Goal: Task Accomplishment & Management: Use online tool/utility

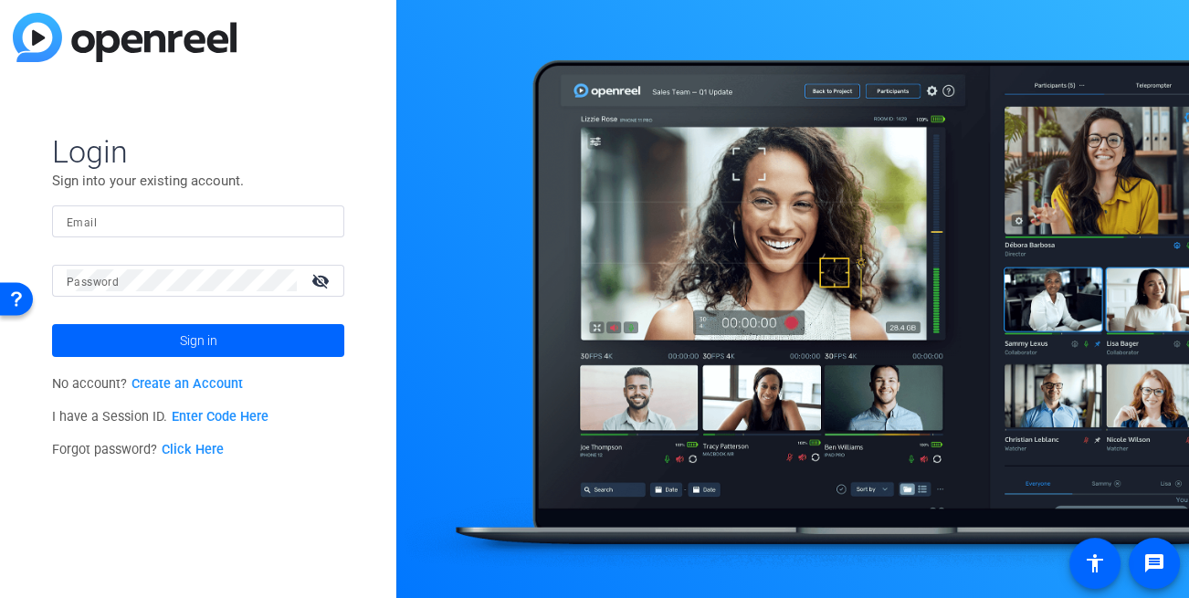
click at [111, 213] on input "Email" at bounding box center [198, 221] width 263 height 22
type input "[EMAIL_ADDRESS][DOMAIN_NAME]"
click at [110, 288] on mat-label "Password" at bounding box center [93, 282] width 52 height 13
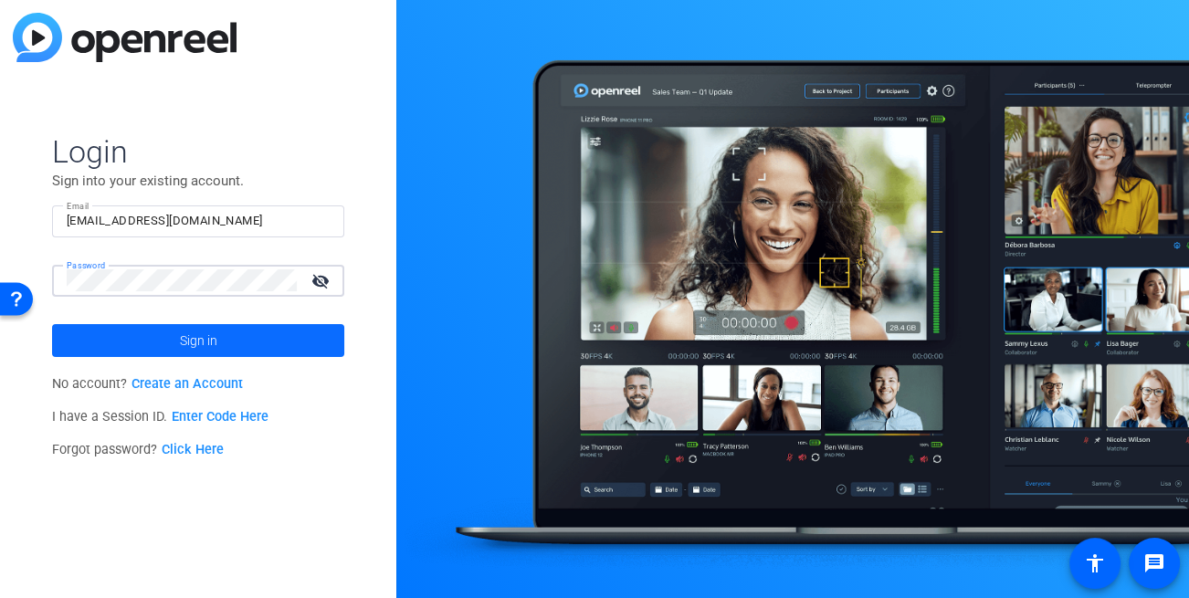
click at [131, 330] on span at bounding box center [198, 341] width 292 height 44
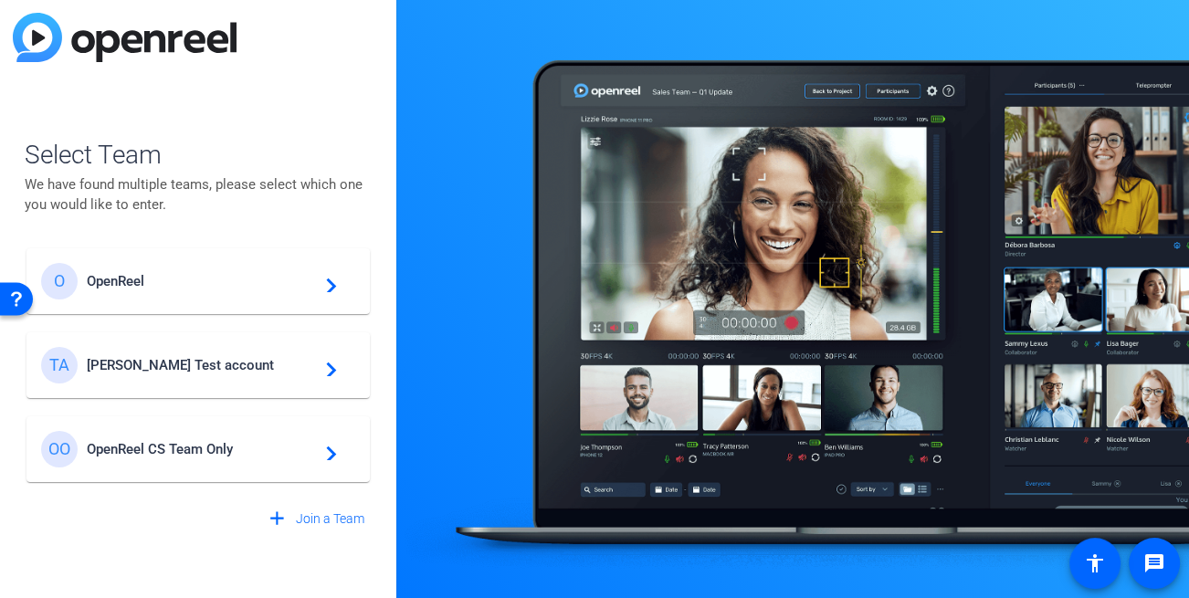
click at [142, 372] on span "Tim Test account" at bounding box center [201, 365] width 228 height 16
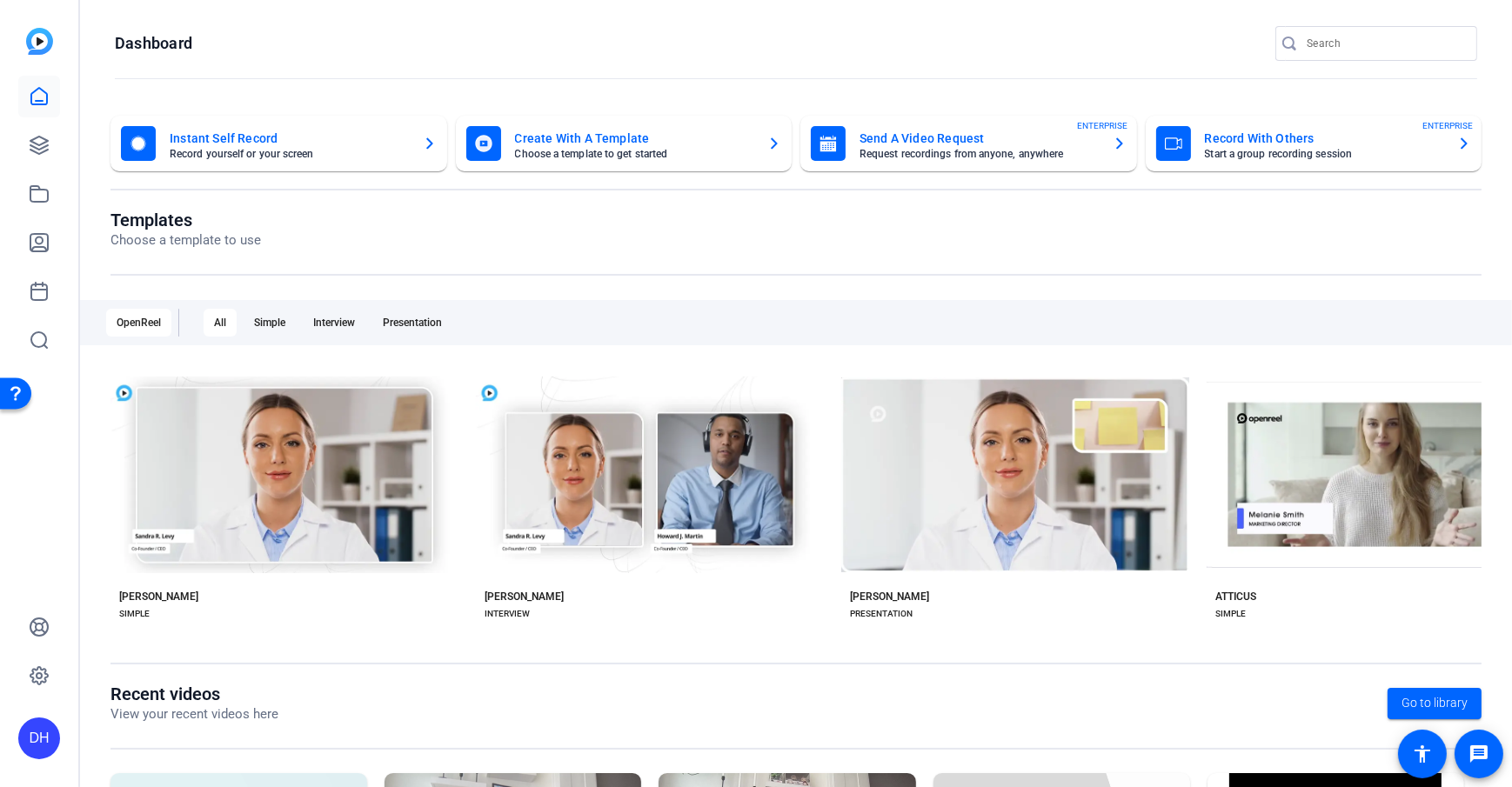
click at [143, 59] on div "Dashboard" at bounding box center [796, 62] width 1362 height 72
click at [659, 46] on openreel-page-title "Dashboard" at bounding box center [796, 43] width 1362 height 35
click at [345, 75] on openreel-divider-bar at bounding box center [796, 79] width 1362 height 37
click at [748, 38] on openreel-page-title "Dashboard" at bounding box center [796, 43] width 1362 height 35
click at [490, 232] on openreel-page-title "Templates Choose a template to use" at bounding box center [796, 230] width 1371 height 41
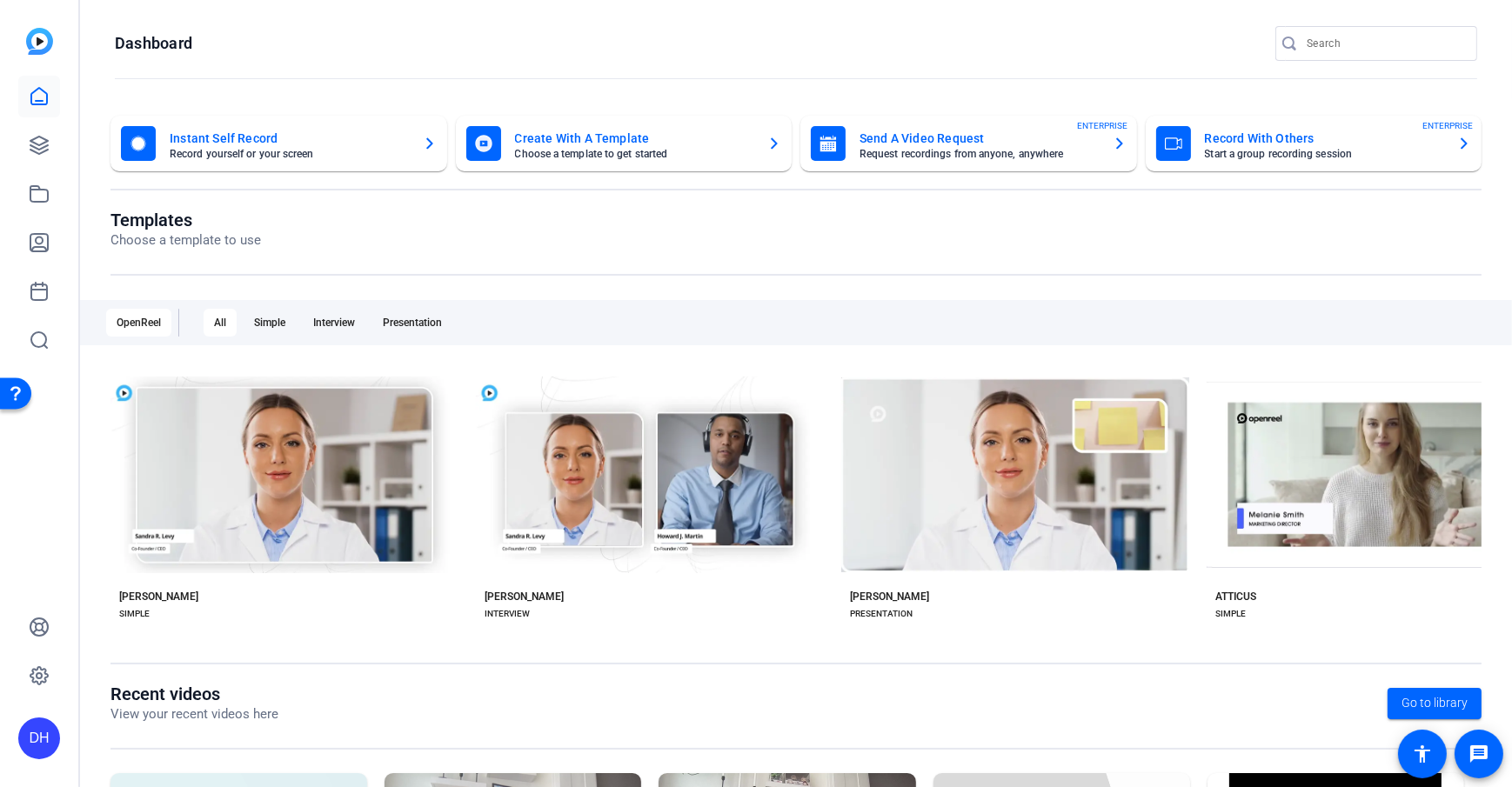
click at [490, 232] on openreel-page-title "Templates Choose a template to use" at bounding box center [796, 230] width 1371 height 41
click at [398, 31] on openreel-page-title "Dashboard" at bounding box center [796, 43] width 1362 height 35
click at [41, 152] on icon at bounding box center [39, 145] width 17 height 17
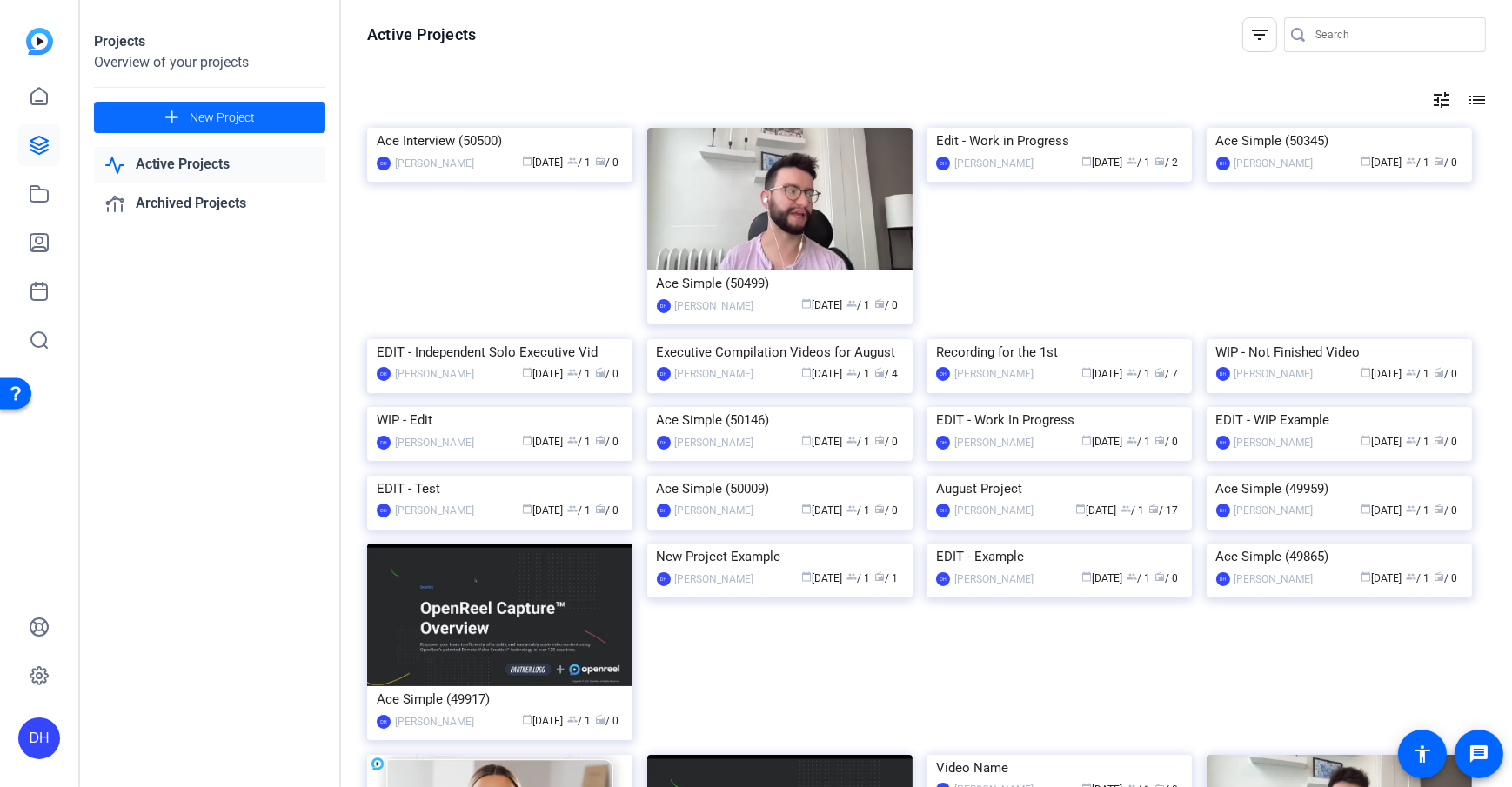
click at [270, 100] on span at bounding box center [210, 117] width 232 height 42
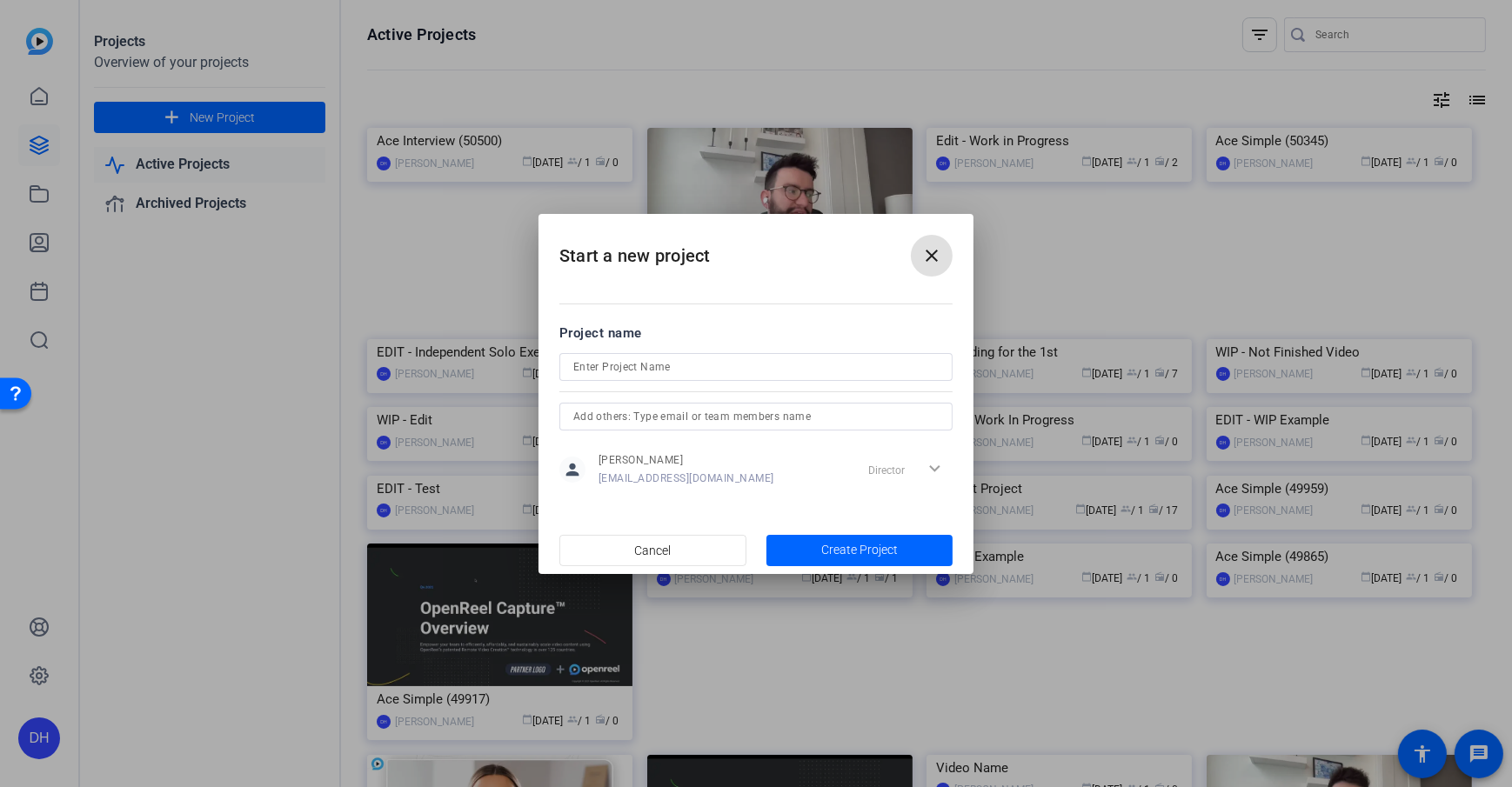
click at [776, 360] on input at bounding box center [756, 367] width 365 height 21
type input "Vendor Content"
click at [851, 315] on mat-dialog-content "Project name Vendor Content person Daniel Heiberger dheiberger@openreel.com Dir…" at bounding box center [756, 406] width 435 height 242
click at [635, 412] on input "text" at bounding box center [756, 416] width 365 height 21
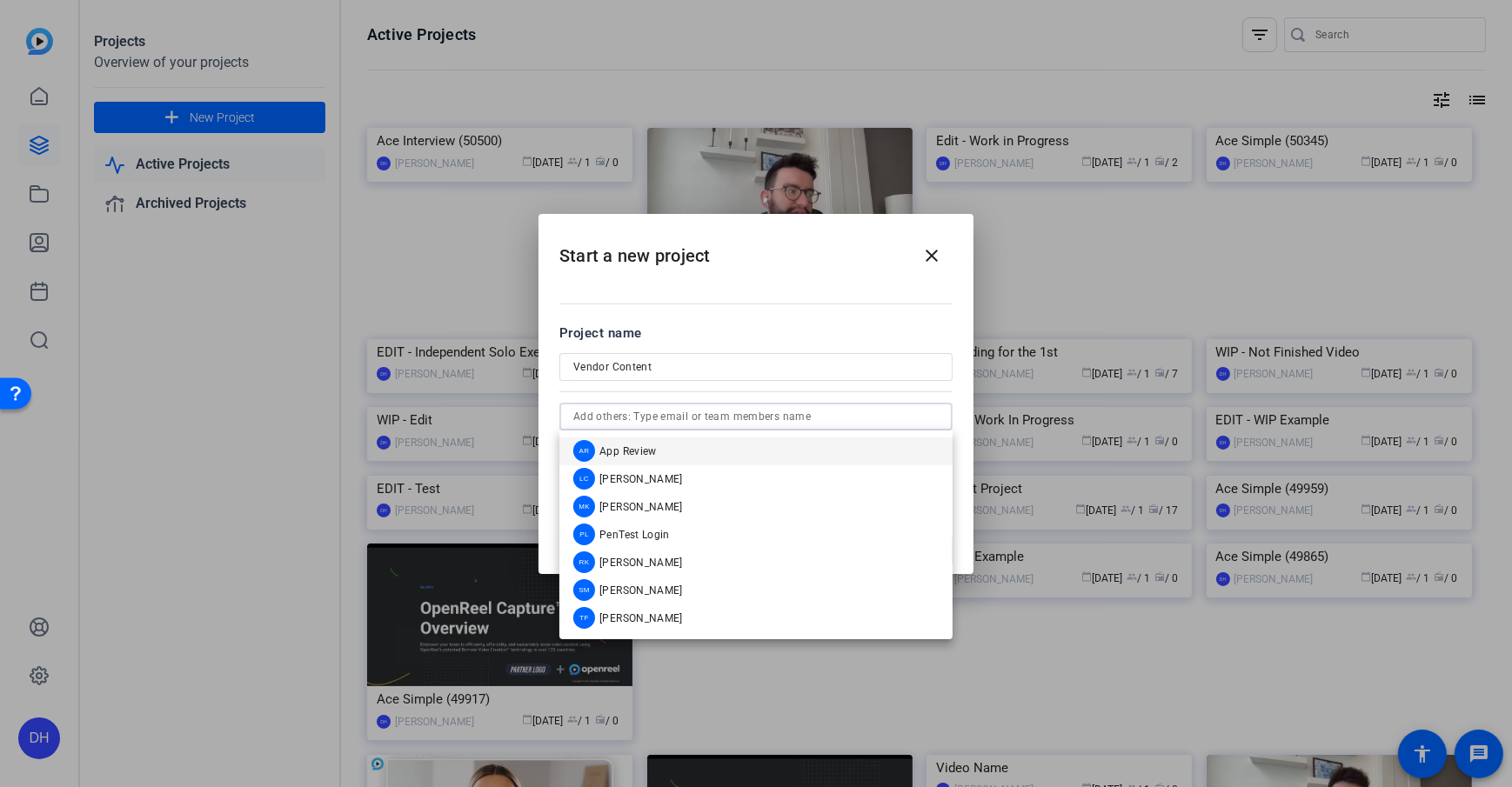
click at [681, 386] on div at bounding box center [756, 391] width 393 height 19
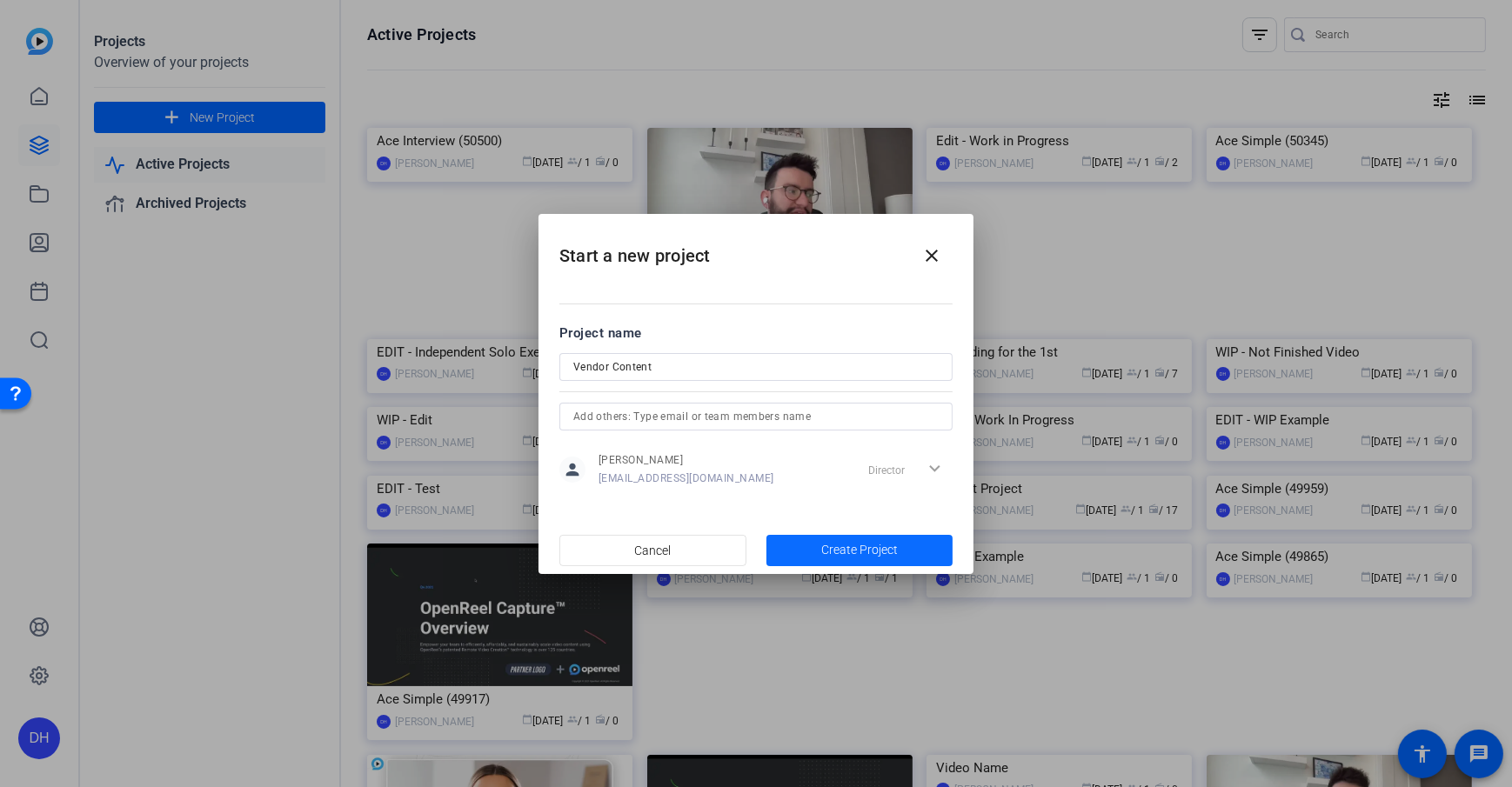
click at [885, 548] on span "Create Project" at bounding box center [859, 550] width 76 height 18
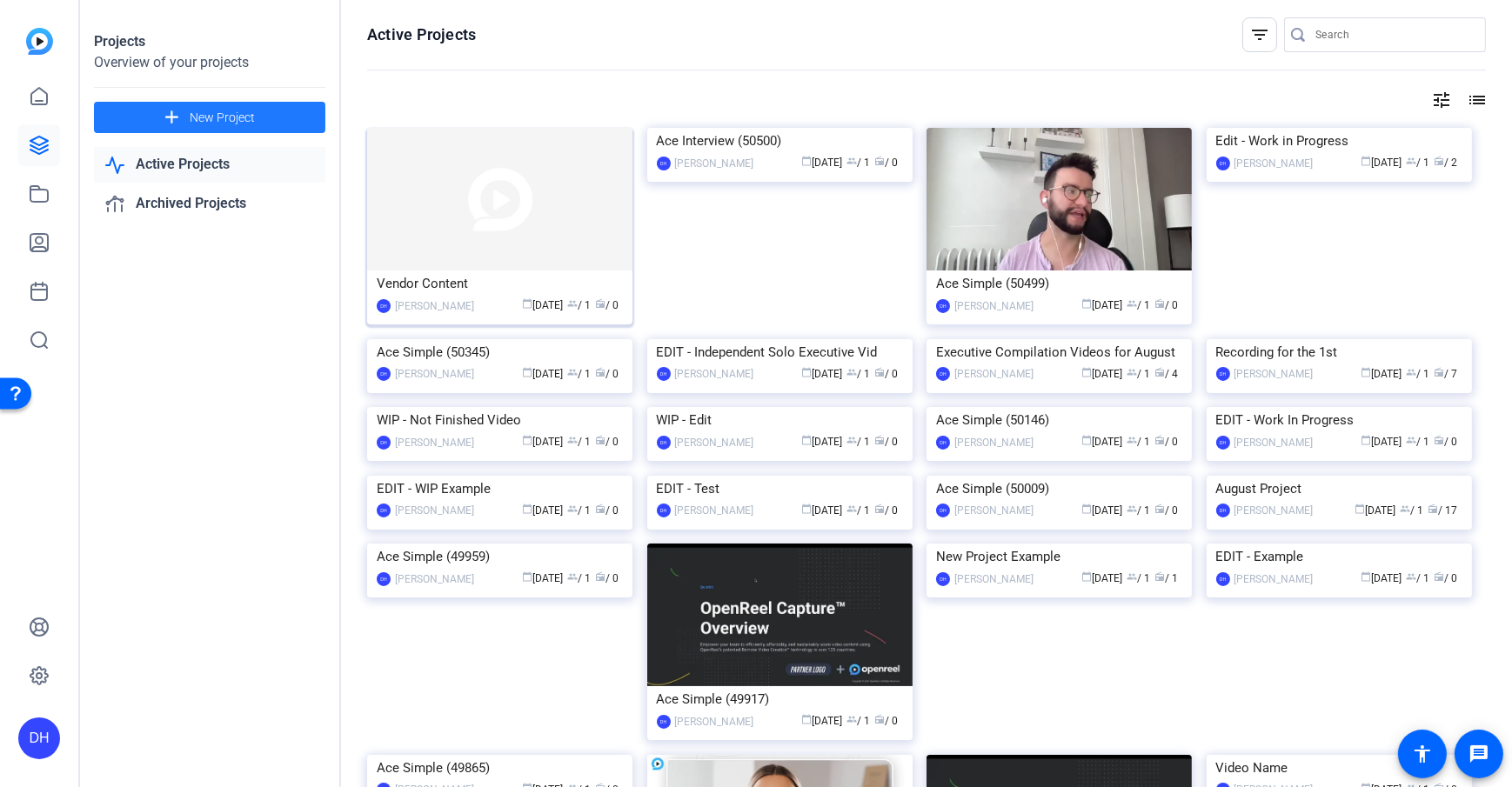
click at [455, 239] on img at bounding box center [499, 199] width 265 height 143
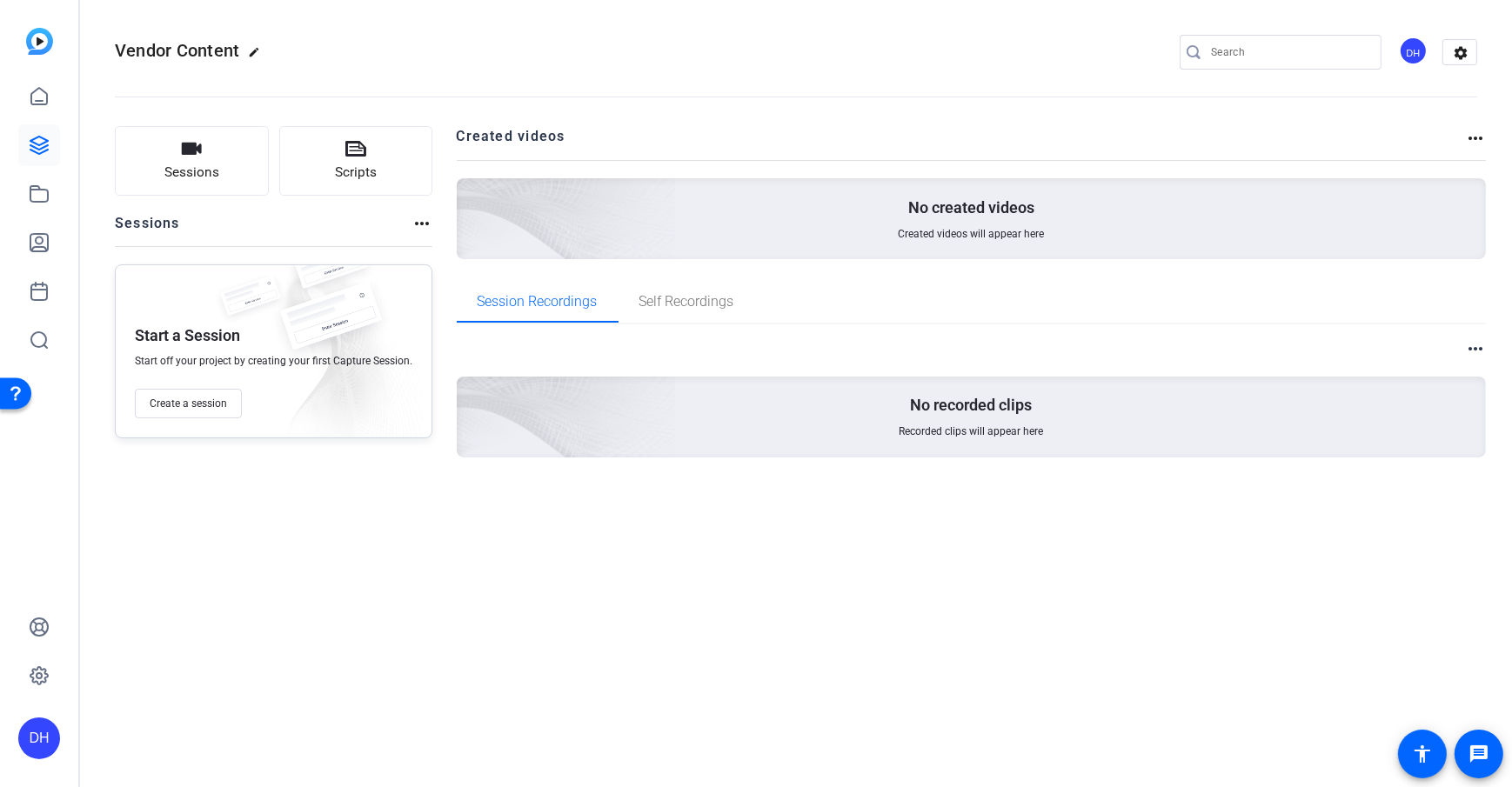
click at [436, 250] on div "Sessions Scripts Sessions more_horiz Start a Session Start off your project by …" at bounding box center [796, 320] width 1432 height 431
click at [450, 239] on div "Sessions Scripts Sessions more_horiz Start a Session Start off your project by …" at bounding box center [796, 320] width 1432 height 431
click at [165, 144] on button "Sessions" at bounding box center [192, 160] width 154 height 70
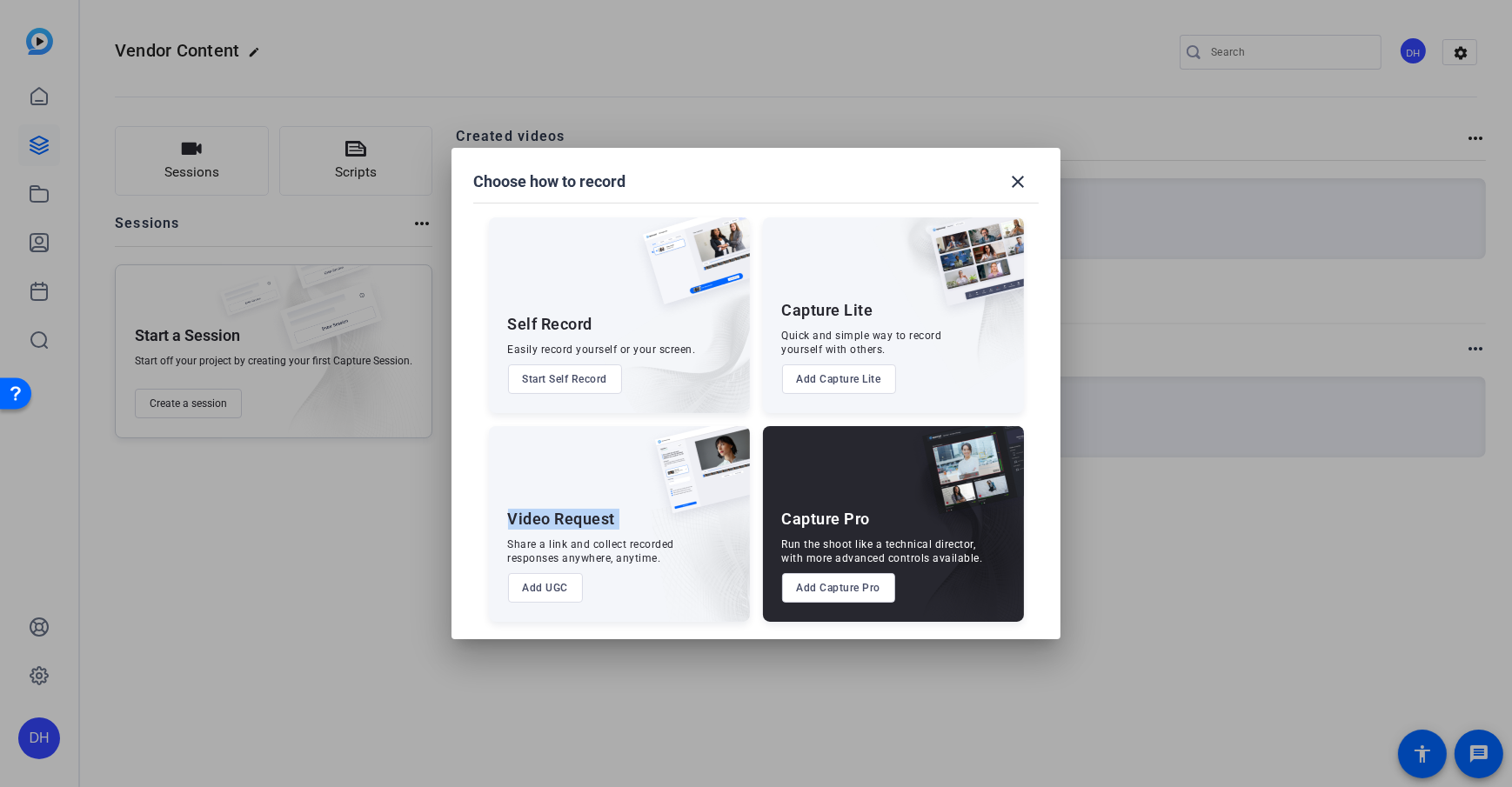
drag, startPoint x: 501, startPoint y: 515, endPoint x: 624, endPoint y: 530, distance: 123.9
click at [624, 530] on div "Video Request Share a link and collect recorded responses anywhere, anytime. Ad…" at bounding box center [619, 523] width 261 height 195
click at [549, 568] on button "Add UGC" at bounding box center [545, 588] width 75 height 30
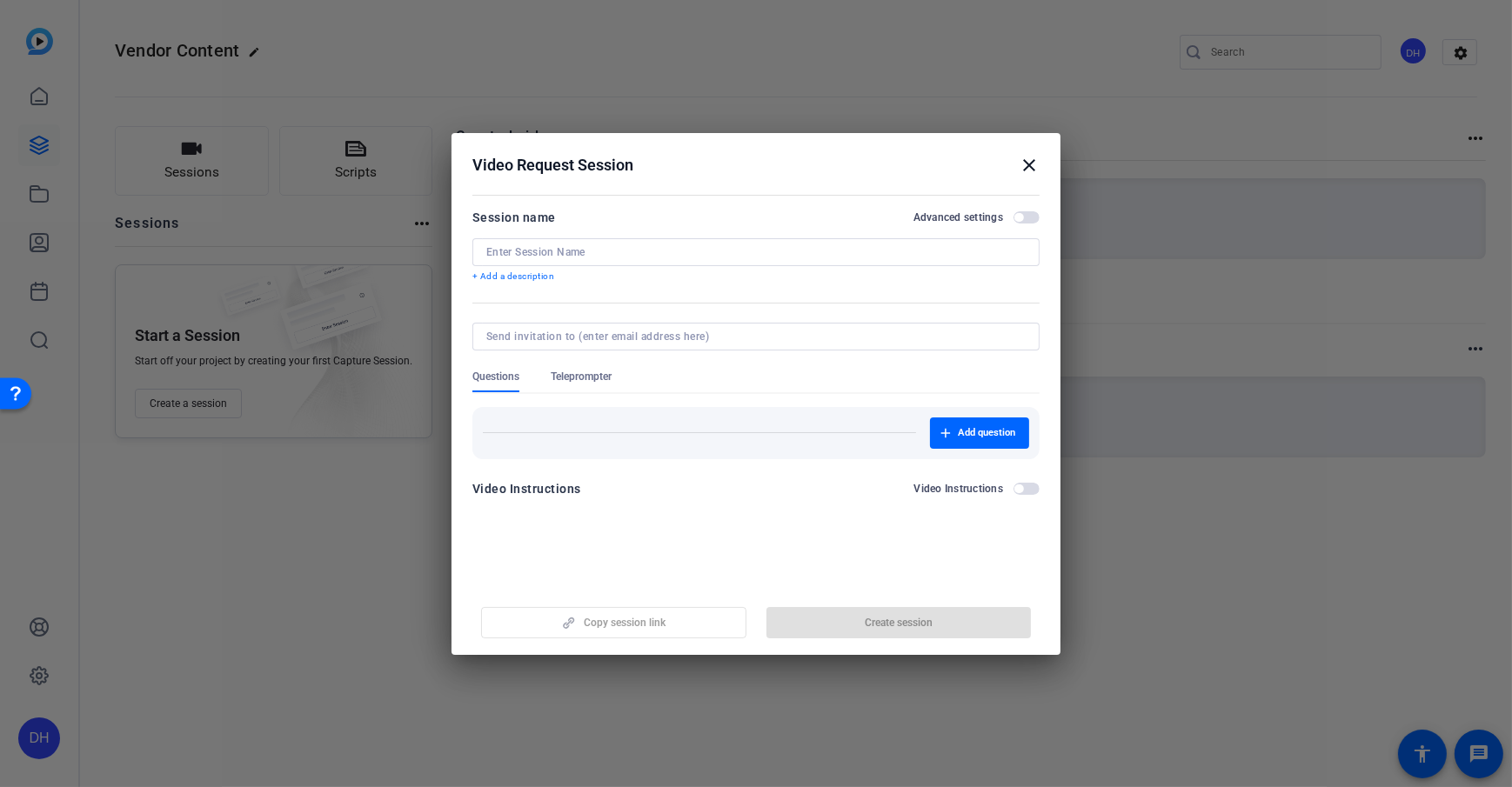
click at [704, 251] on input at bounding box center [756, 252] width 539 height 14
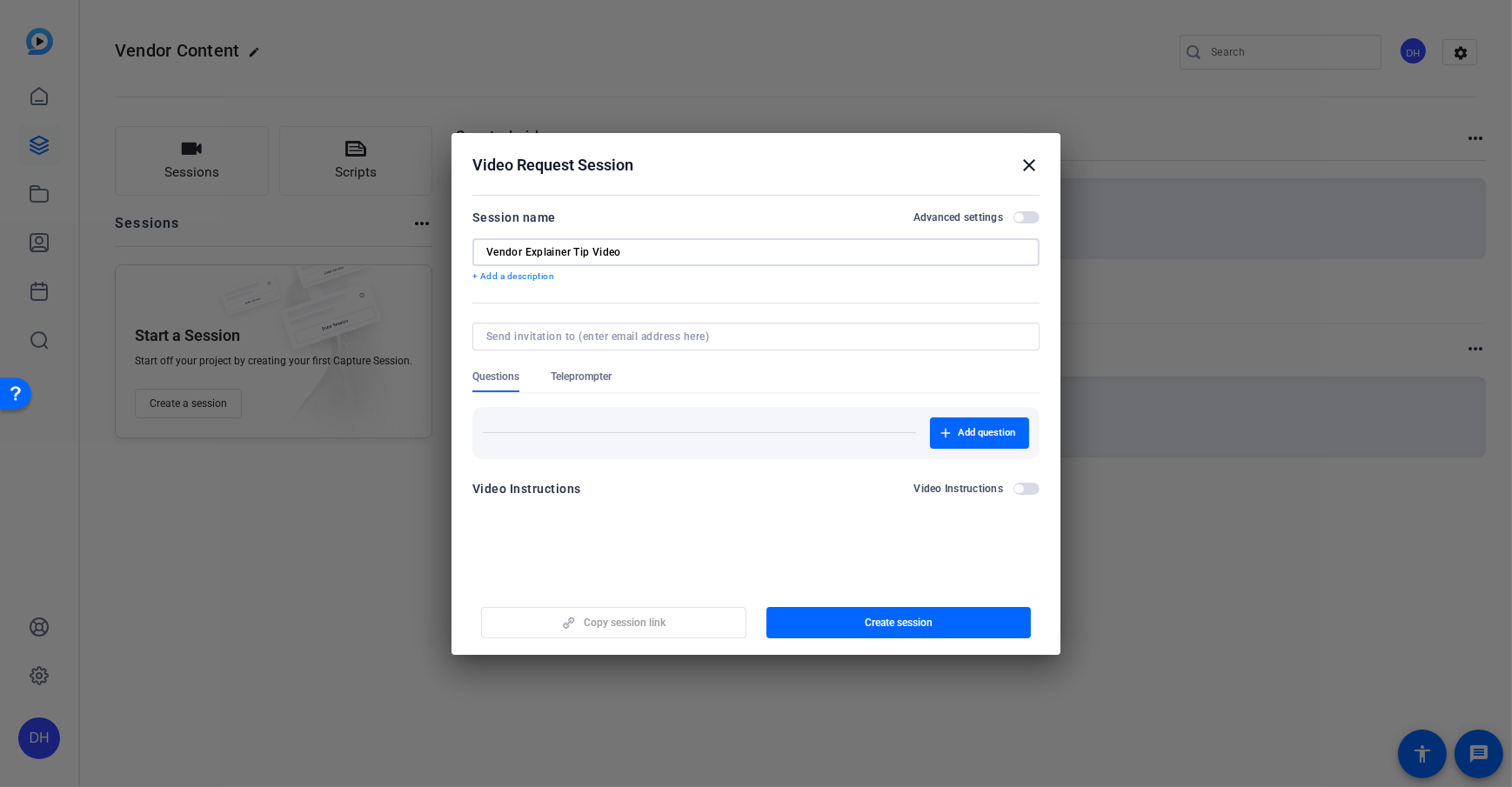
type input "Vendor Explainer Tip Video"
click at [715, 207] on div "Session name Advanced settings" at bounding box center [756, 217] width 567 height 21
click at [508, 272] on p "+ Add a description" at bounding box center [756, 276] width 567 height 14
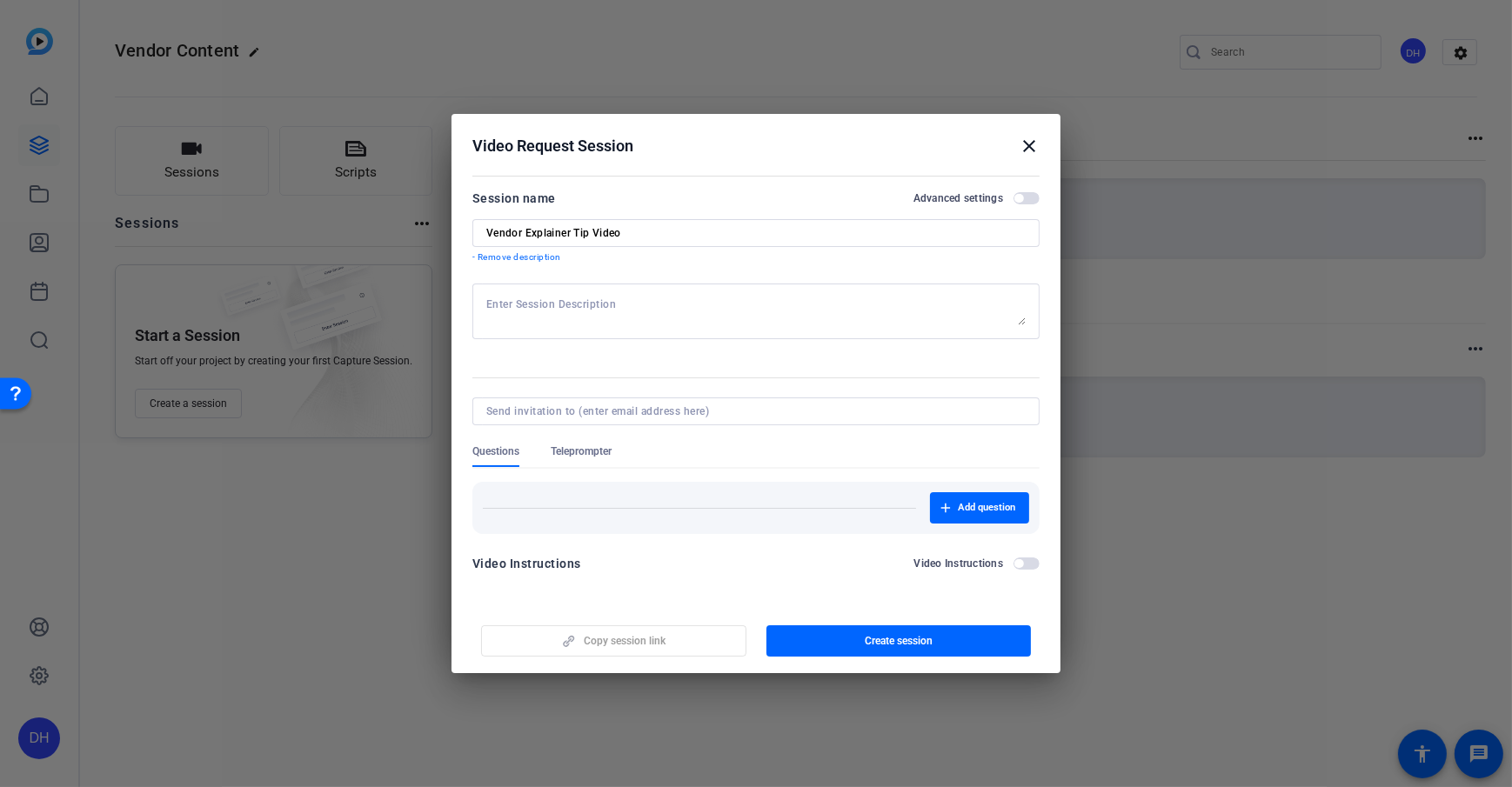
click at [578, 309] on textarea at bounding box center [756, 311] width 539 height 28
type textarea "Reminder to smile in the beginning!"
click at [578, 373] on form "Session name Advanced settings Vendor Explainer Tip Video - Remove description …" at bounding box center [756, 386] width 567 height 396
click at [604, 568] on mat-dialog-content "Session name Advanced settings Vendor Explainer Tip Video - Remove description …" at bounding box center [756, 387] width 609 height 434
click at [598, 451] on span "Teleprompter" at bounding box center [581, 452] width 61 height 14
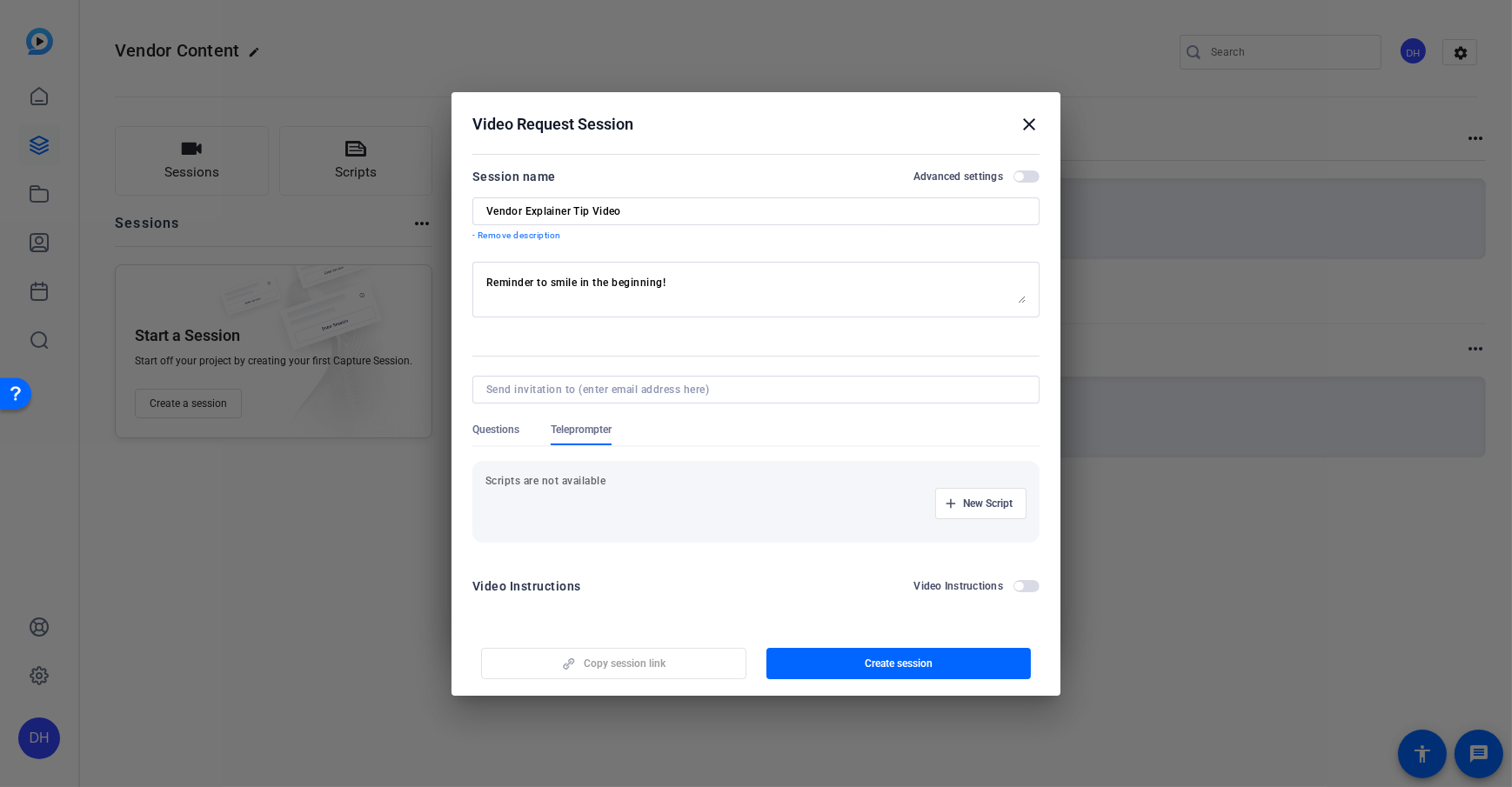
click at [491, 425] on span "Questions" at bounding box center [495, 430] width 47 height 14
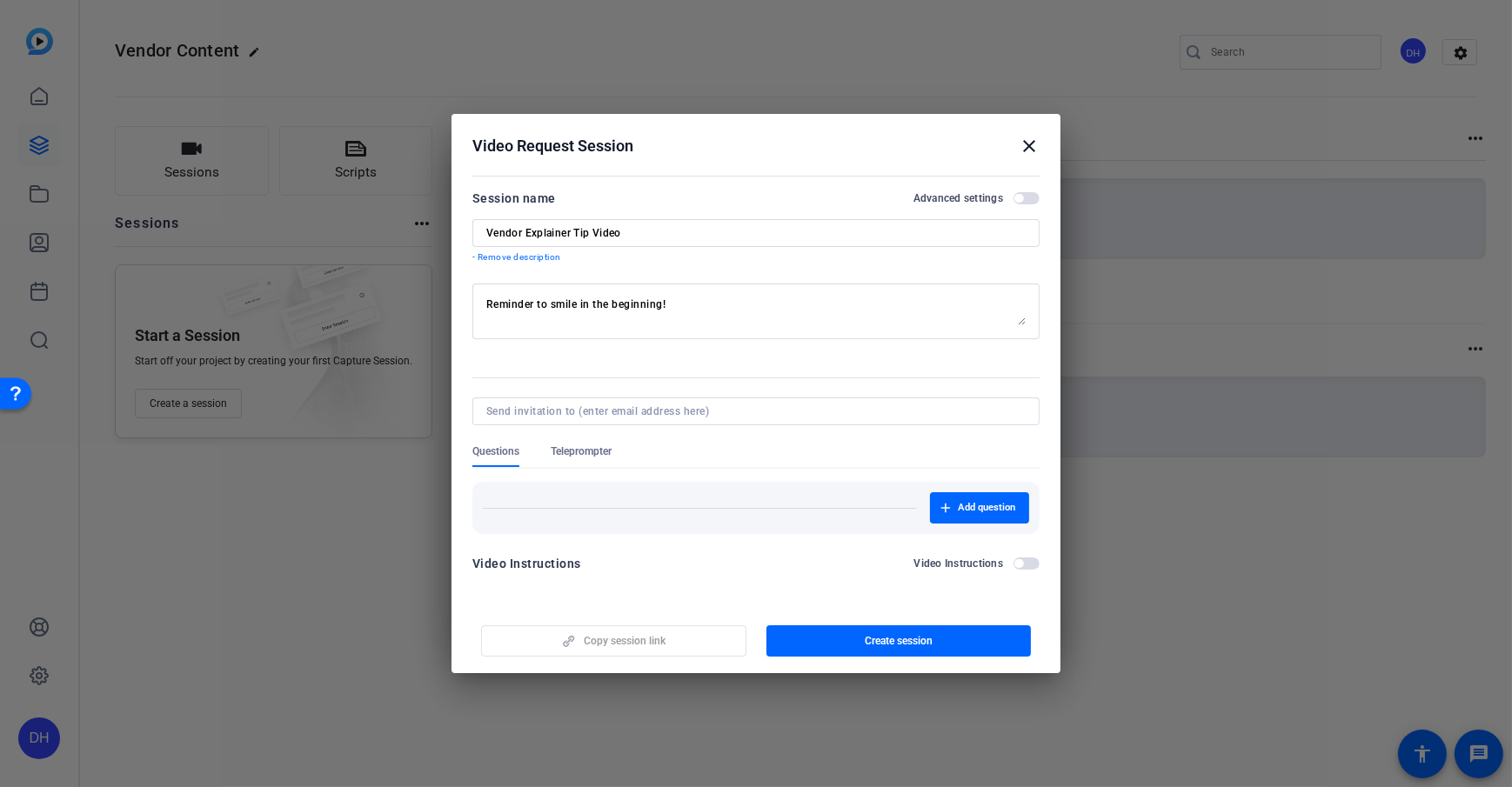
click at [1024, 561] on span "button" at bounding box center [1026, 563] width 26 height 12
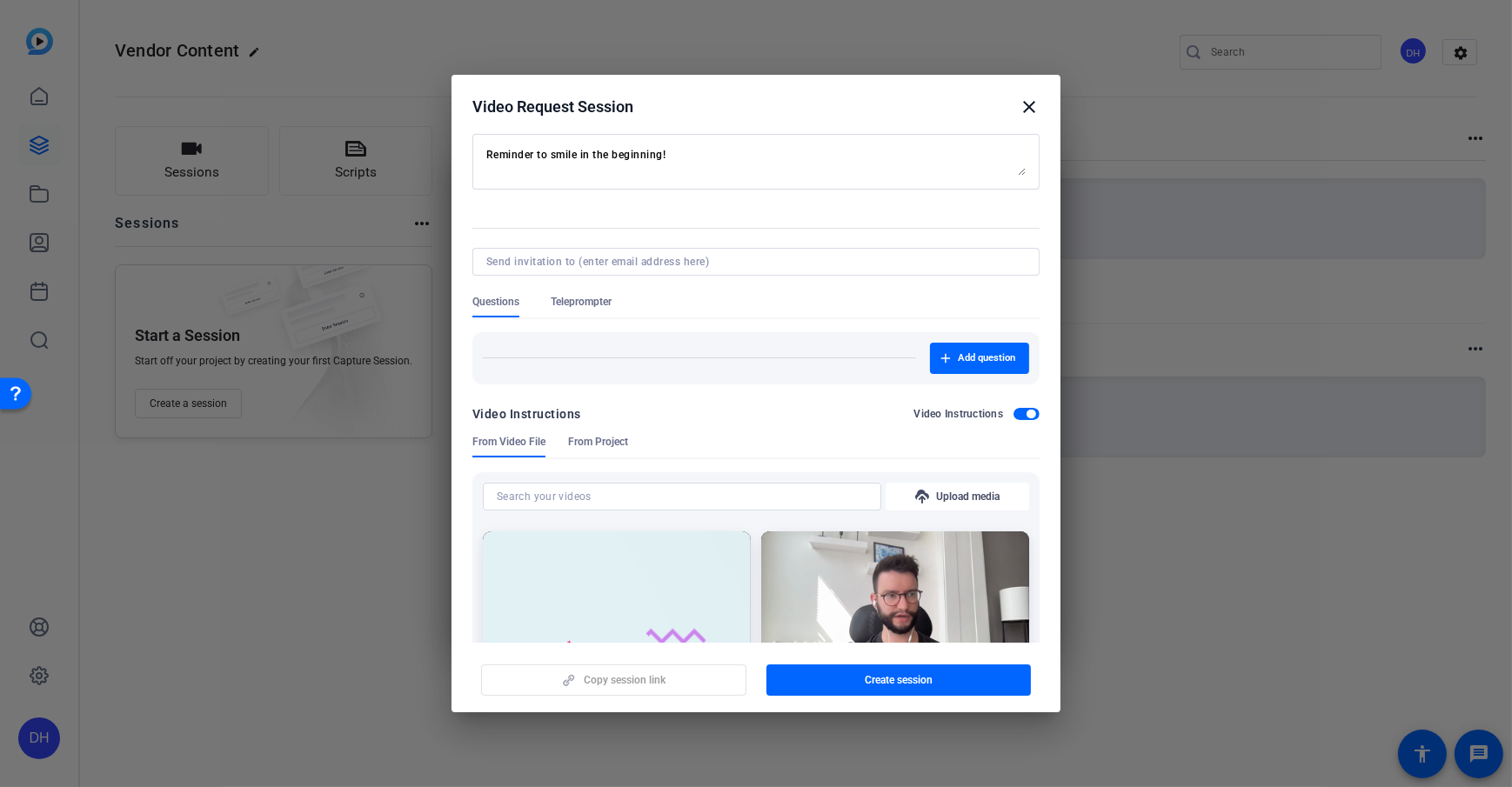
scroll to position [257, 0]
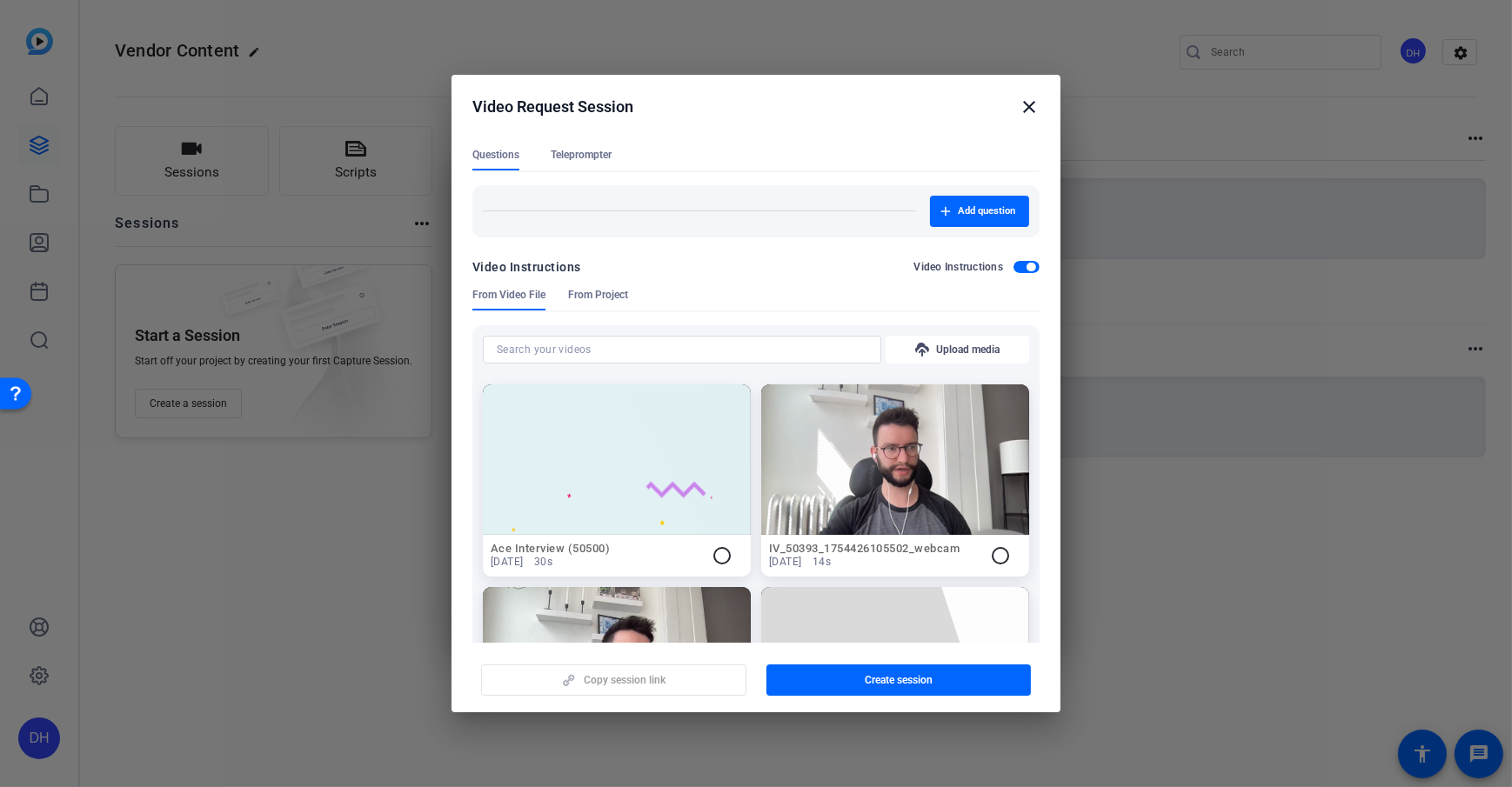
click at [1023, 272] on span "button" at bounding box center [1026, 267] width 26 height 12
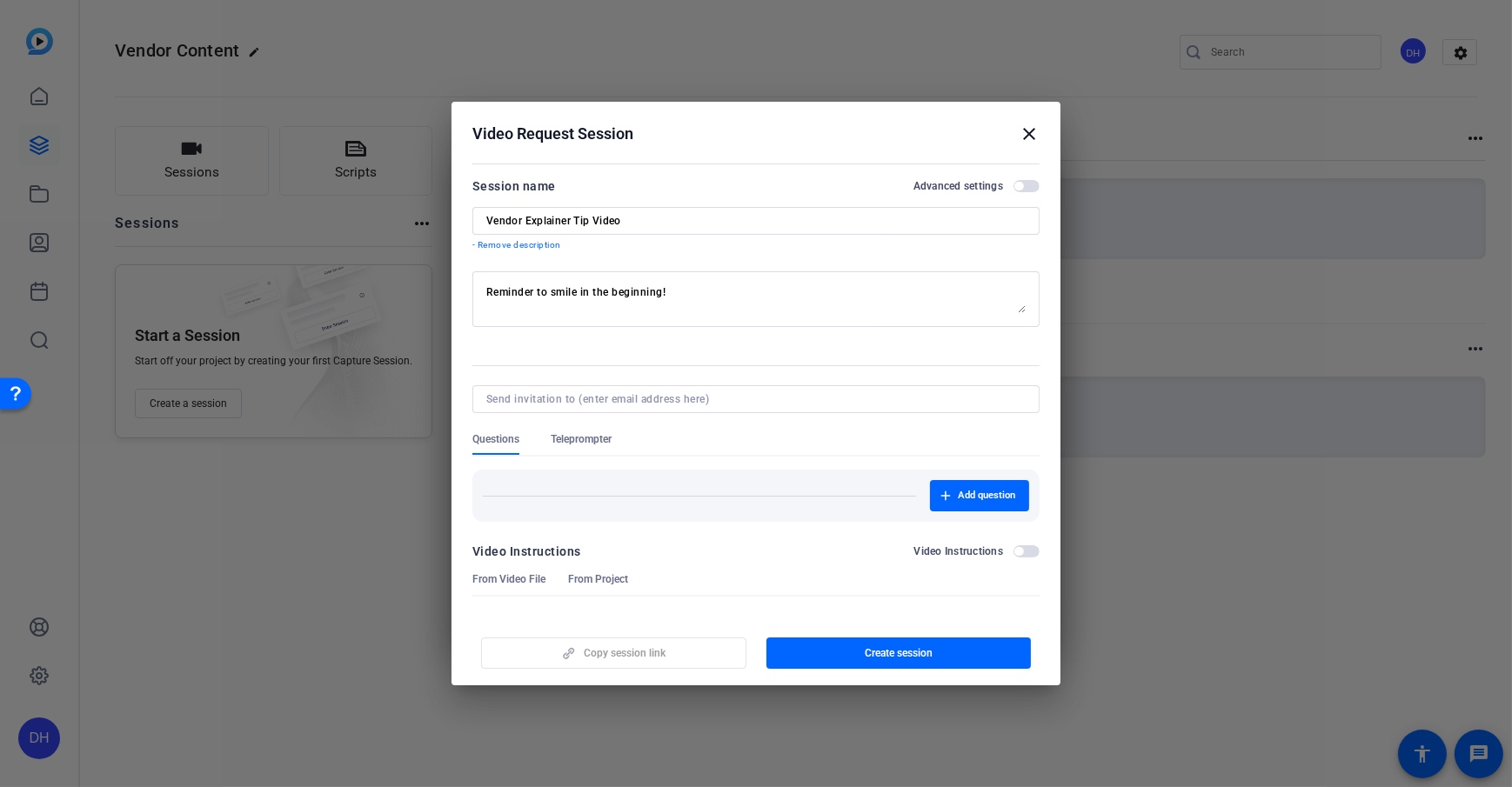
scroll to position [0, 0]
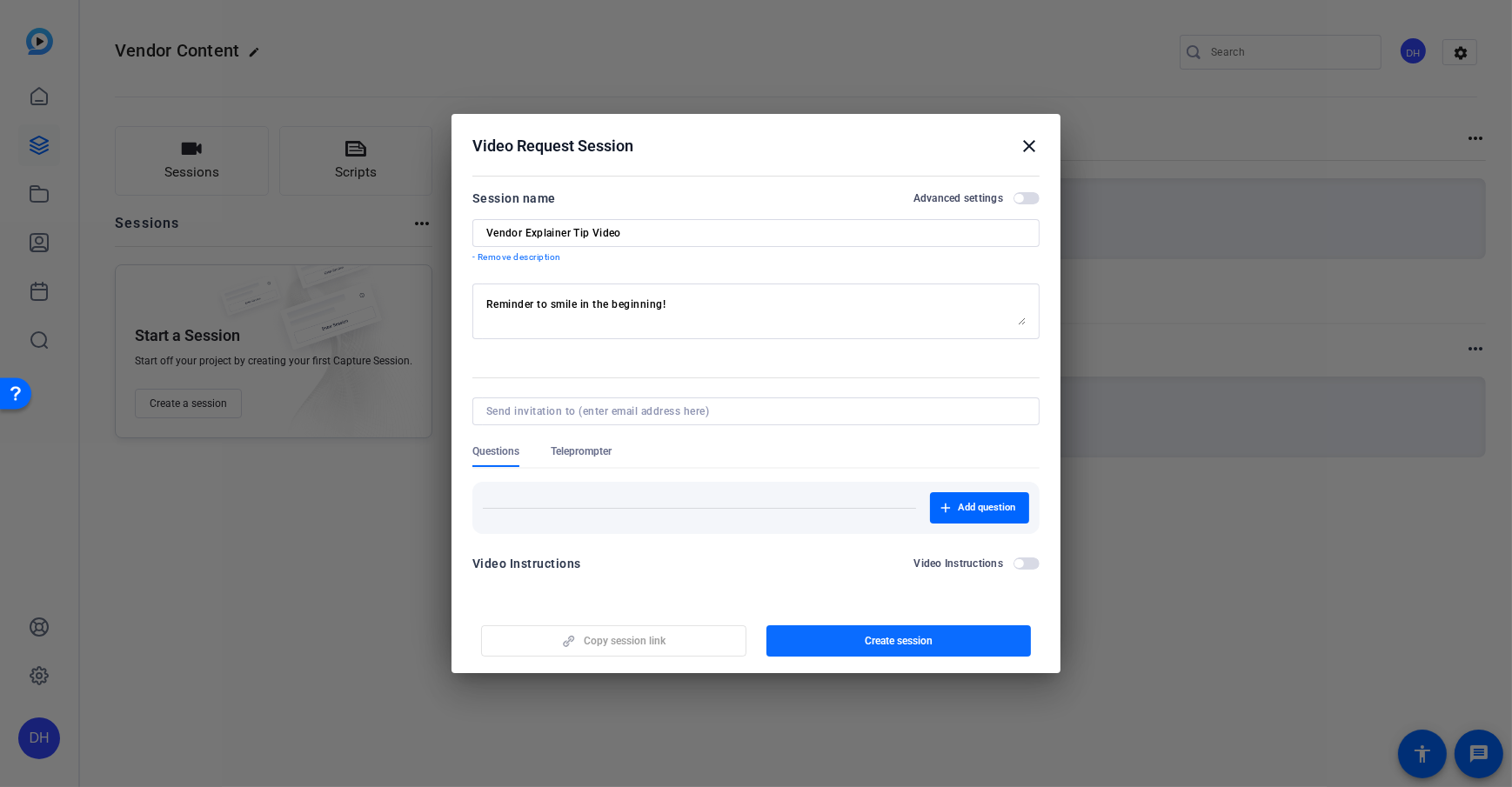
click at [881, 568] on span "Create session" at bounding box center [898, 641] width 68 height 14
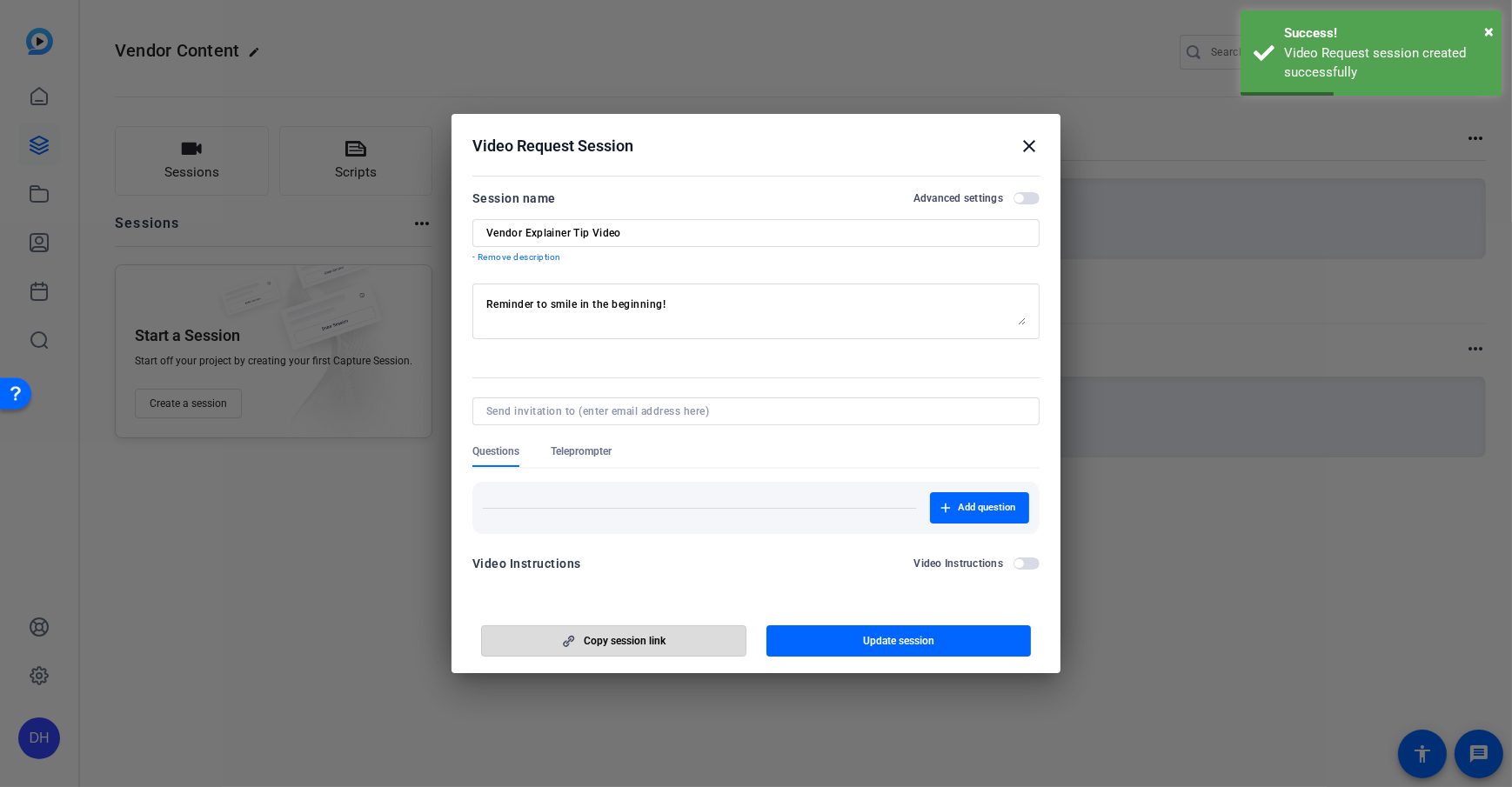
click at [612, 568] on span "button" at bounding box center [614, 641] width 264 height 42
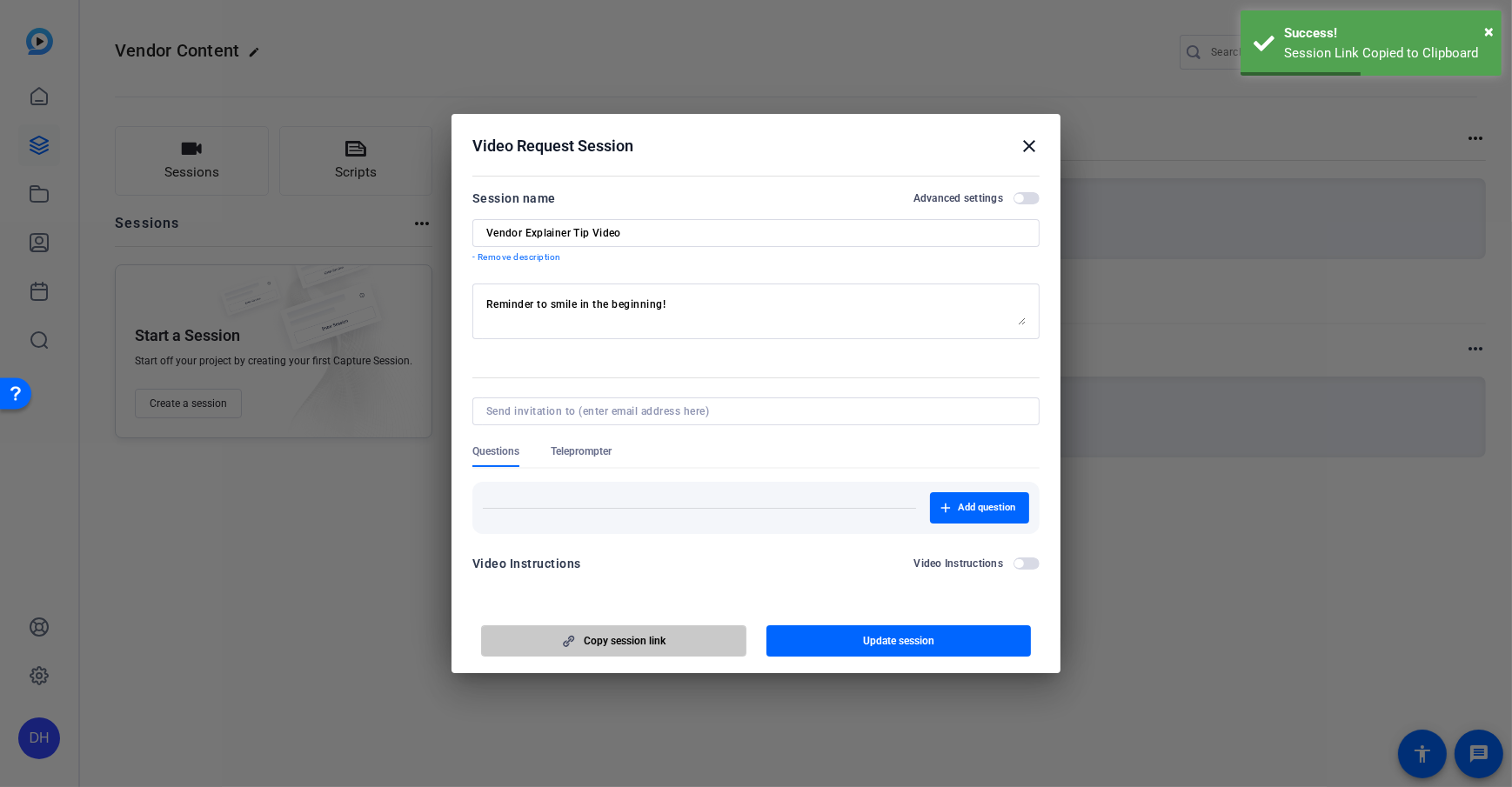
click at [625, 568] on span "Copy session link" at bounding box center [625, 641] width 82 height 14
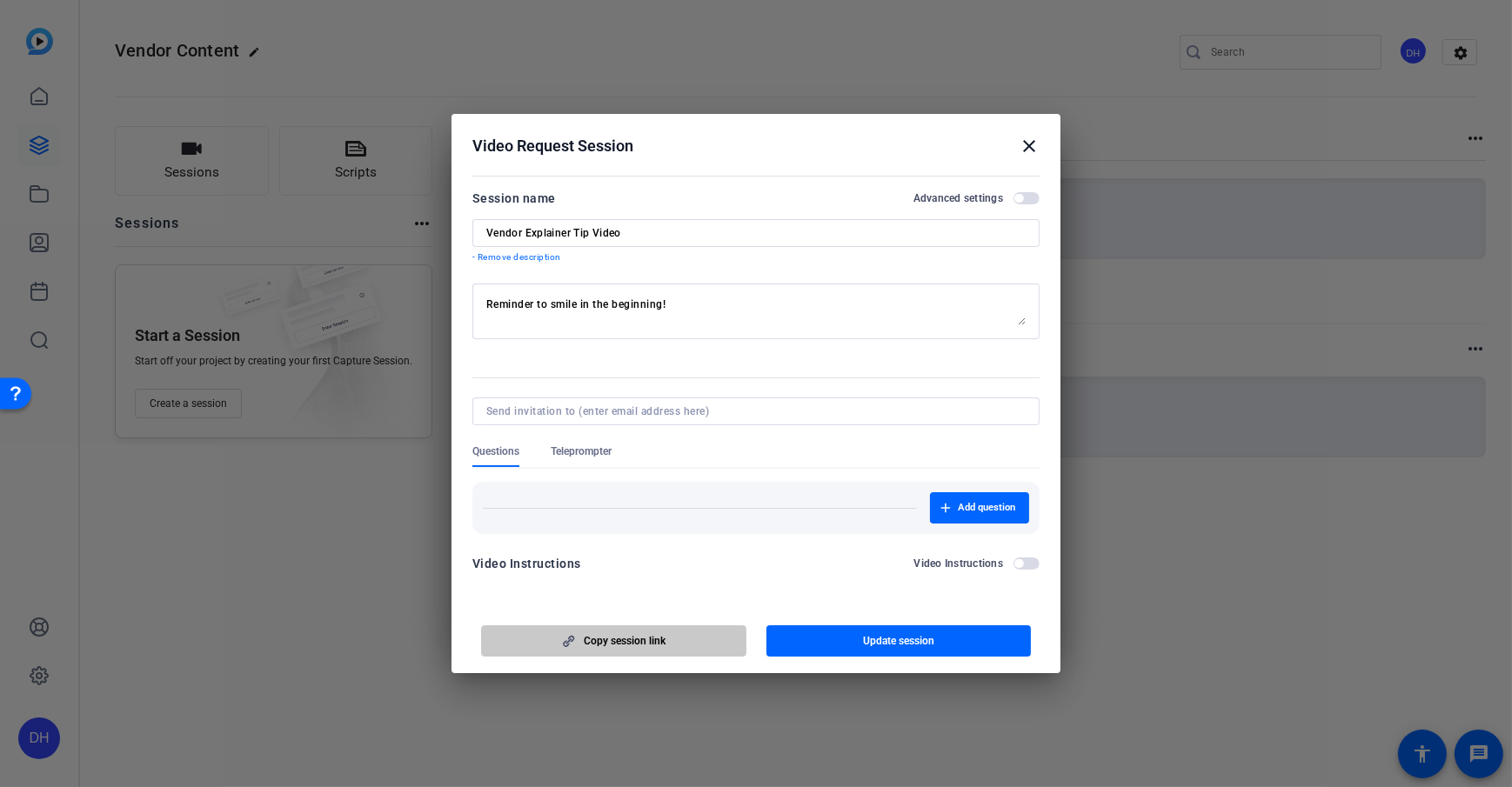
click at [641, 568] on span "Copy session link" at bounding box center [625, 641] width 82 height 14
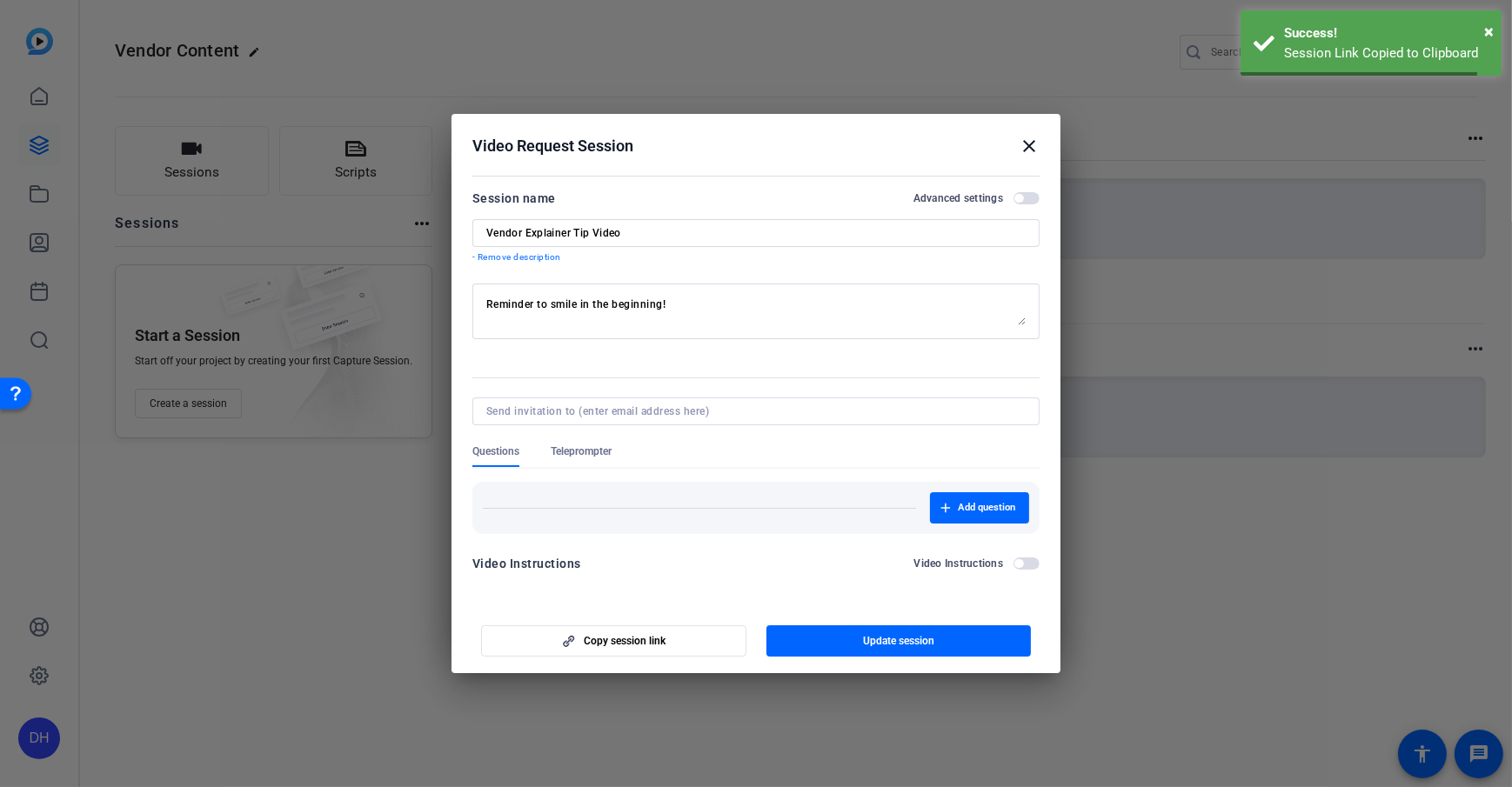
click at [717, 170] on h2 "Video Request Session close" at bounding box center [756, 142] width 609 height 56
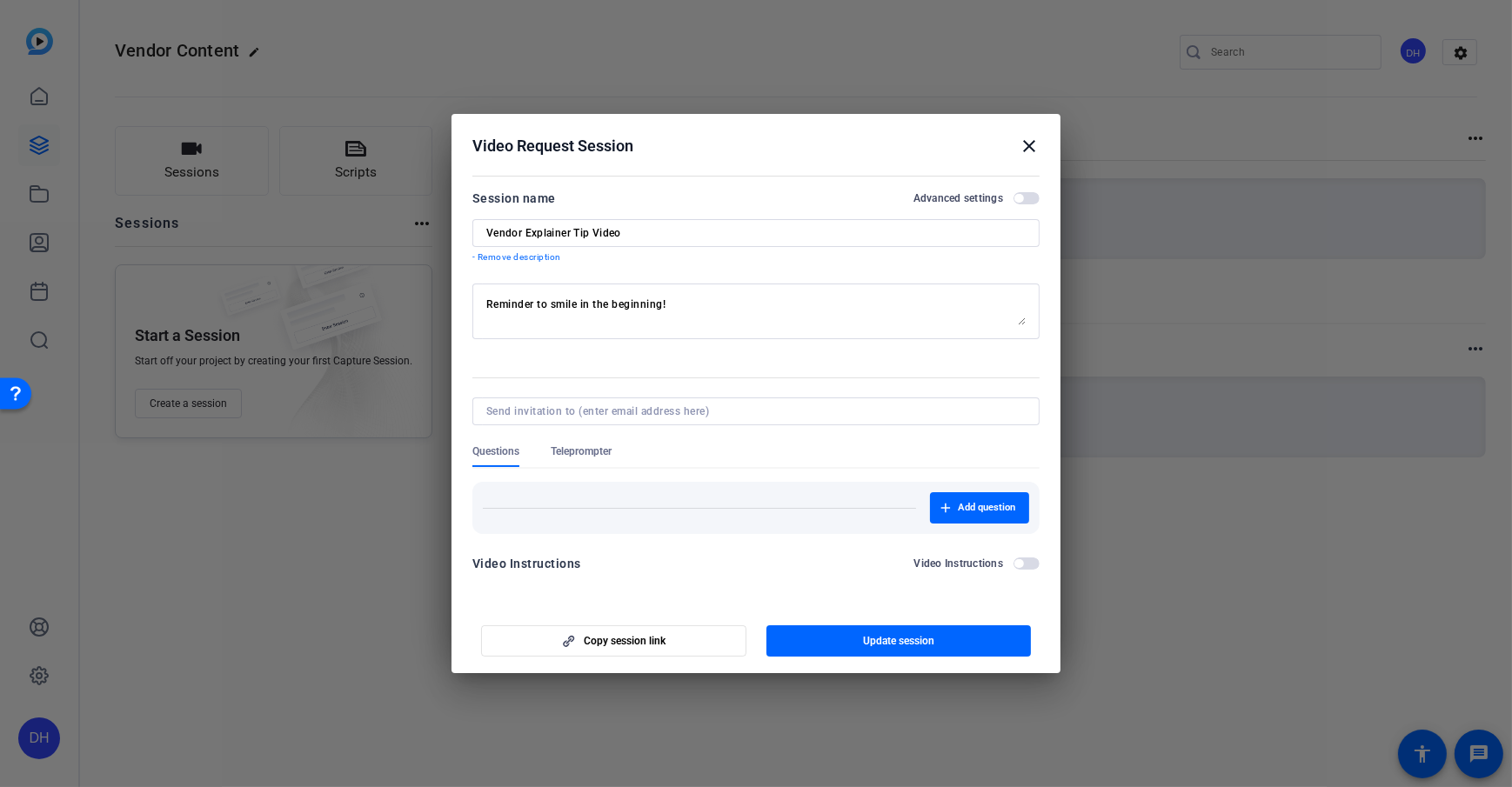
click at [1031, 198] on span "button" at bounding box center [1026, 198] width 26 height 12
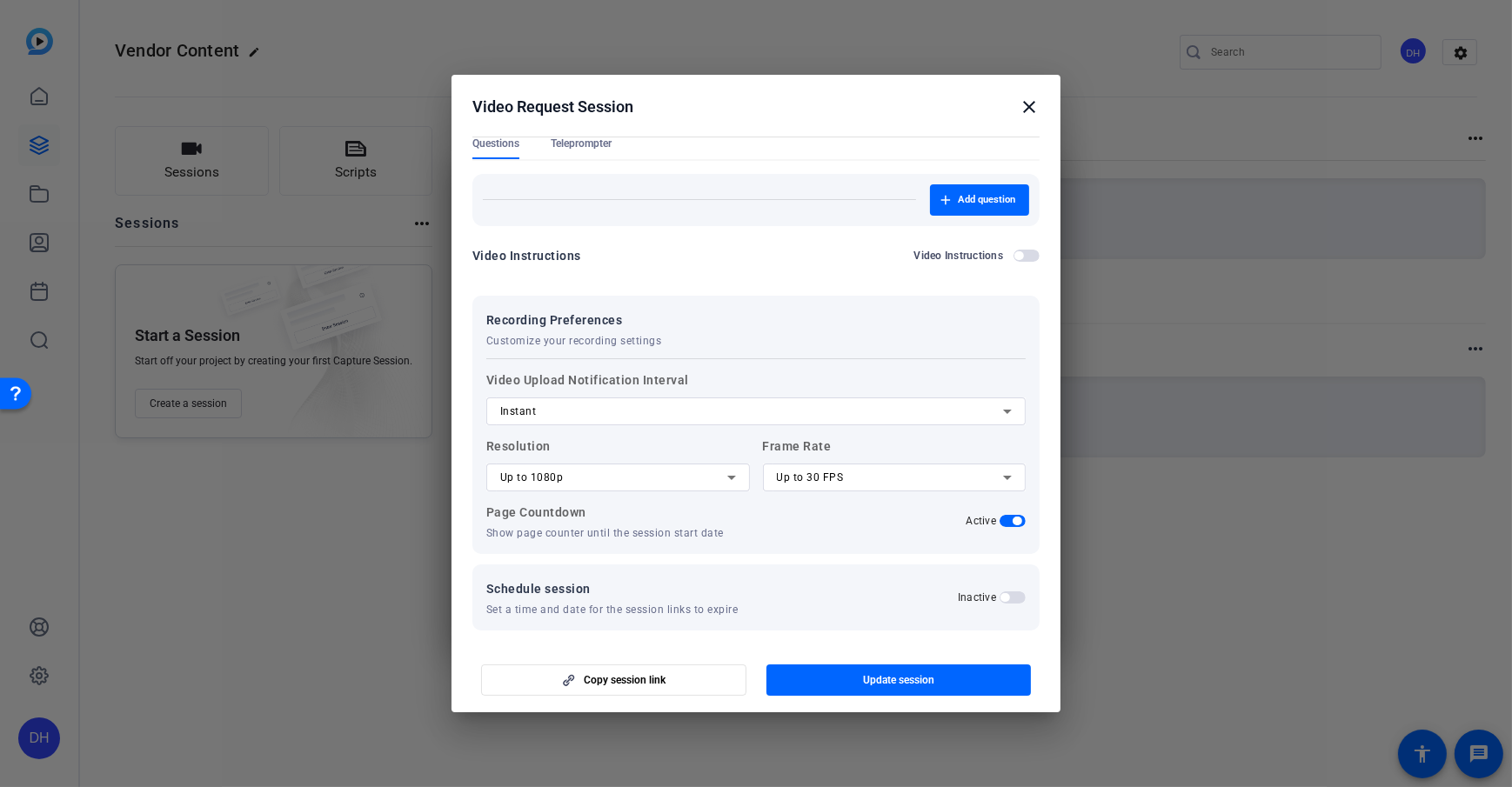
scroll to position [275, 0]
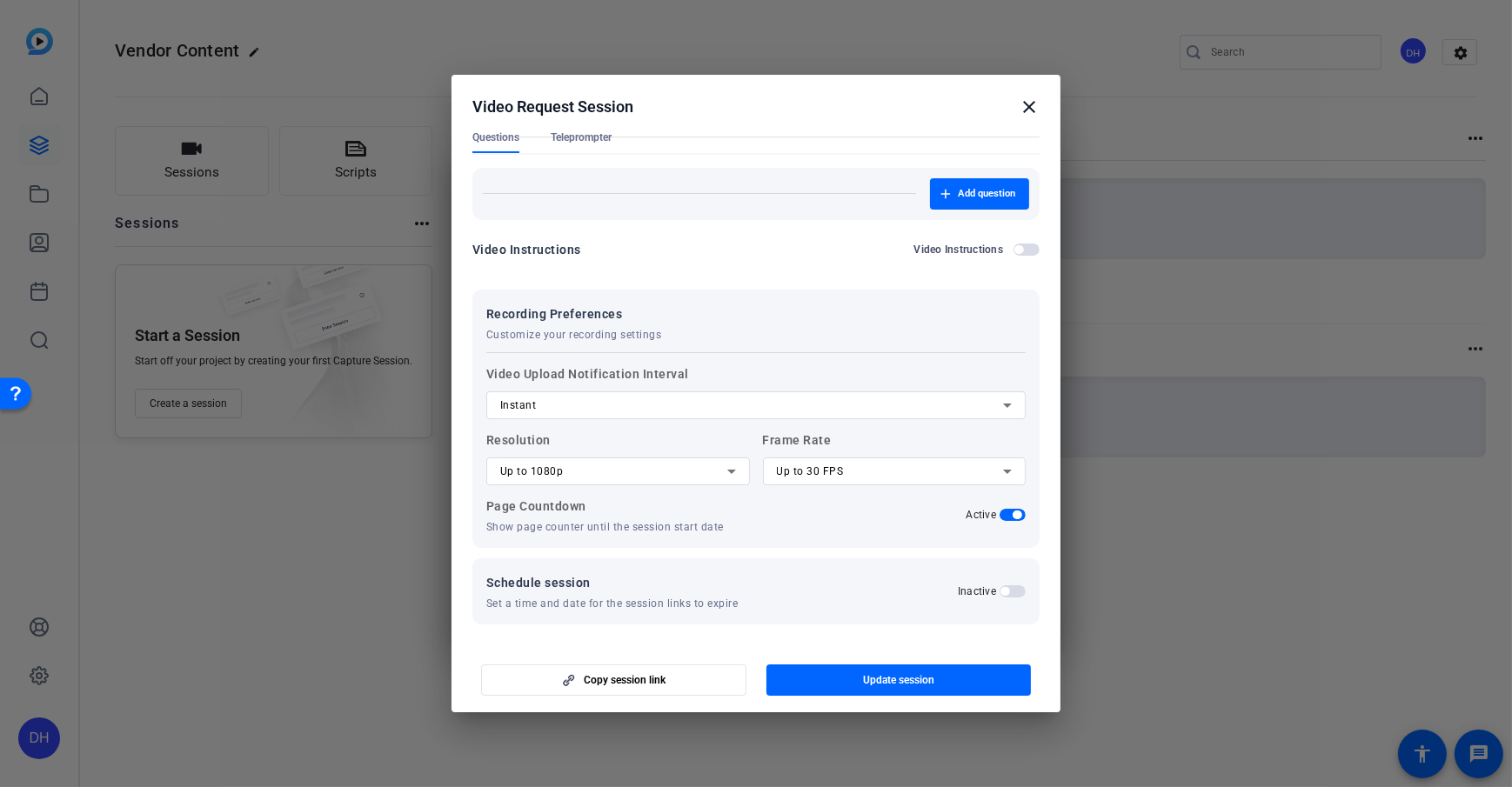
click at [1009, 568] on span "button" at bounding box center [1012, 591] width 26 height 12
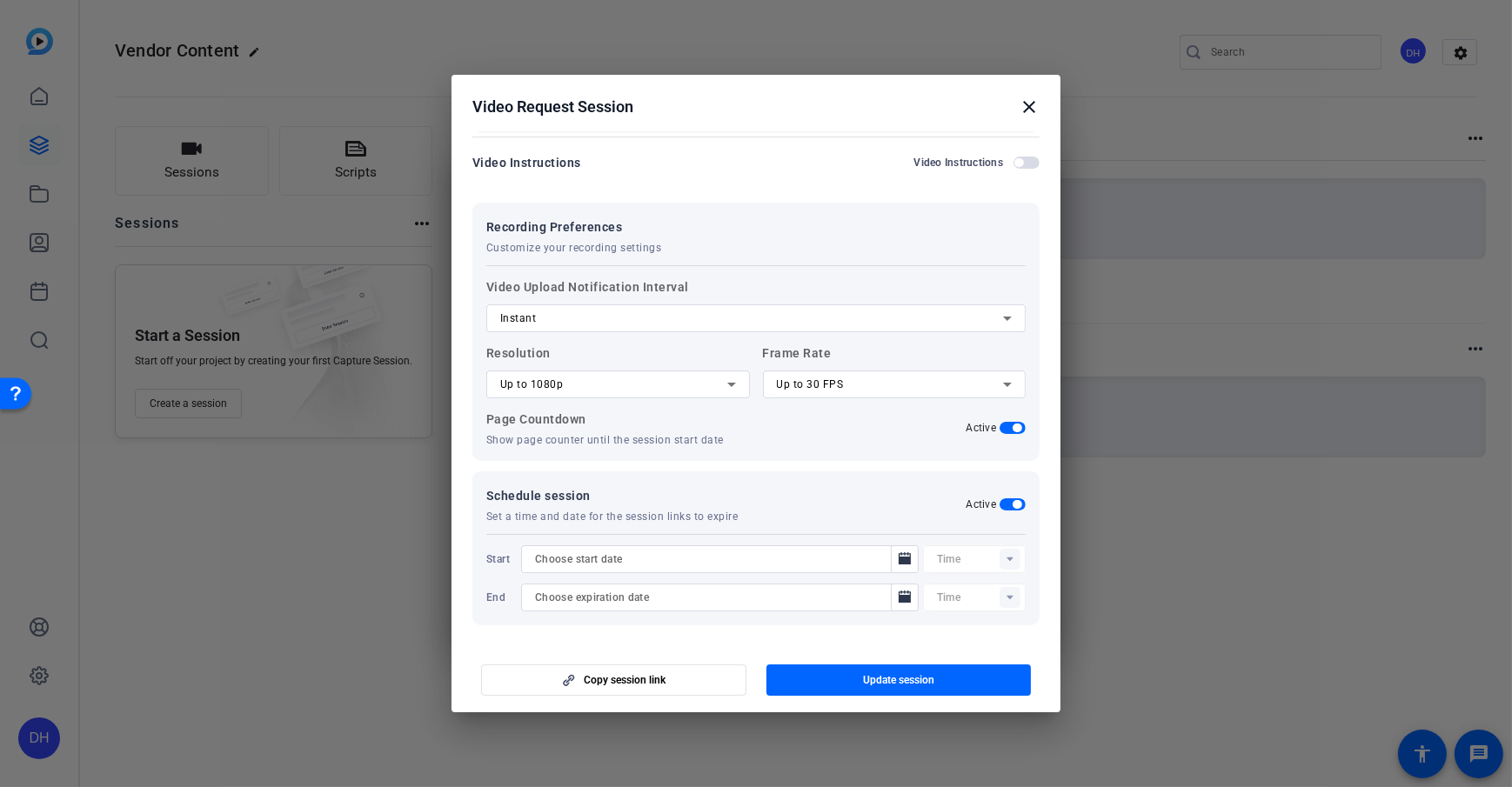
scroll to position [363, 0]
click at [999, 506] on span "button" at bounding box center [1012, 503] width 26 height 12
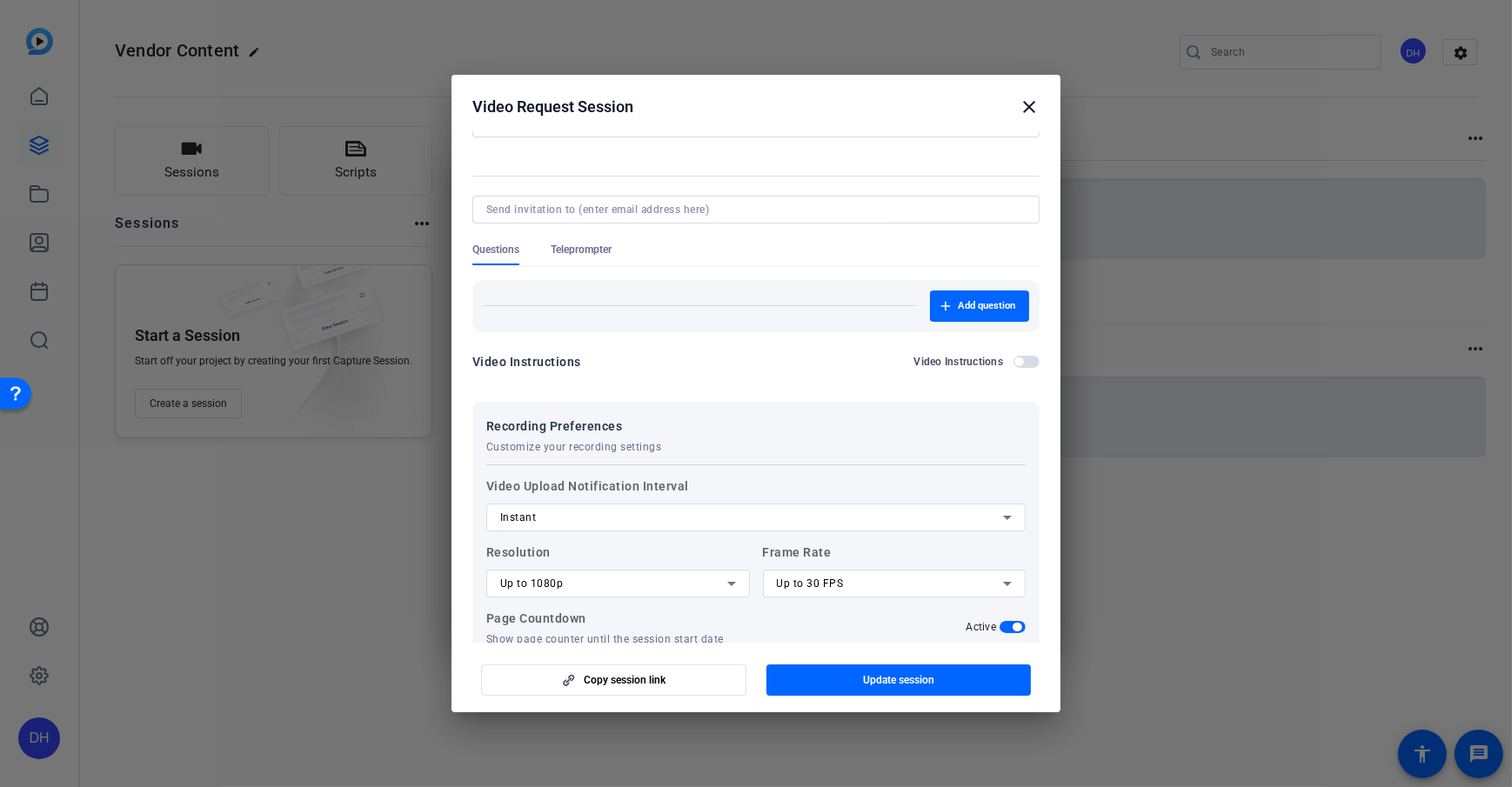
scroll to position [0, 0]
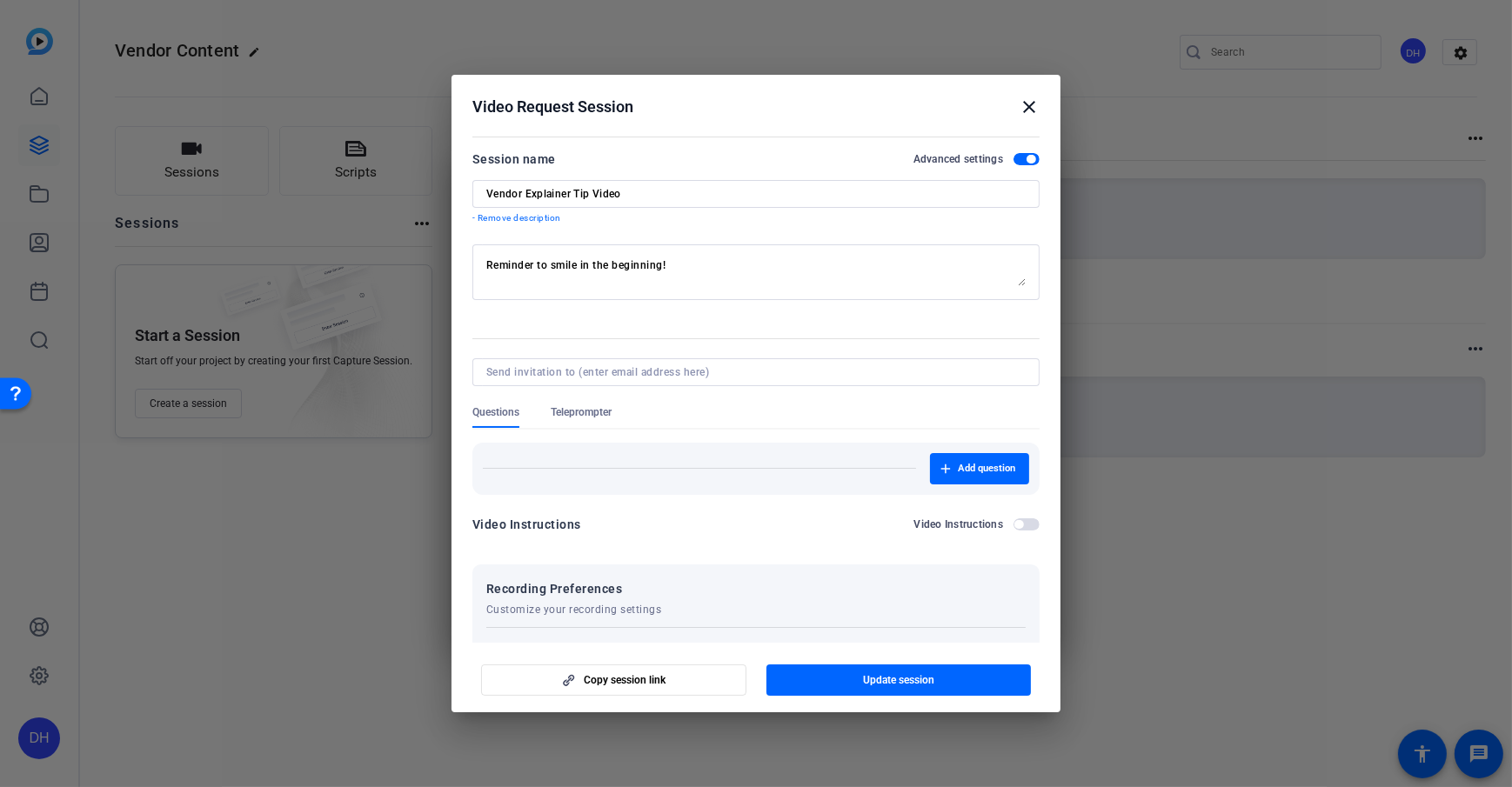
click at [1017, 155] on span "button" at bounding box center [1026, 159] width 26 height 12
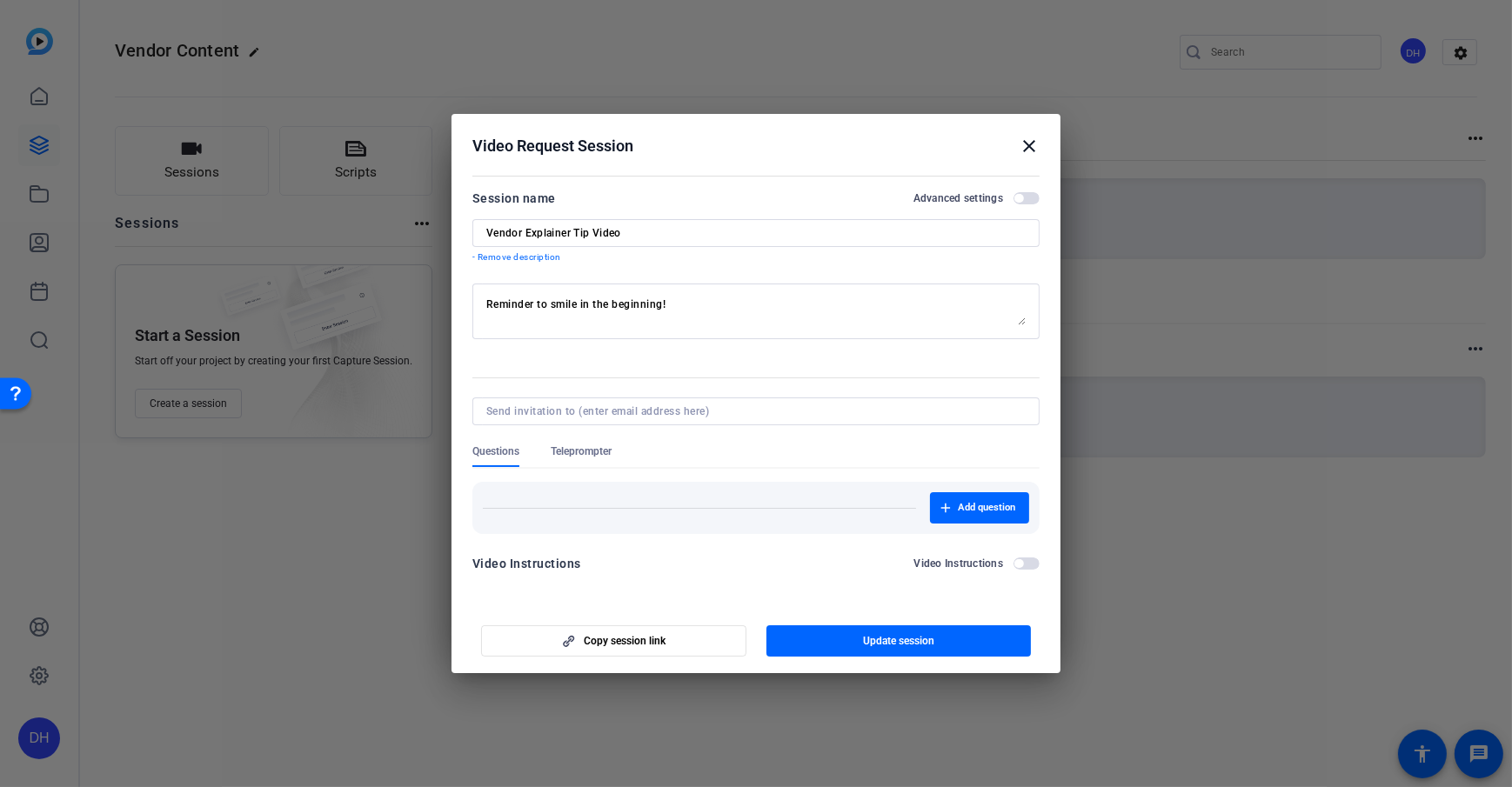
click at [1035, 139] on mat-icon "close" at bounding box center [1029, 146] width 21 height 21
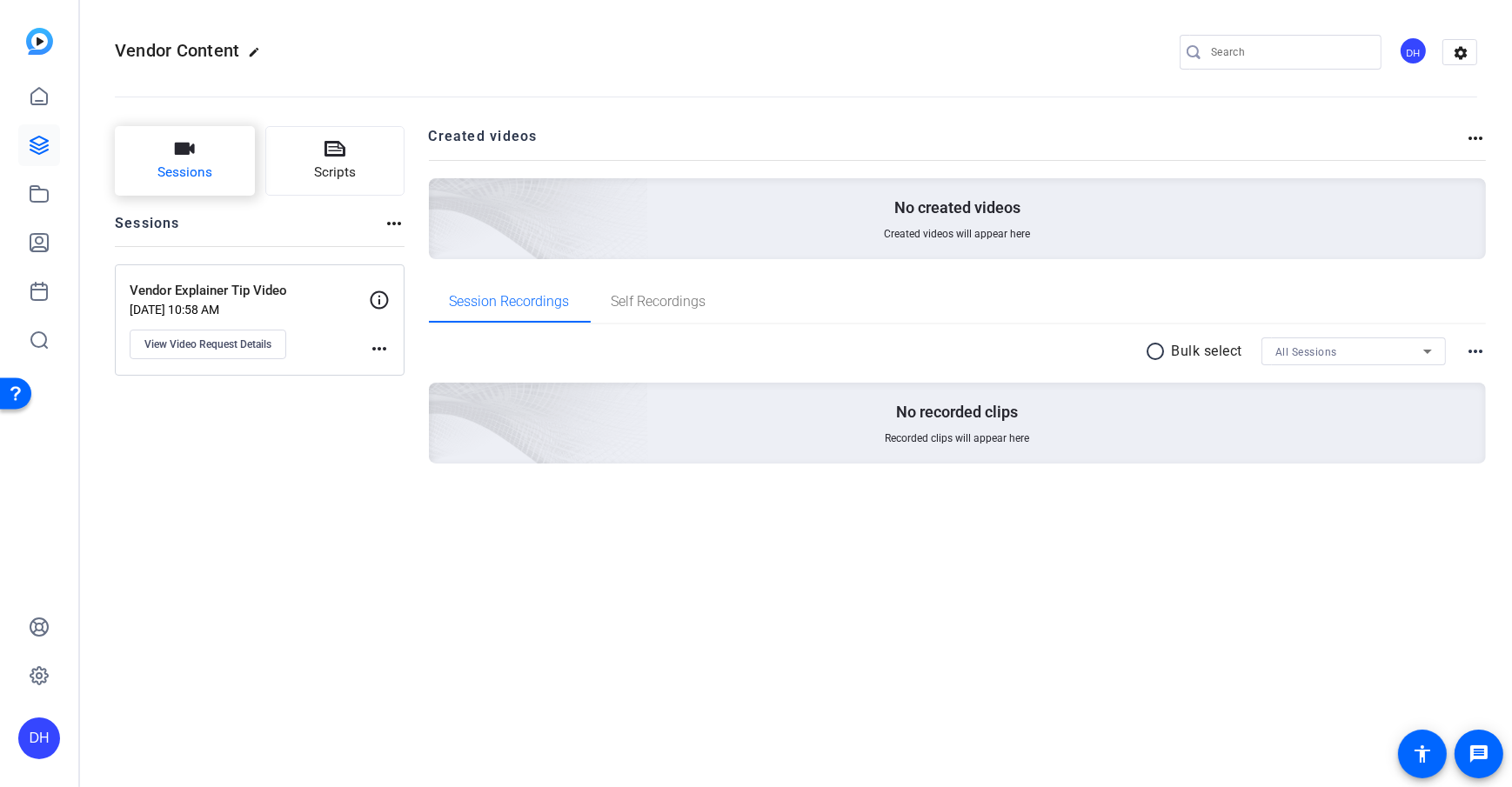
click at [212, 155] on button "Sessions" at bounding box center [185, 160] width 140 height 70
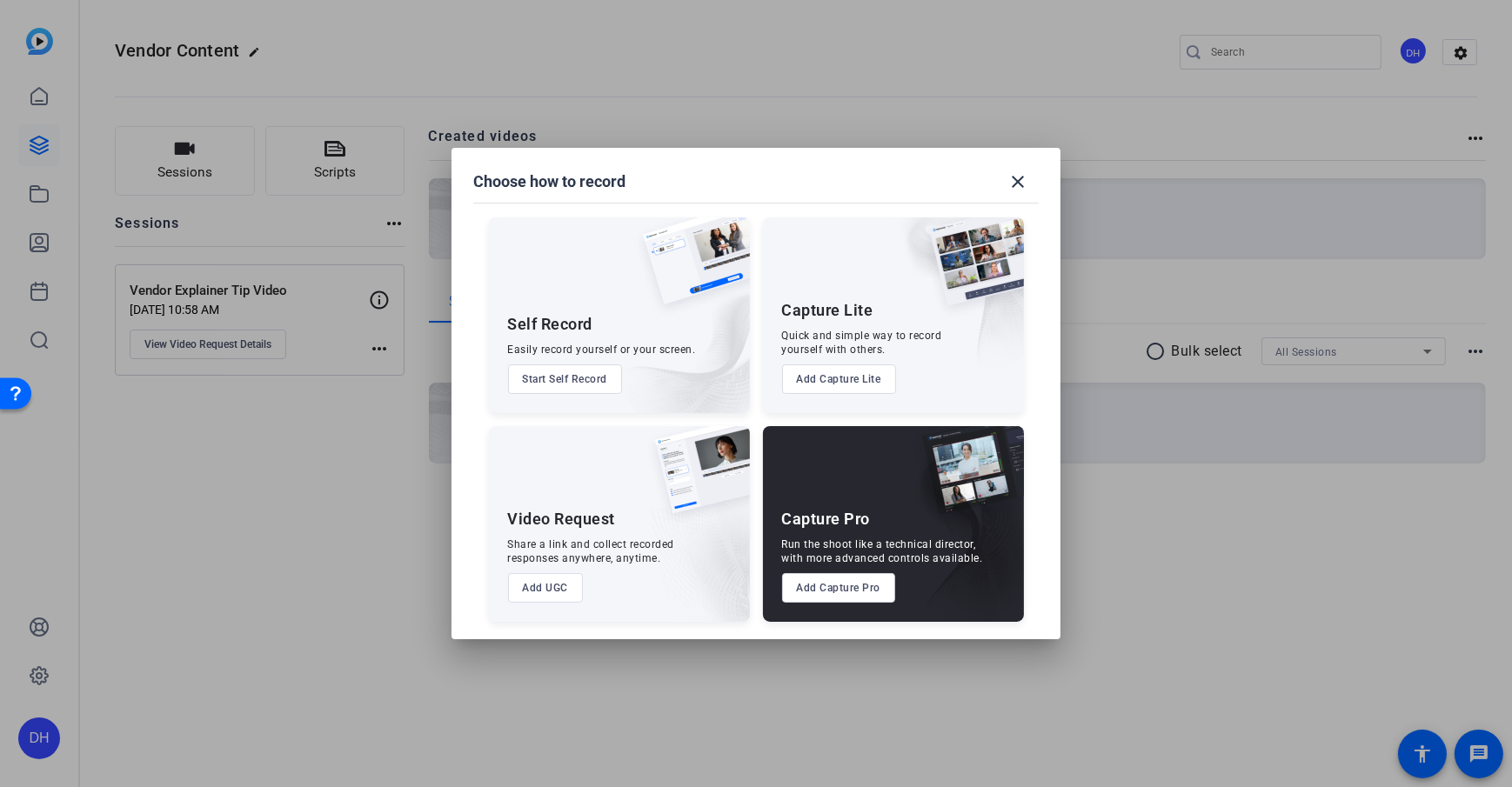
click at [545, 568] on button "Add UGC" at bounding box center [545, 588] width 75 height 30
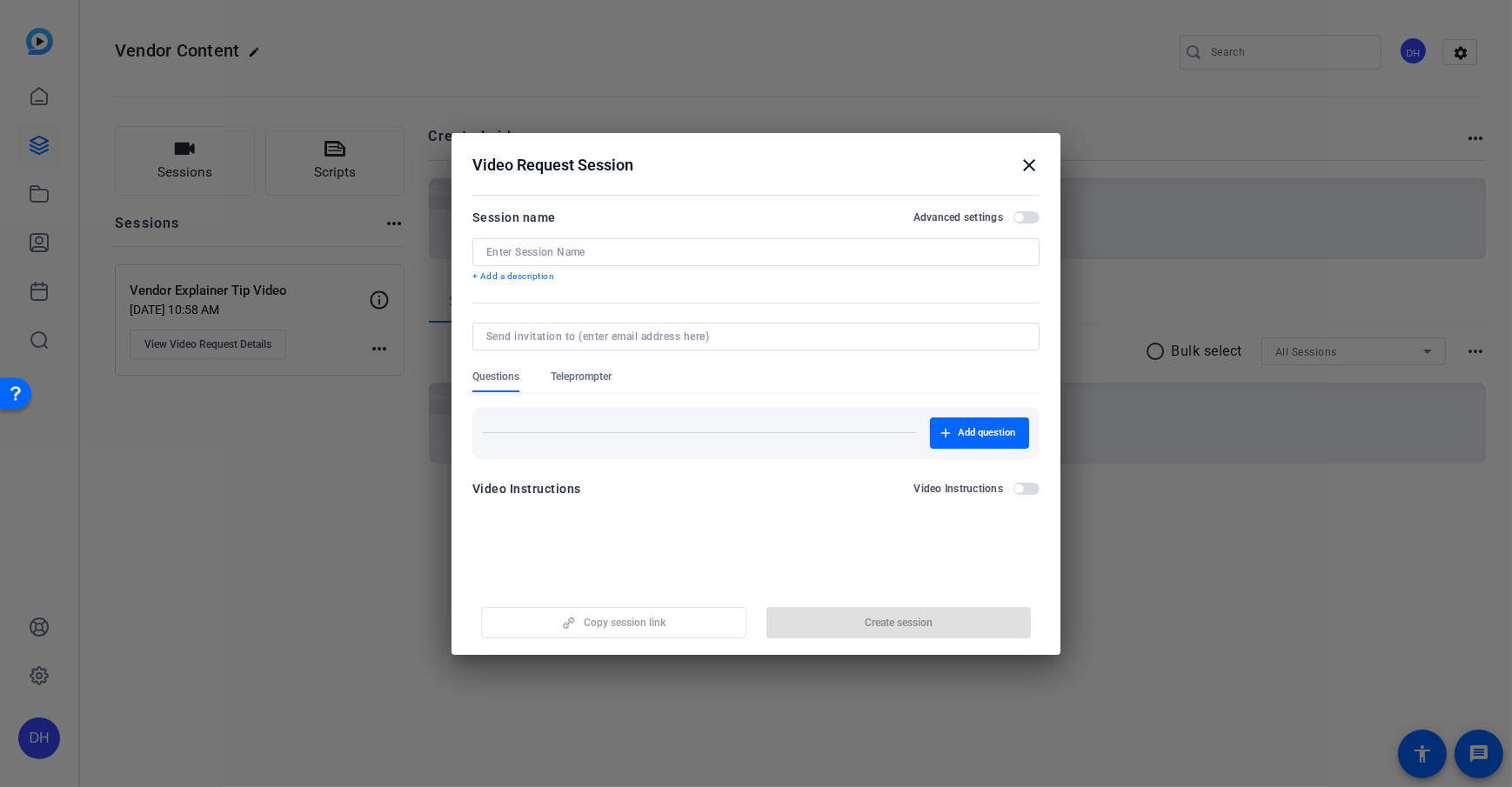
click at [642, 246] on input at bounding box center [756, 252] width 539 height 14
type input "Link 2"
click at [899, 568] on span "button" at bounding box center [898, 623] width 265 height 42
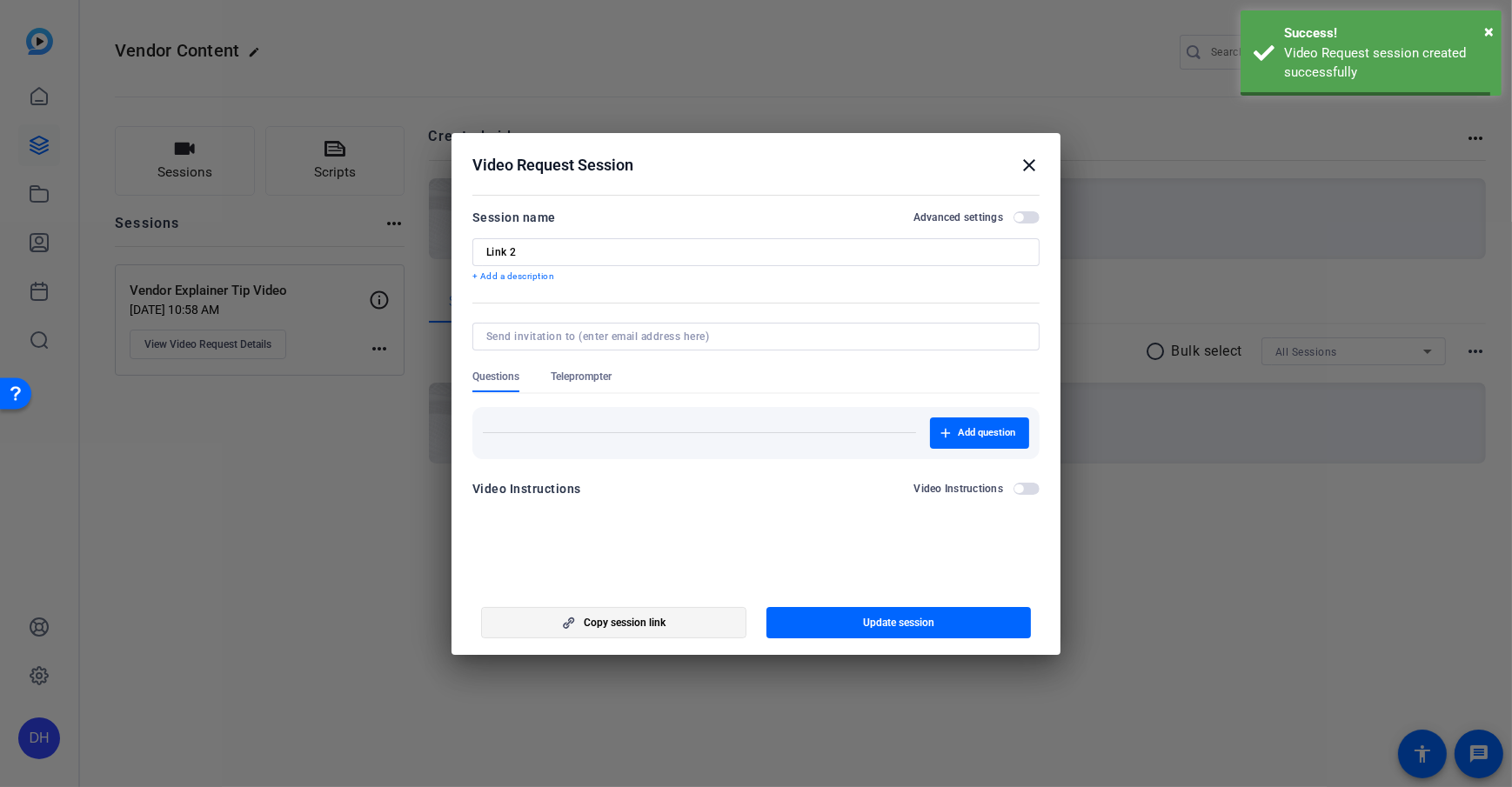
click at [631, 568] on span "Copy session link" at bounding box center [625, 622] width 82 height 14
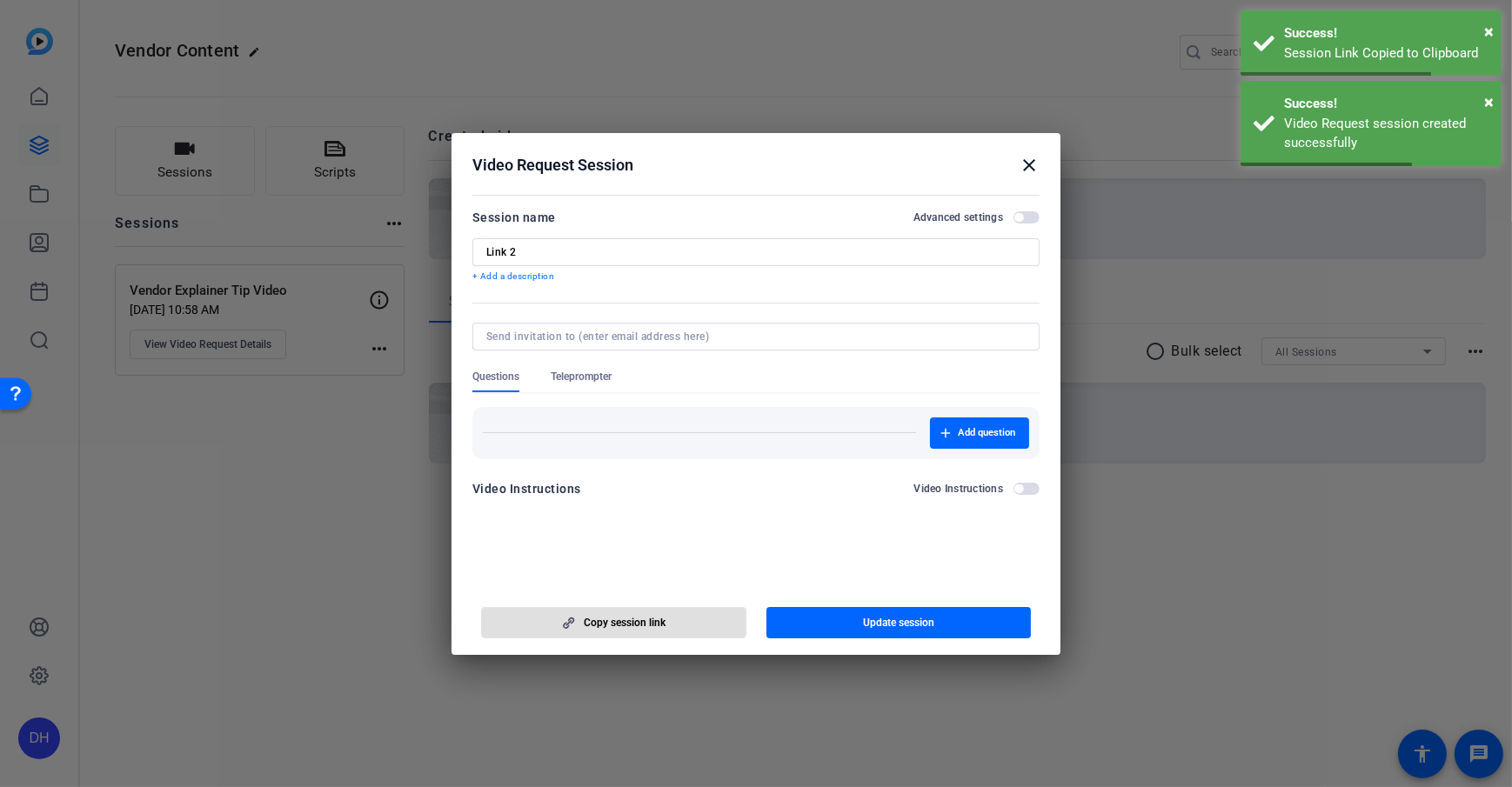
click at [1042, 167] on h2 "Video Request Session close" at bounding box center [756, 161] width 609 height 56
click at [1021, 165] on mat-icon "close" at bounding box center [1029, 166] width 21 height 21
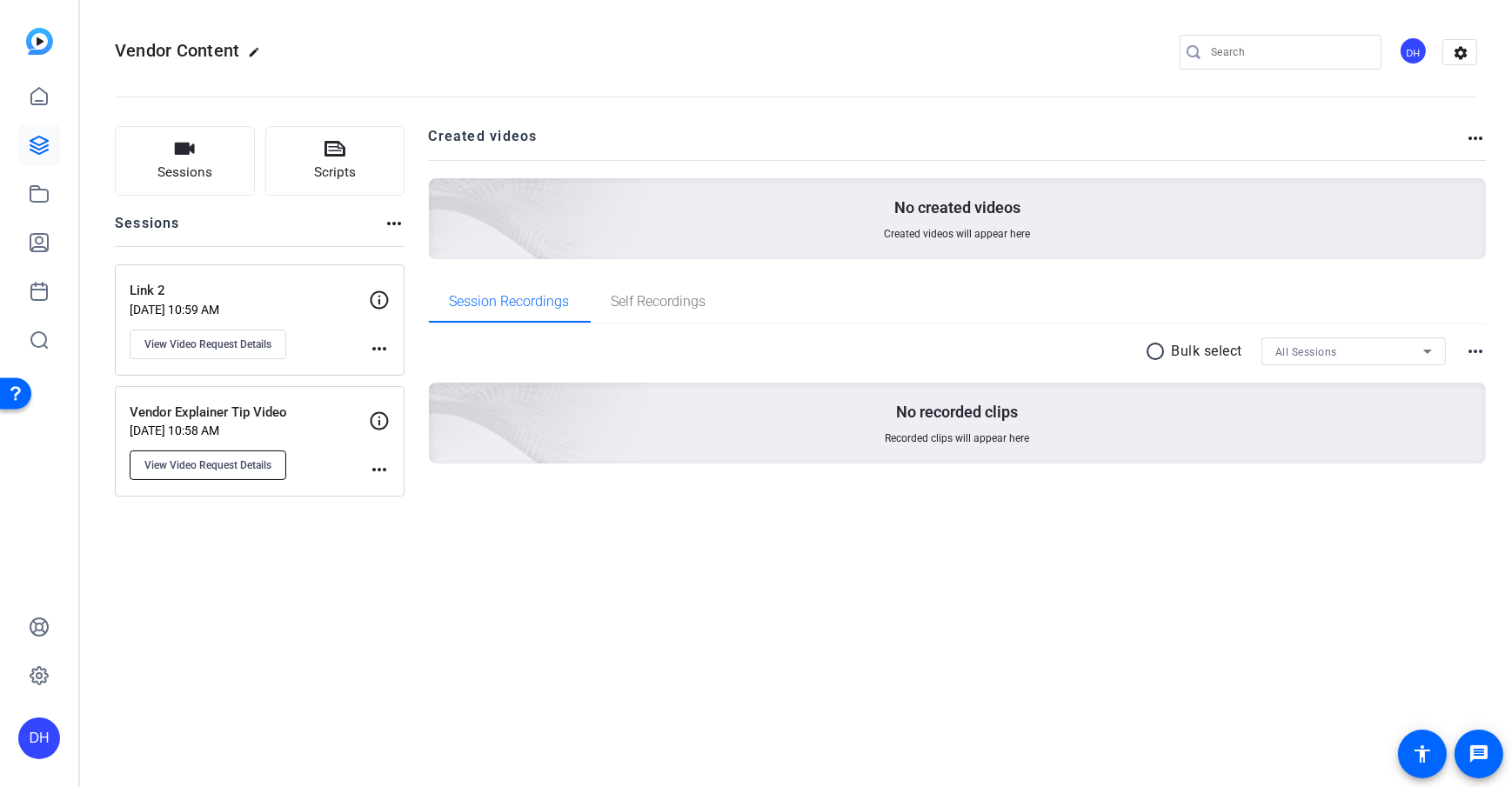
click at [178, 463] on span "View Video Request Details" at bounding box center [208, 465] width 127 height 14
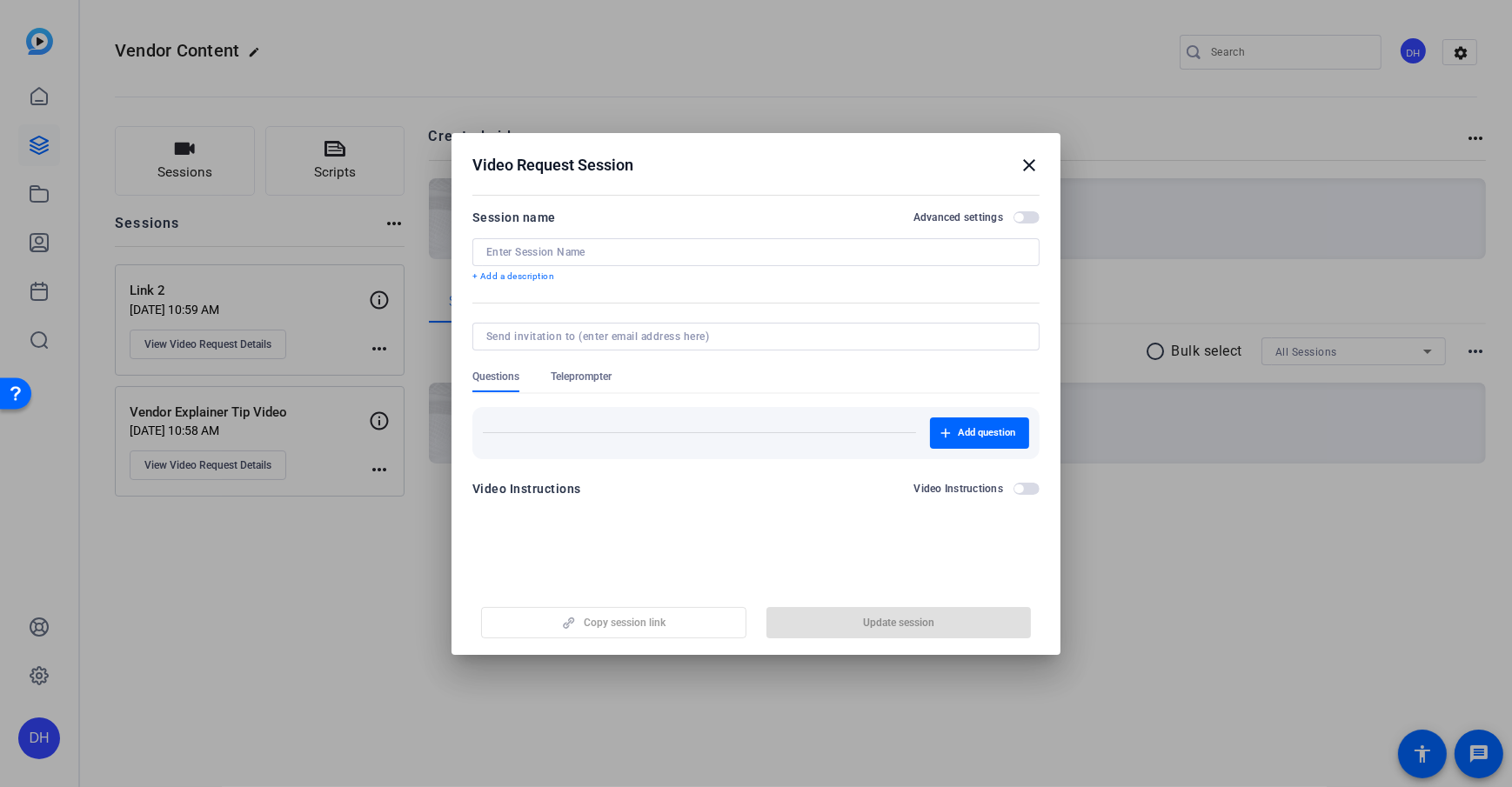
type input "Vendor Explainer Tip Video"
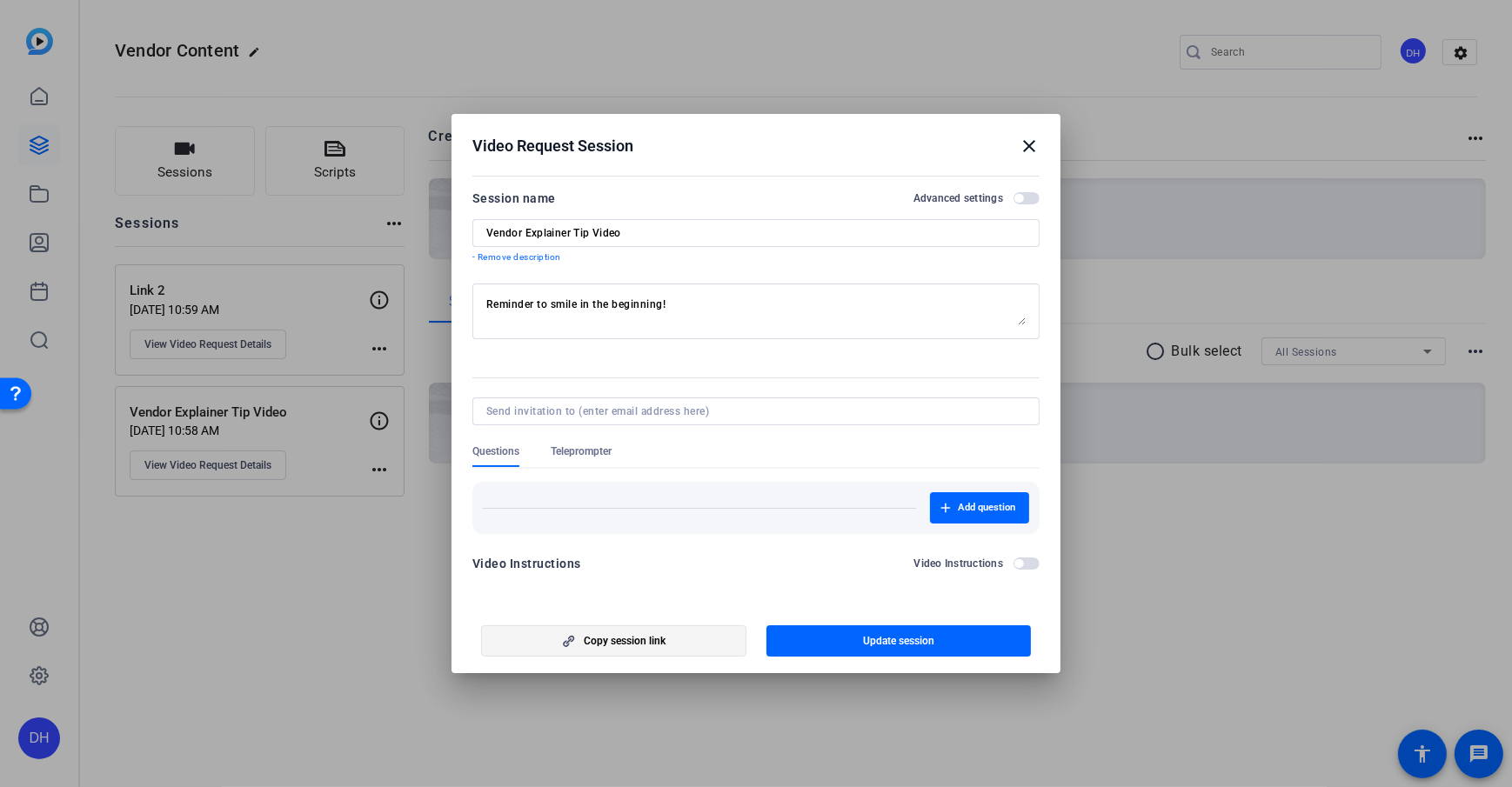
click at [602, 568] on span "button" at bounding box center [614, 641] width 264 height 42
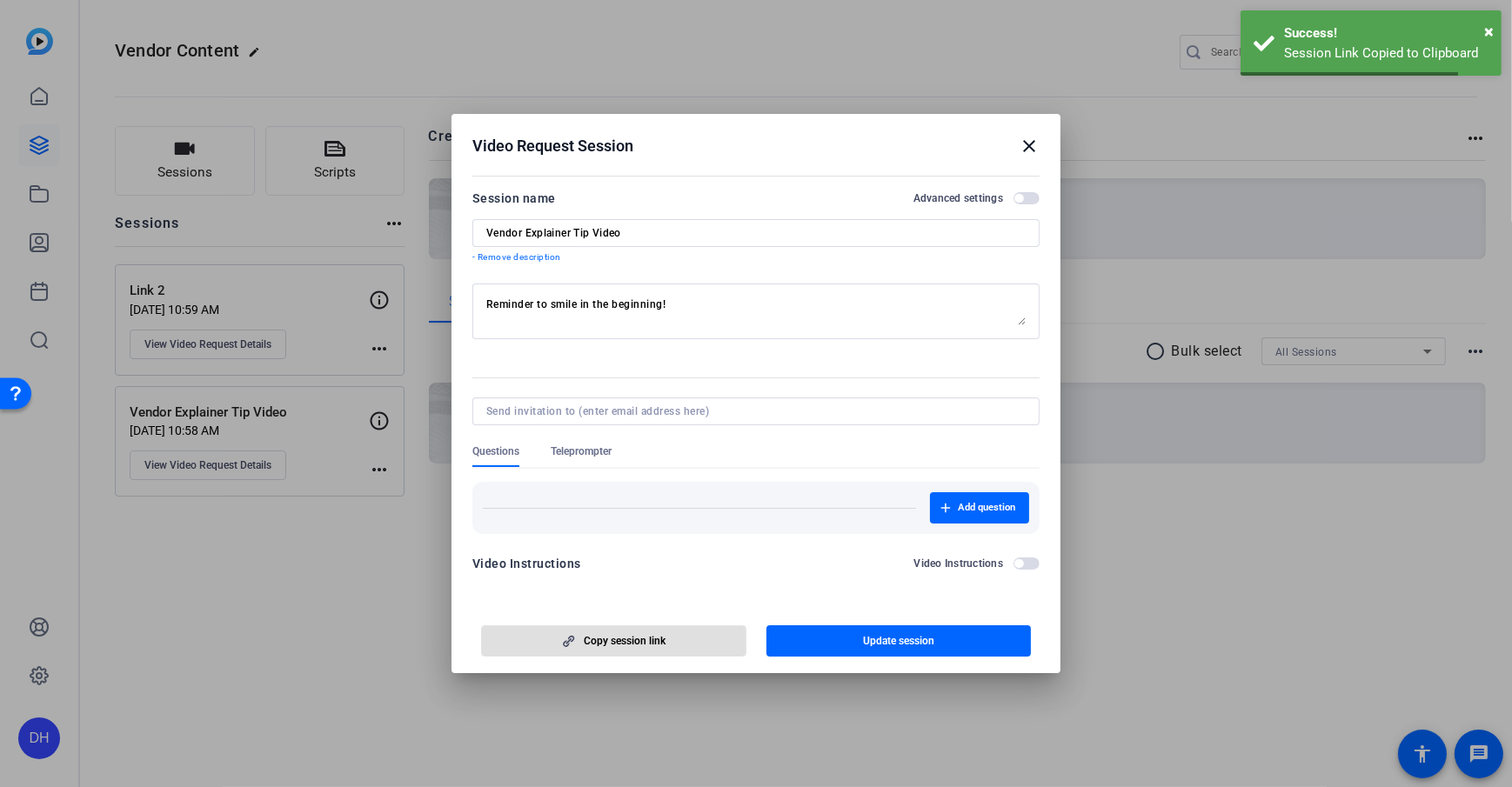
click at [1027, 145] on mat-icon "close" at bounding box center [1029, 146] width 21 height 21
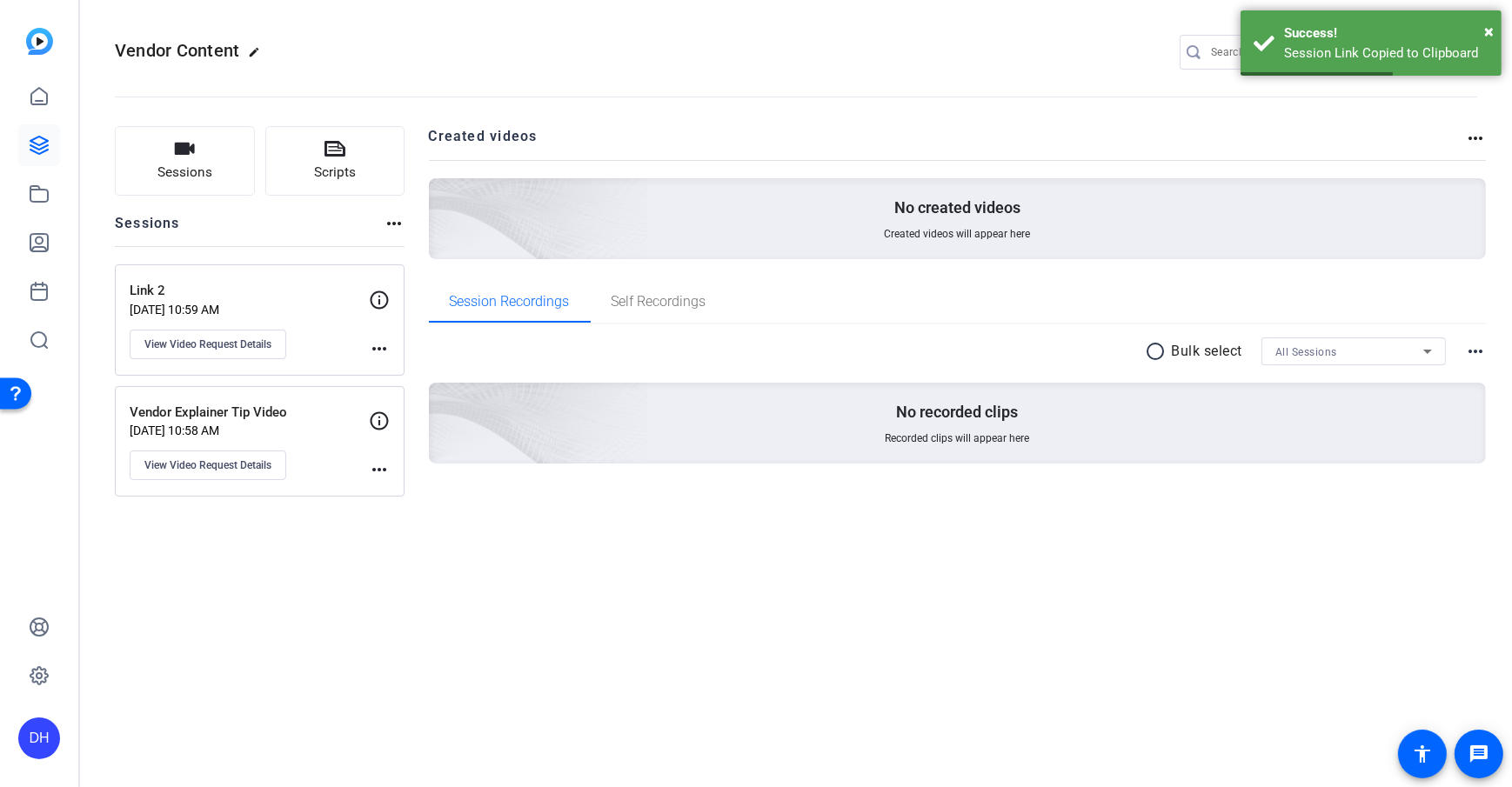
click at [408, 266] on div "Sessions Scripts Sessions more_horiz Link 2 Aug 13, 2025 @ 10:59 AM View Video …" at bounding box center [796, 323] width 1432 height 436
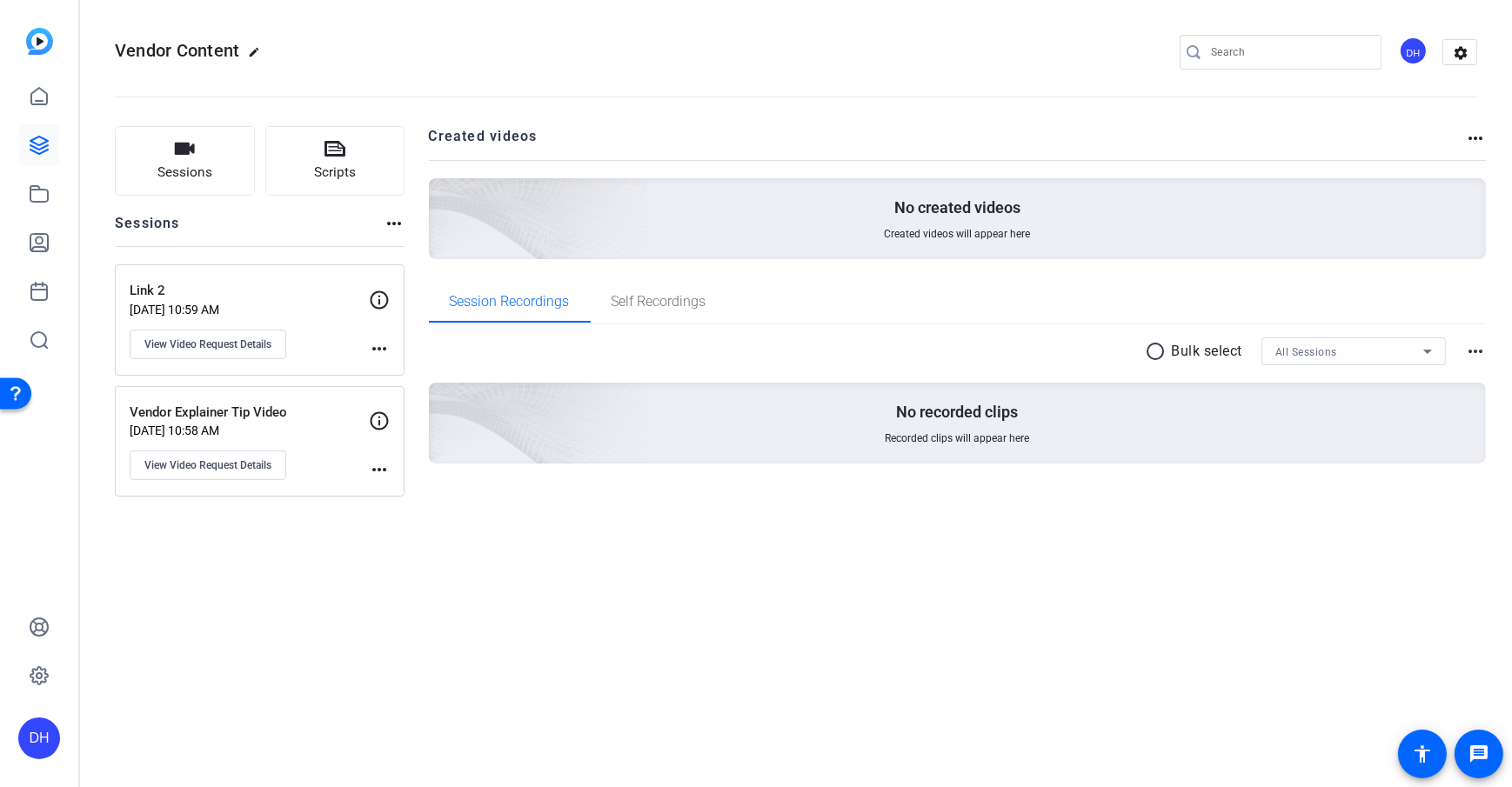
click at [418, 233] on div "Sessions Scripts Sessions more_horiz Link 2 Aug 13, 2025 @ 10:59 AM View Video …" at bounding box center [796, 323] width 1432 height 436
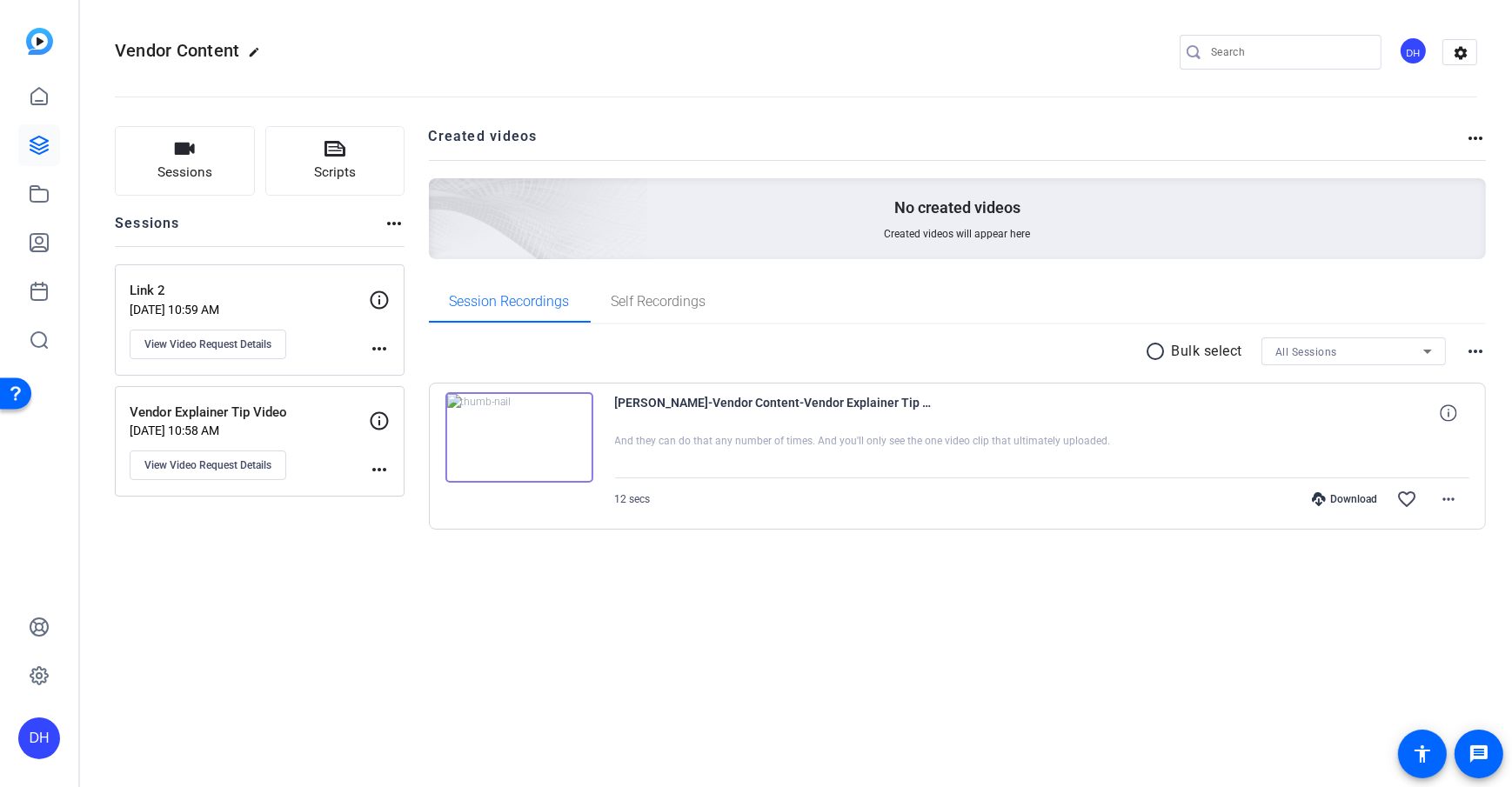
click at [406, 256] on div "Sessions Scripts Sessions more_horiz Link 2 [DATE] 10:59 AM View Video Request …" at bounding box center [796, 356] width 1432 height 503
click at [413, 242] on div "Sessions Scripts Sessions more_horiz Link 2 [DATE] 10:59 AM View Video Request …" at bounding box center [796, 356] width 1432 height 503
click at [427, 227] on img at bounding box center [442, 194] width 415 height 377
click at [320, 403] on p "Vendor Explainer Tip Video" at bounding box center [249, 413] width 239 height 20
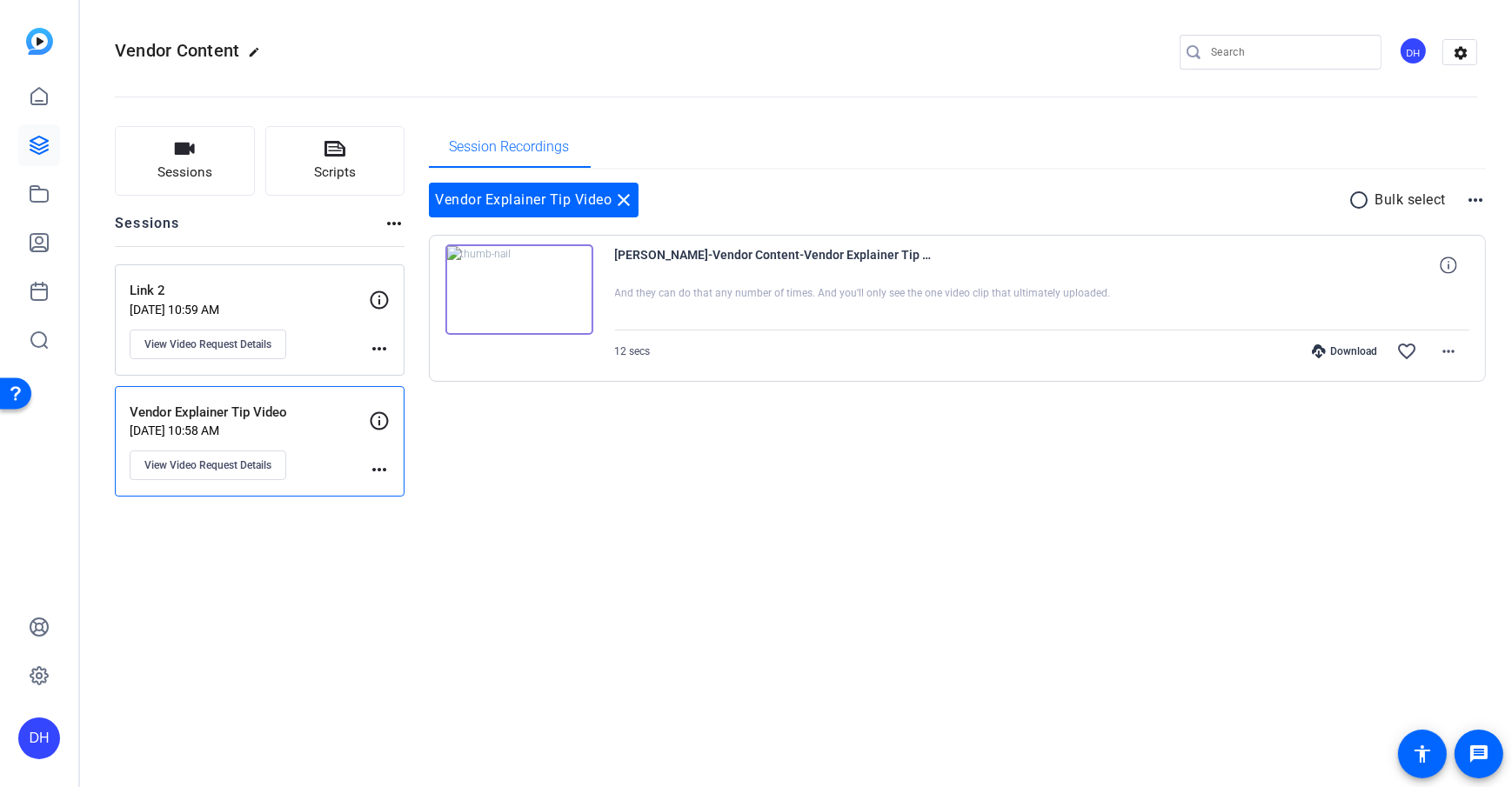
click at [325, 415] on p "Vendor Explainer Tip Video" at bounding box center [249, 413] width 239 height 20
click at [308, 297] on p "Link 2" at bounding box center [249, 291] width 239 height 20
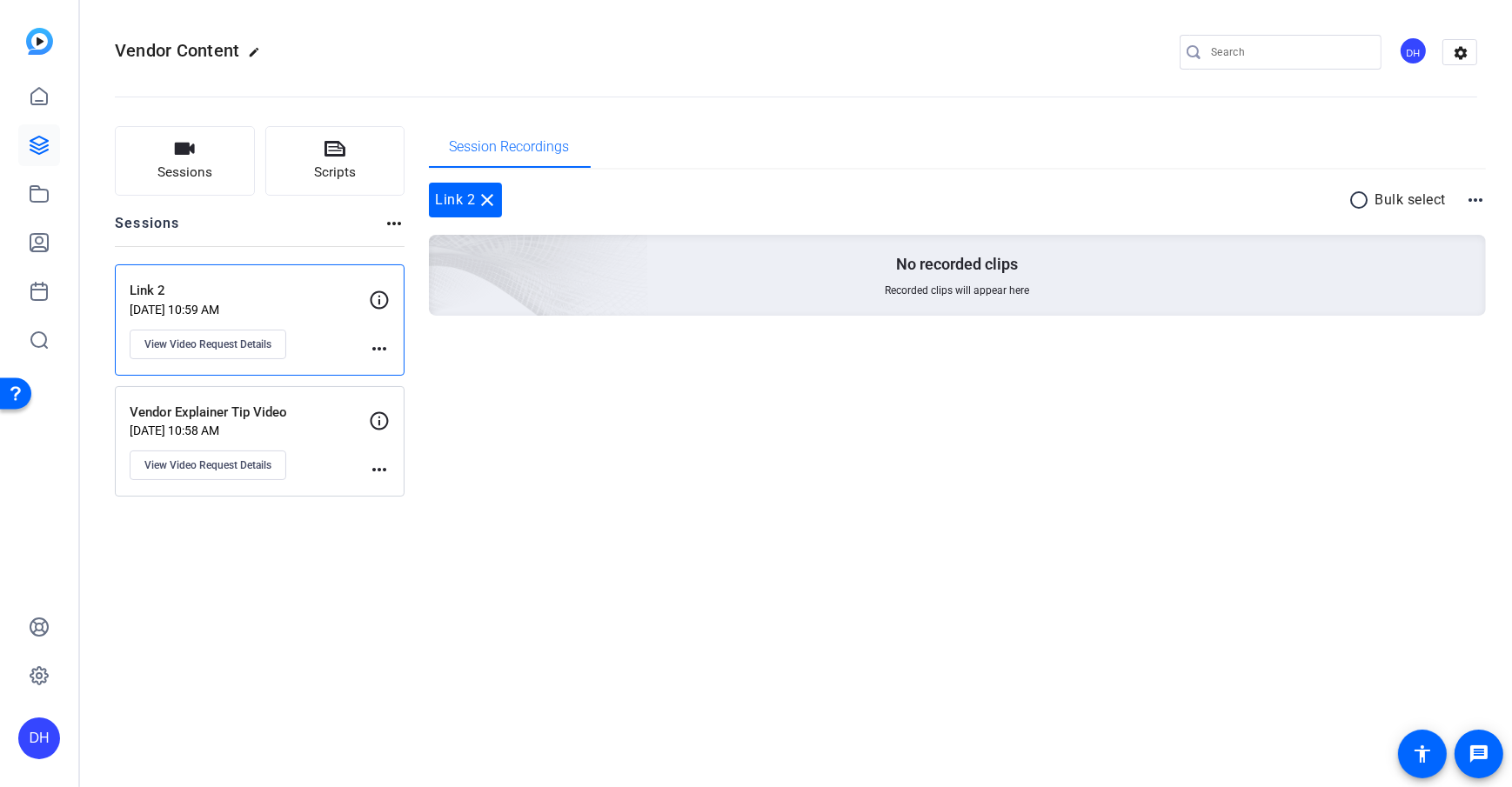
click at [307, 418] on p "Vendor Explainer Tip Video" at bounding box center [249, 413] width 239 height 20
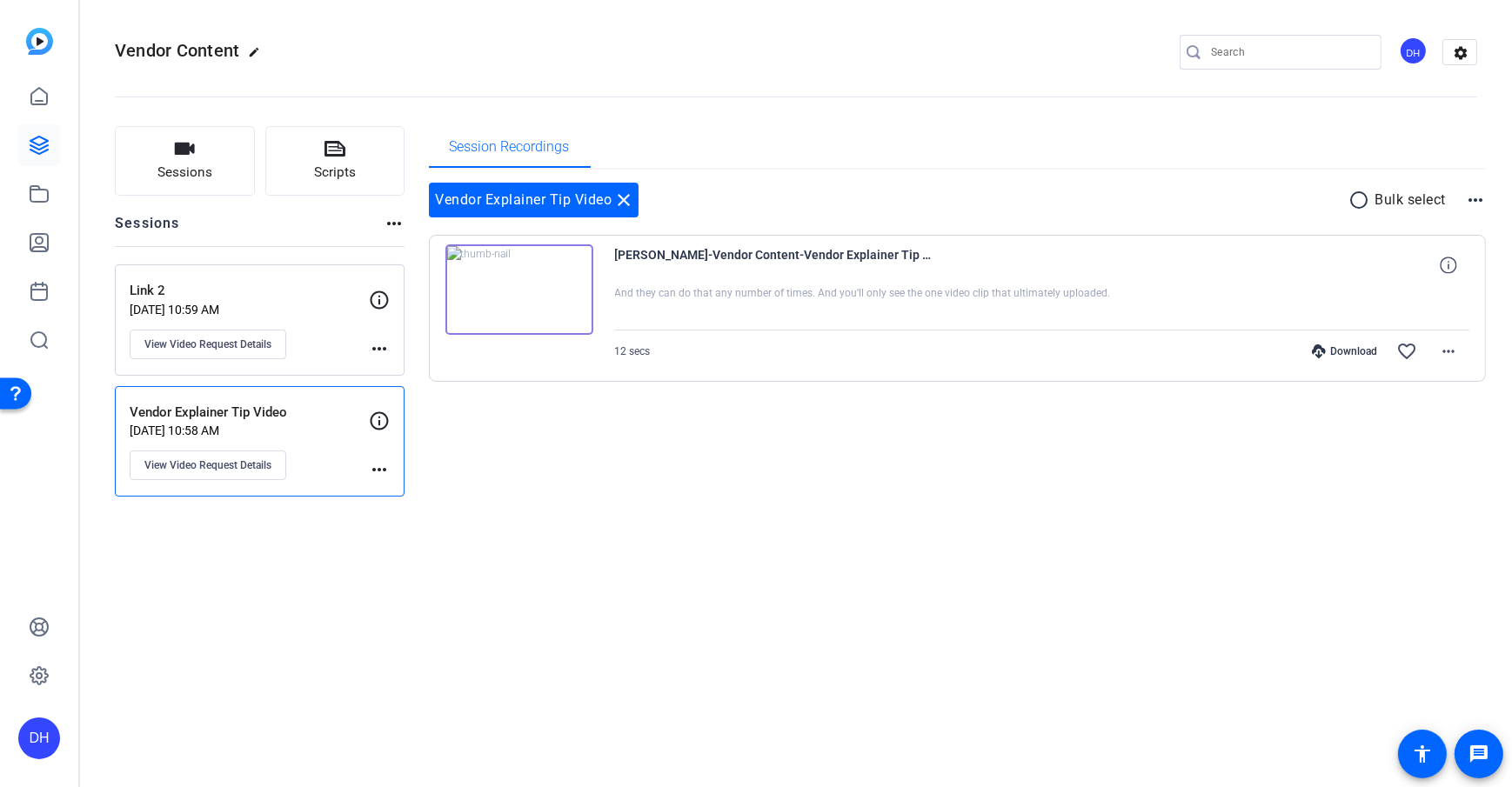
click at [305, 325] on div "Link 2 [DATE] 10:59 AM View Video Request Details" at bounding box center [249, 320] width 239 height 78
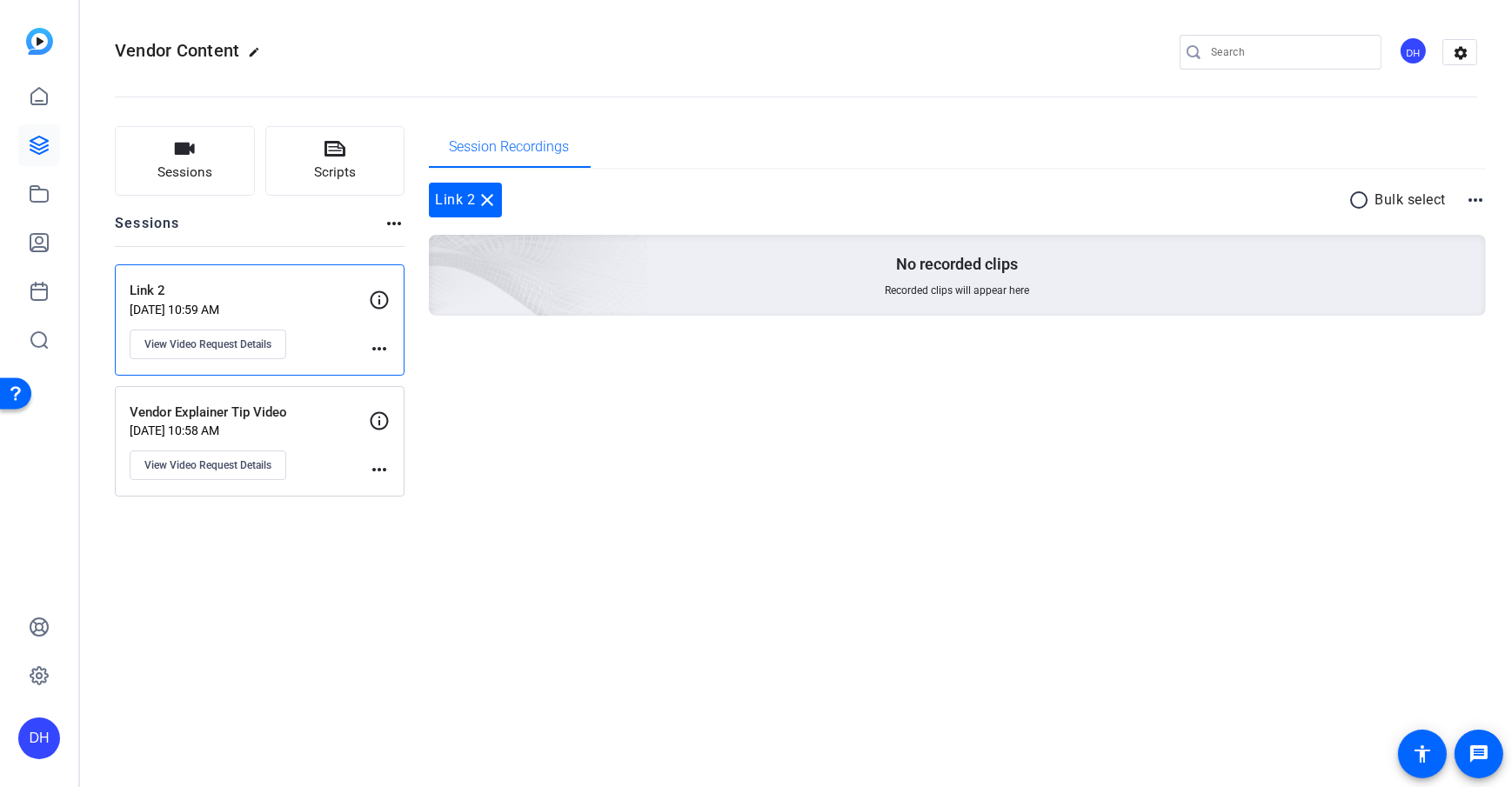
click at [322, 403] on p "Vendor Explainer Tip Video" at bounding box center [249, 413] width 239 height 20
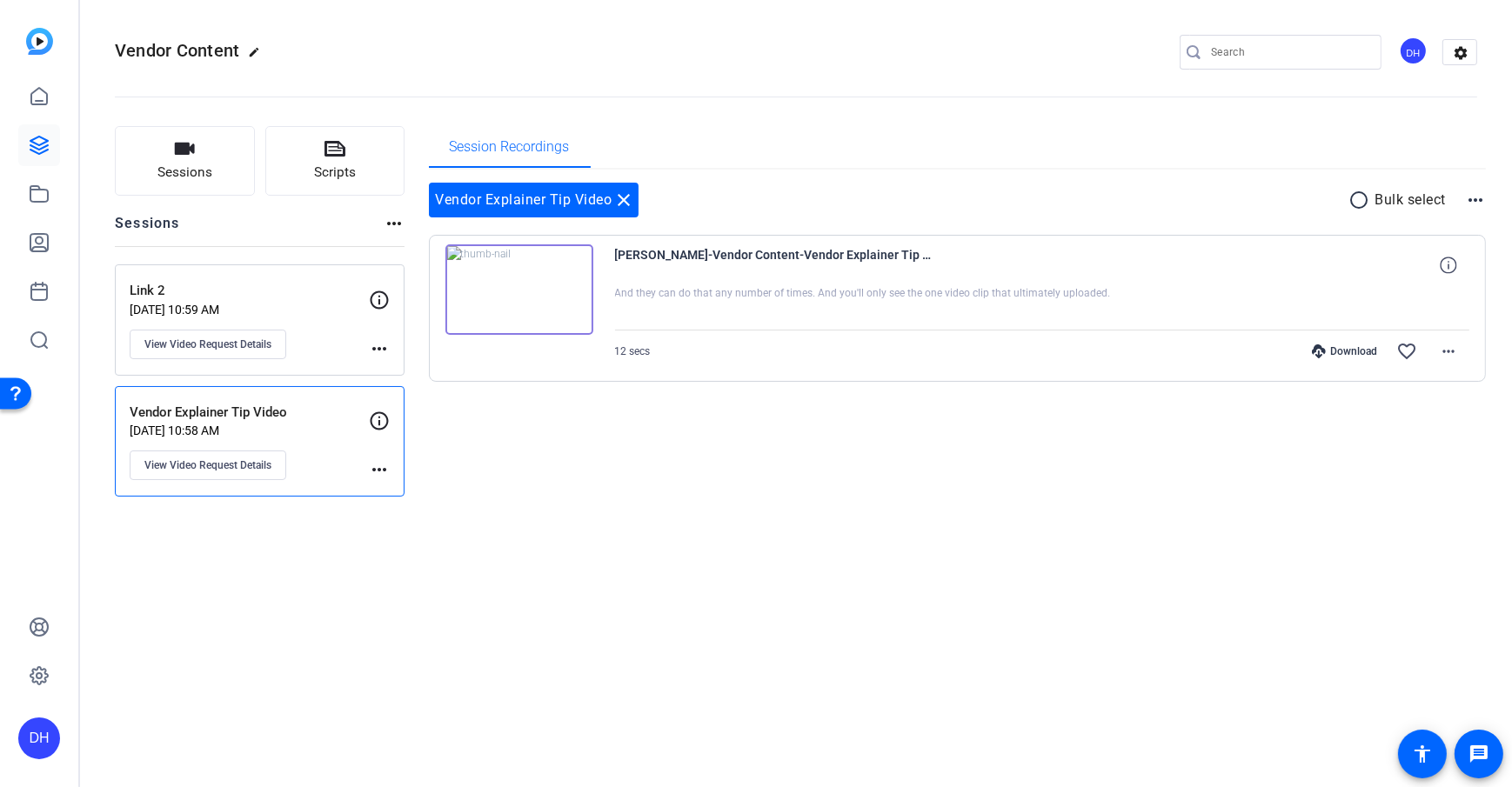
click at [356, 309] on p "[DATE] 10:59 AM" at bounding box center [249, 310] width 239 height 14
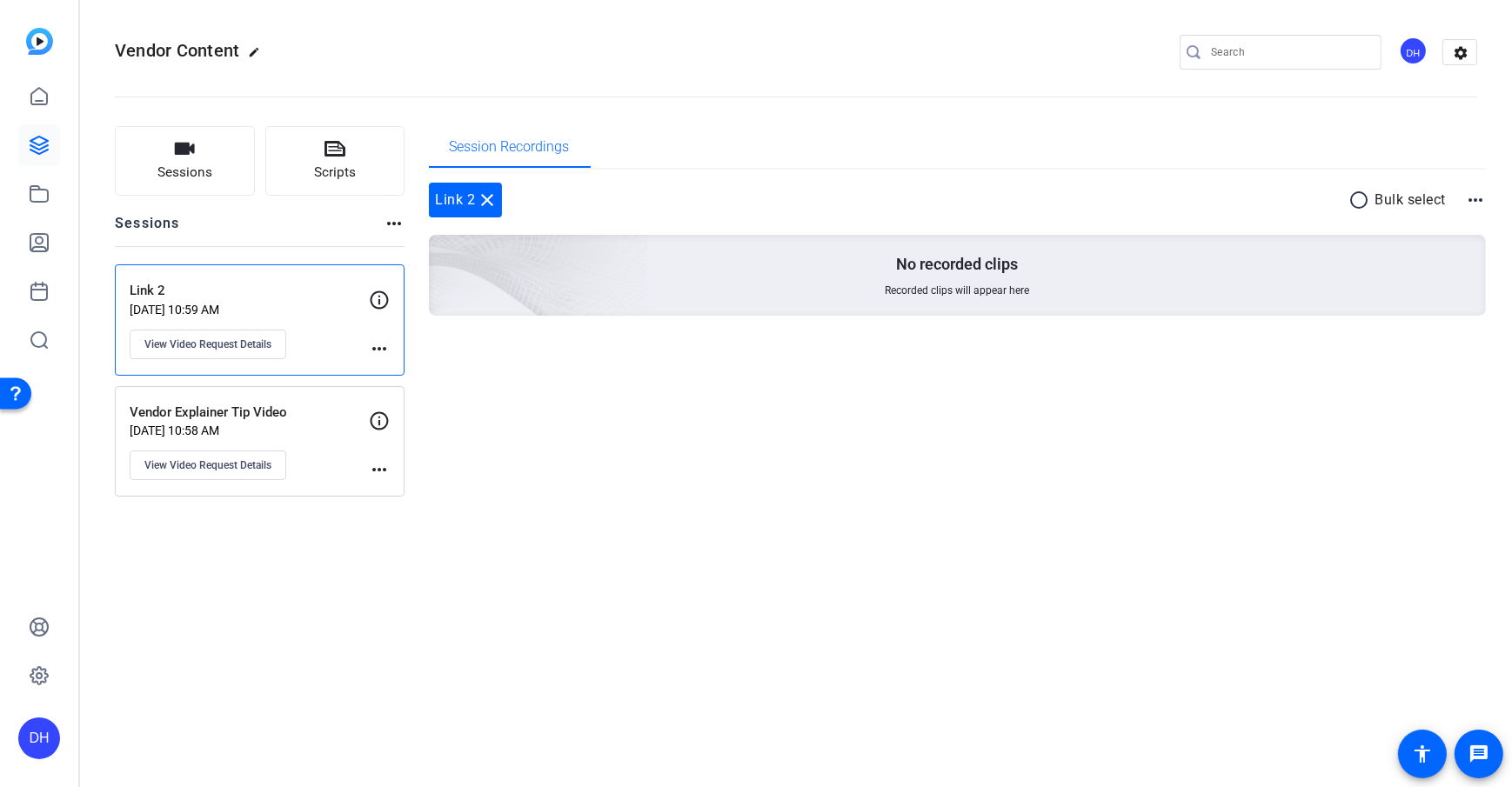
click at [322, 399] on div "Vendor Explainer Tip Video [DATE] 10:58 AM View Video Request Details more_horiz" at bounding box center [260, 441] width 290 height 111
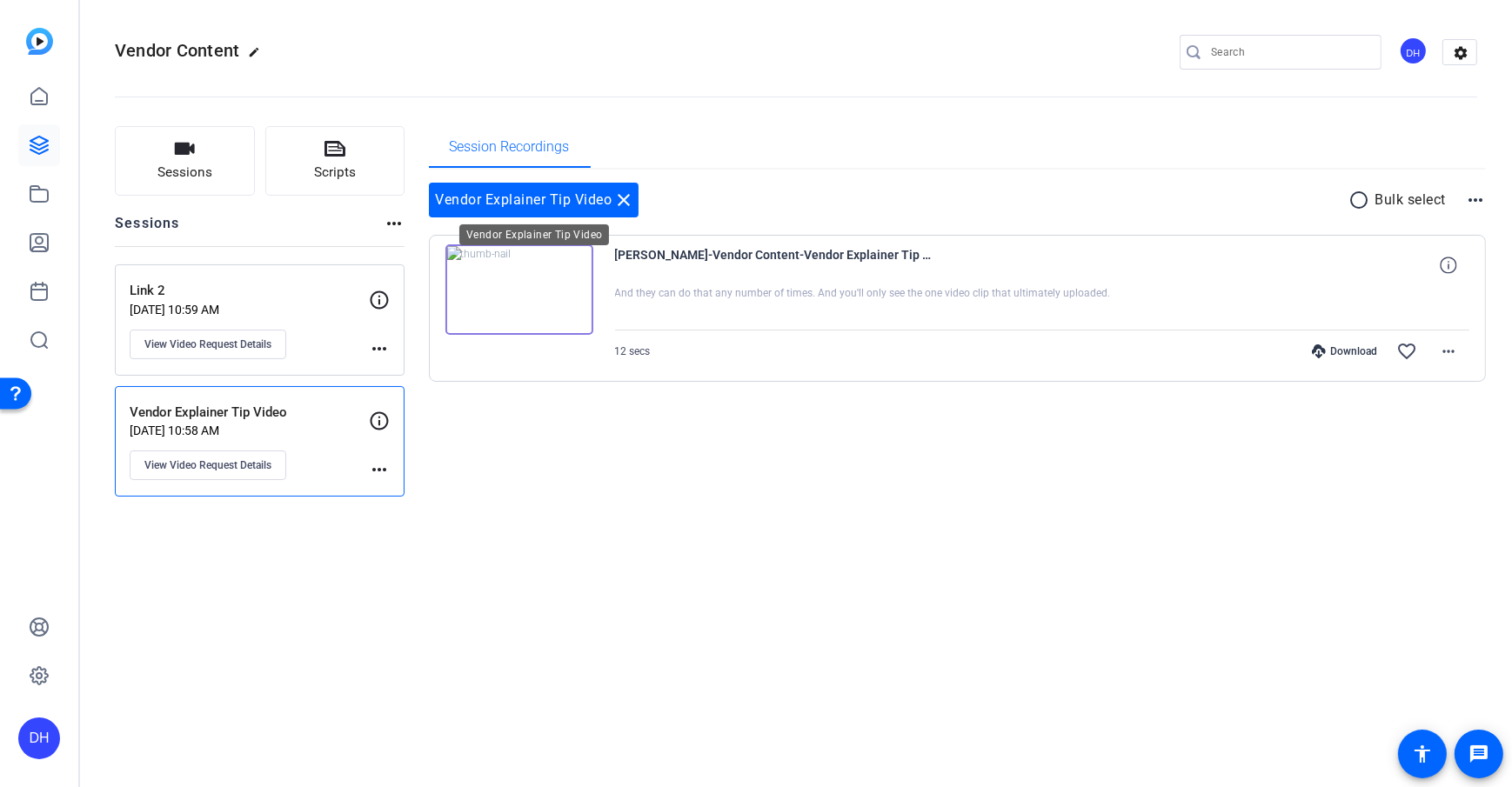
click at [624, 205] on mat-icon "close" at bounding box center [625, 200] width 21 height 21
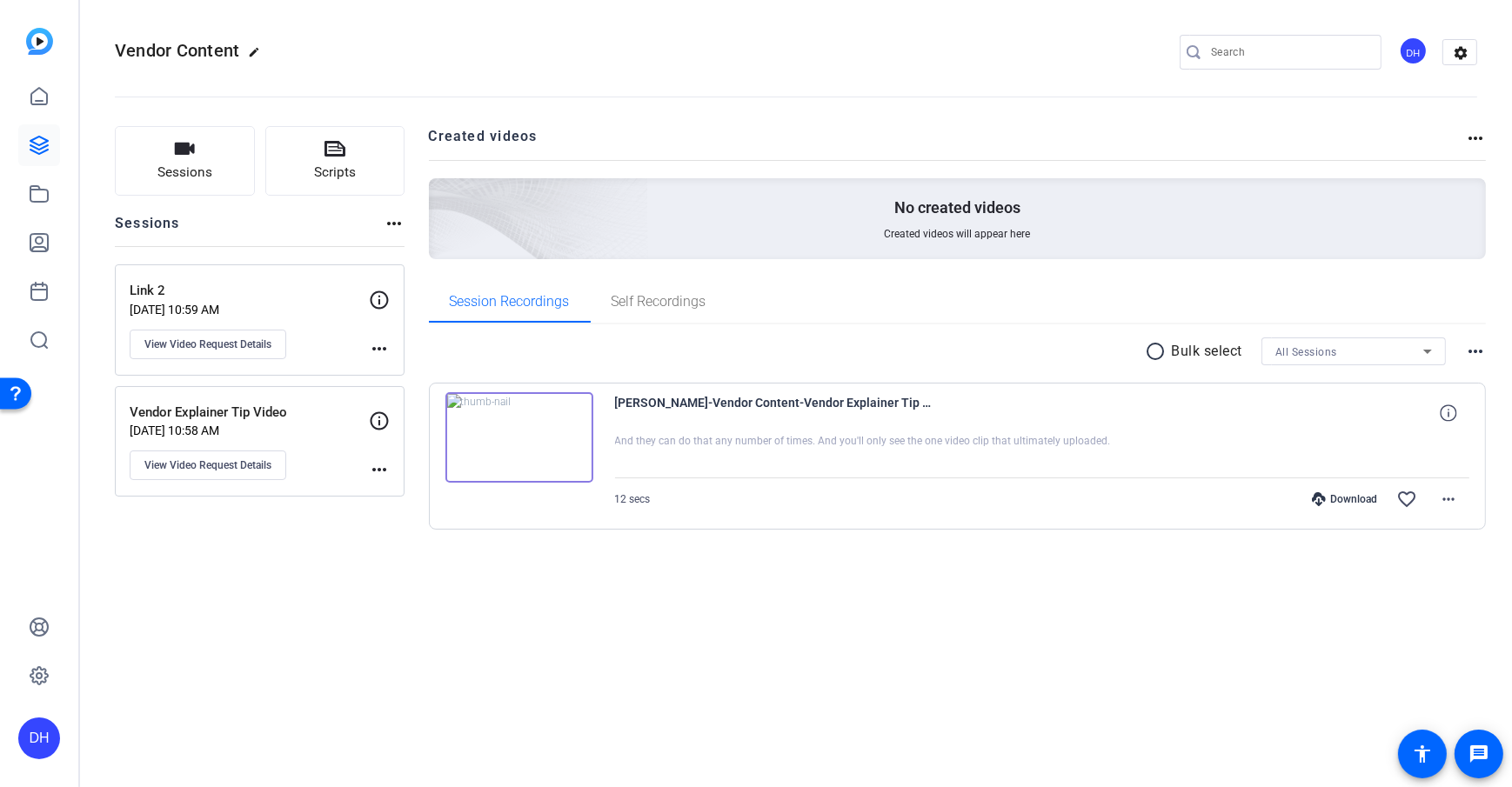
click at [426, 320] on div "Sessions Scripts Sessions more_horiz Link 2 [DATE] 10:59 AM View Video Request …" at bounding box center [796, 356] width 1432 height 503
click at [71, 515] on div "DH" at bounding box center [39, 394] width 78 height 787
click at [416, 262] on div "Sessions Scripts Sessions more_horiz Link 2 [DATE] 10:59 AM View Video Request …" at bounding box center [796, 356] width 1432 height 503
click at [36, 246] on icon at bounding box center [39, 243] width 17 height 17
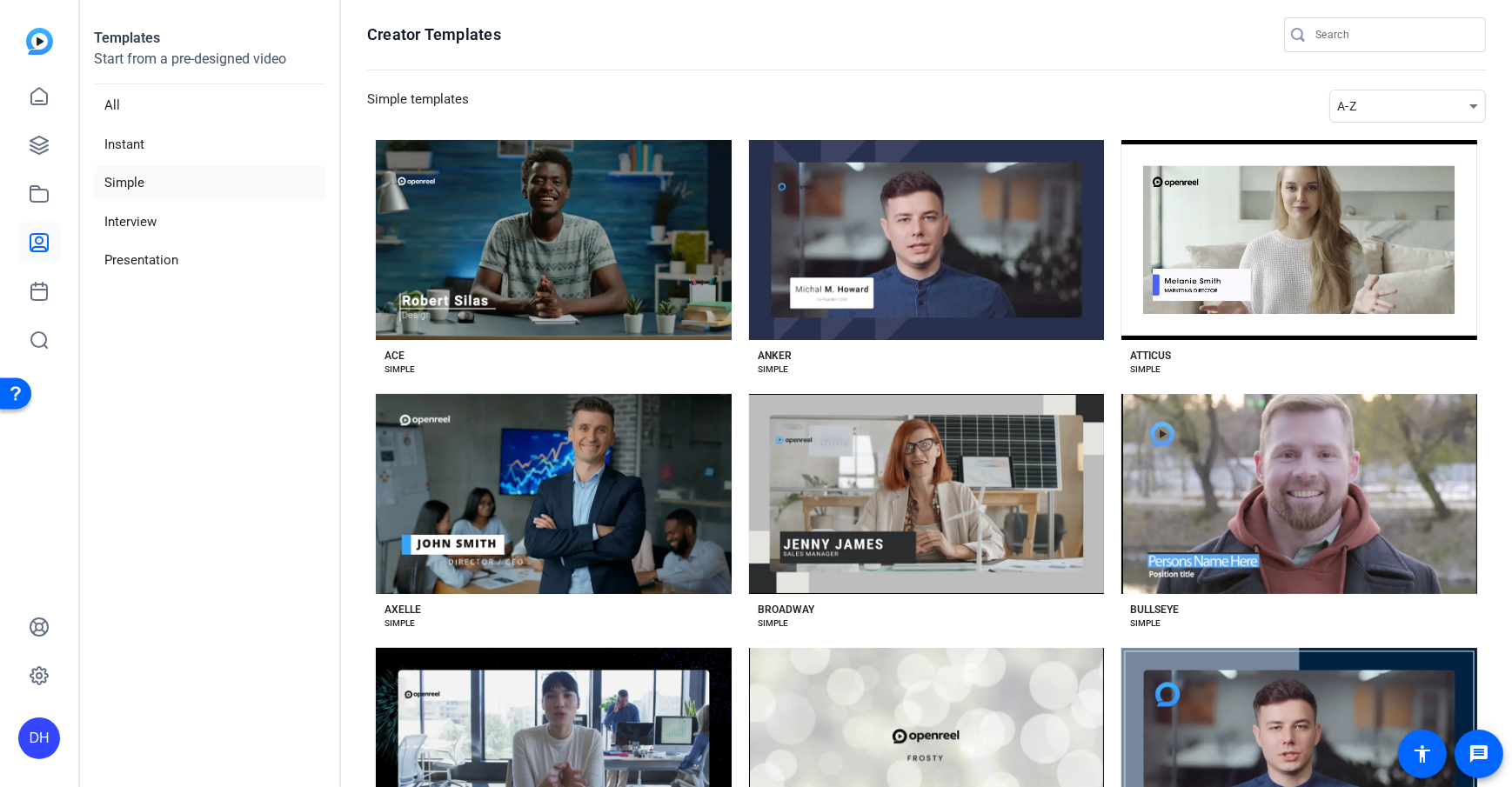
click at [221, 424] on aside "Templates Start from a pre-designed video All Instant Simple Interview Presenta…" at bounding box center [211, 394] width 261 height 787
click at [13, 239] on div "DH" at bounding box center [39, 394] width 78 height 787
click at [39, 251] on icon at bounding box center [39, 243] width 17 height 17
click at [235, 360] on aside "Templates Start from a pre-designed video All Instant Simple Interview Presenta…" at bounding box center [211, 394] width 261 height 787
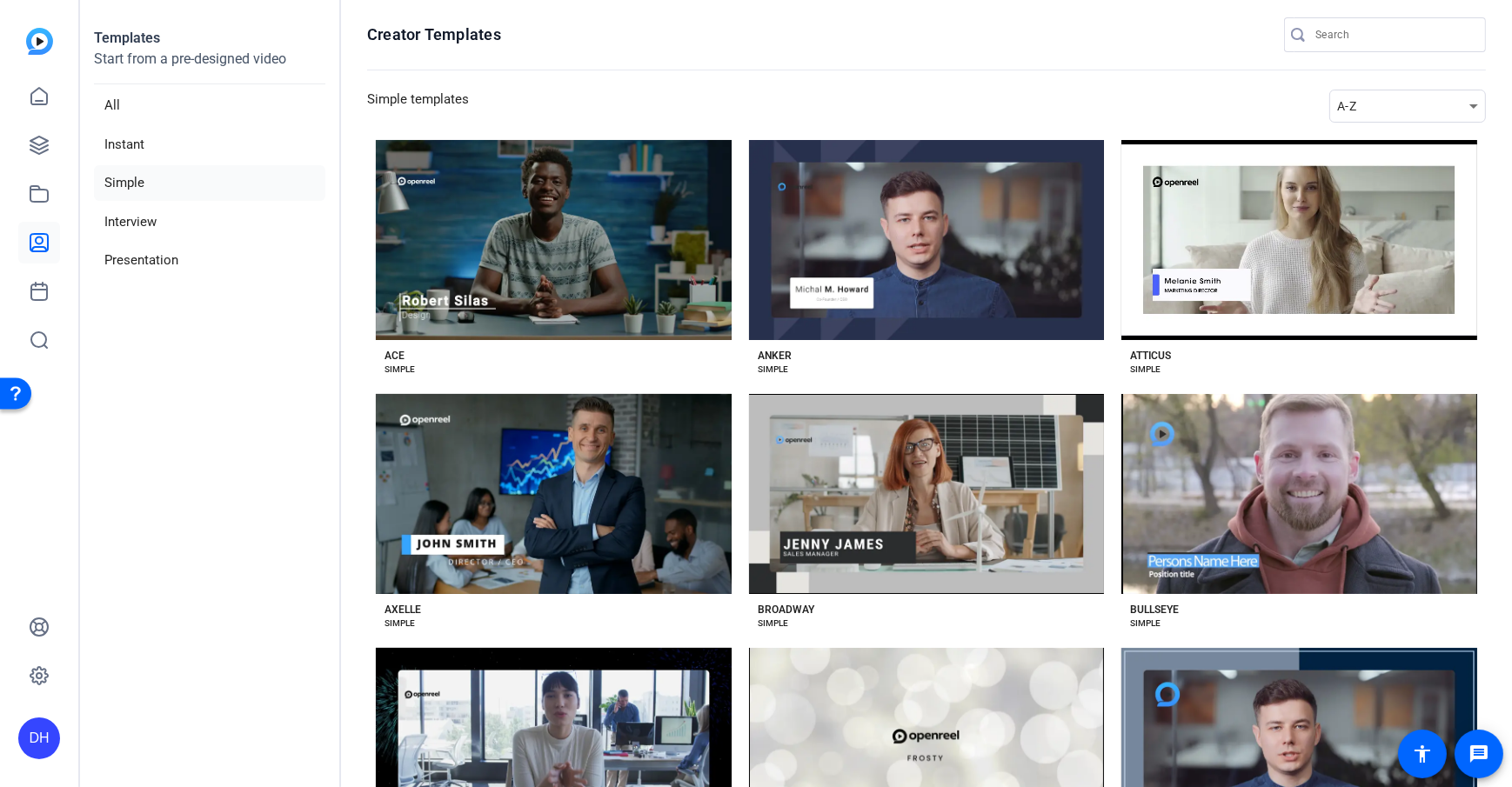
click at [257, 367] on aside "Templates Start from a pre-designed video All Instant Simple Interview Presenta…" at bounding box center [211, 394] width 261 height 787
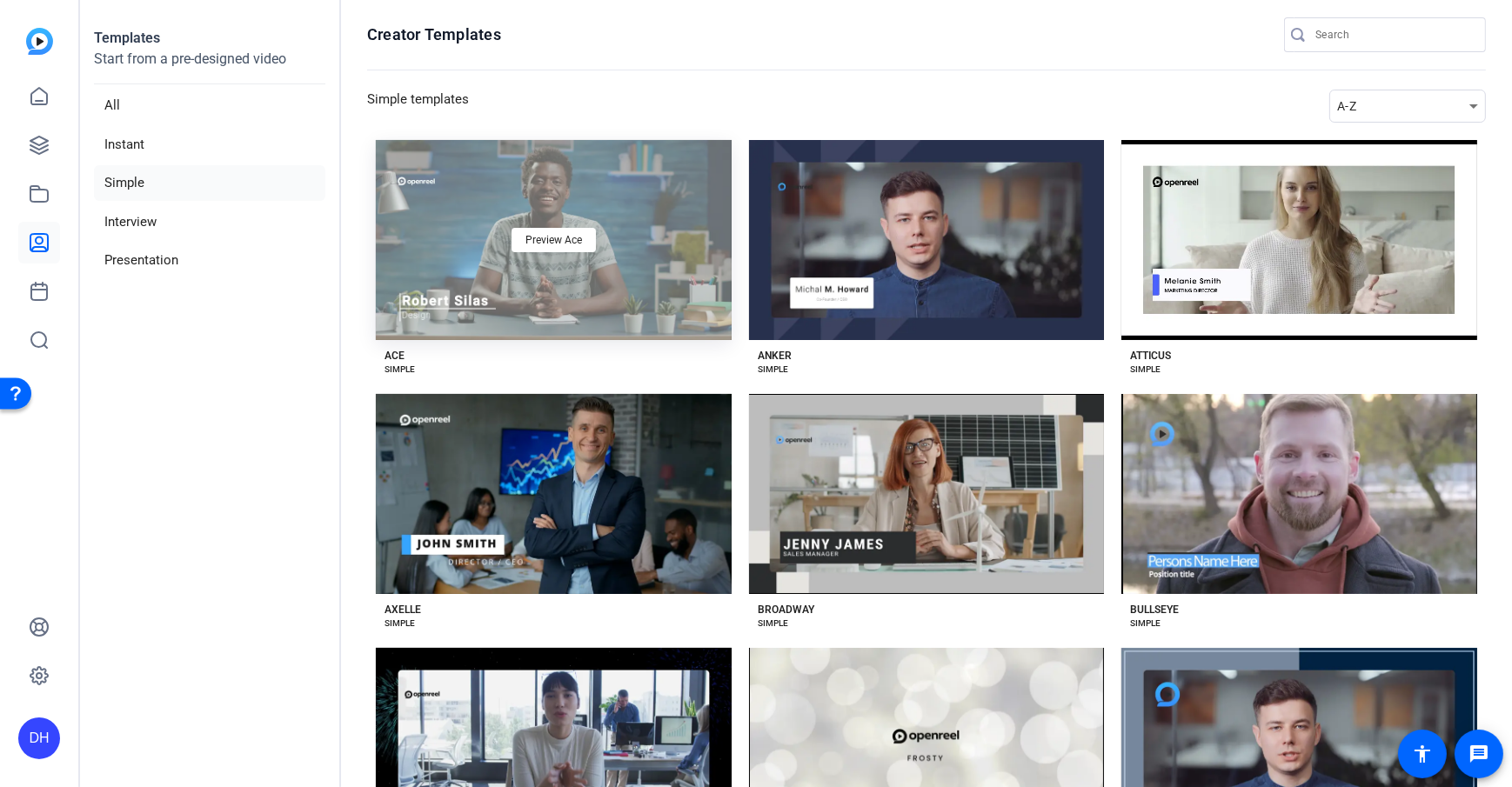
click at [563, 305] on div "Preview Ace" at bounding box center [553, 240] width 355 height 200
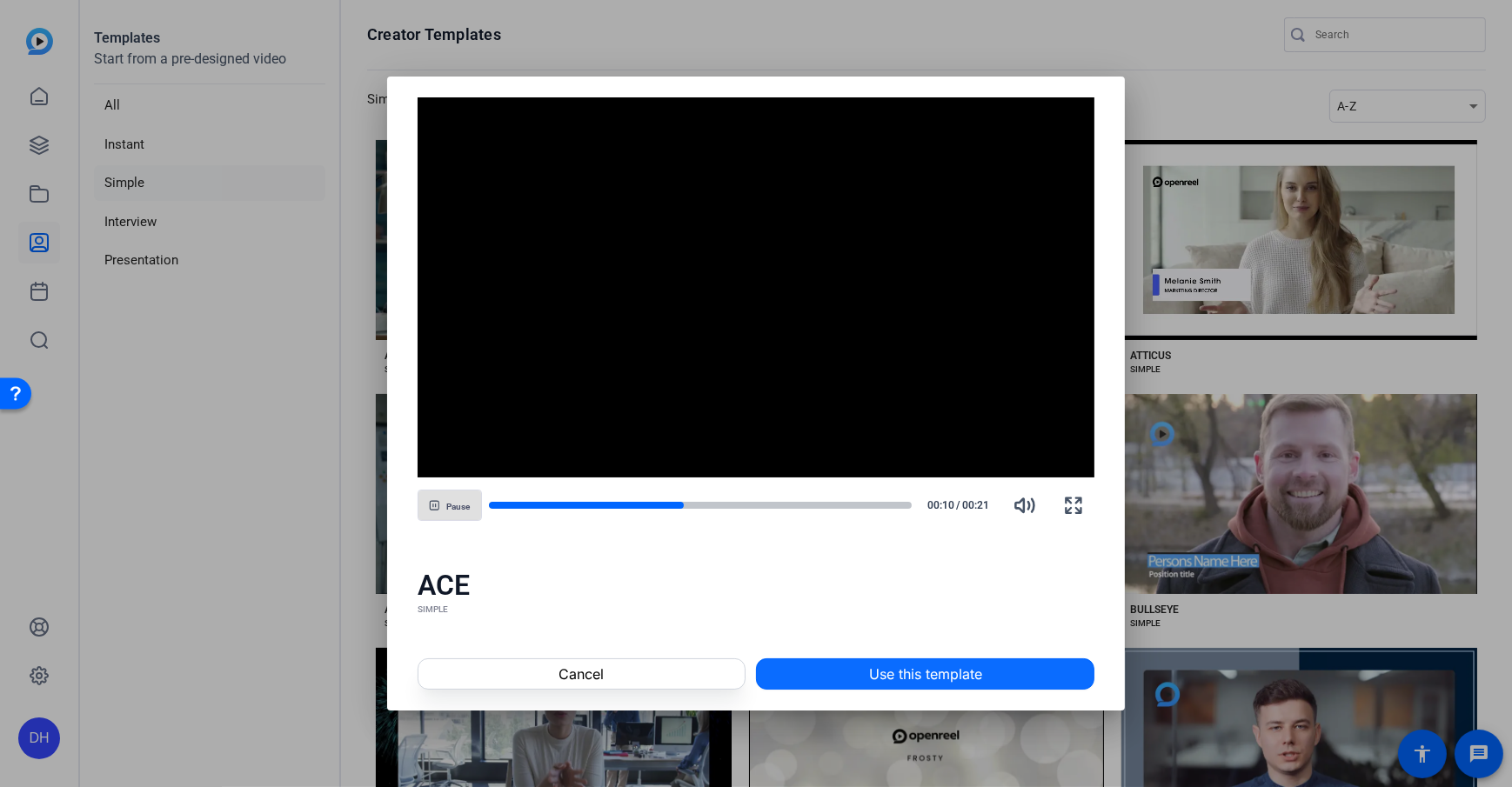
click at [876, 680] on span "Use this template" at bounding box center [925, 675] width 113 height 21
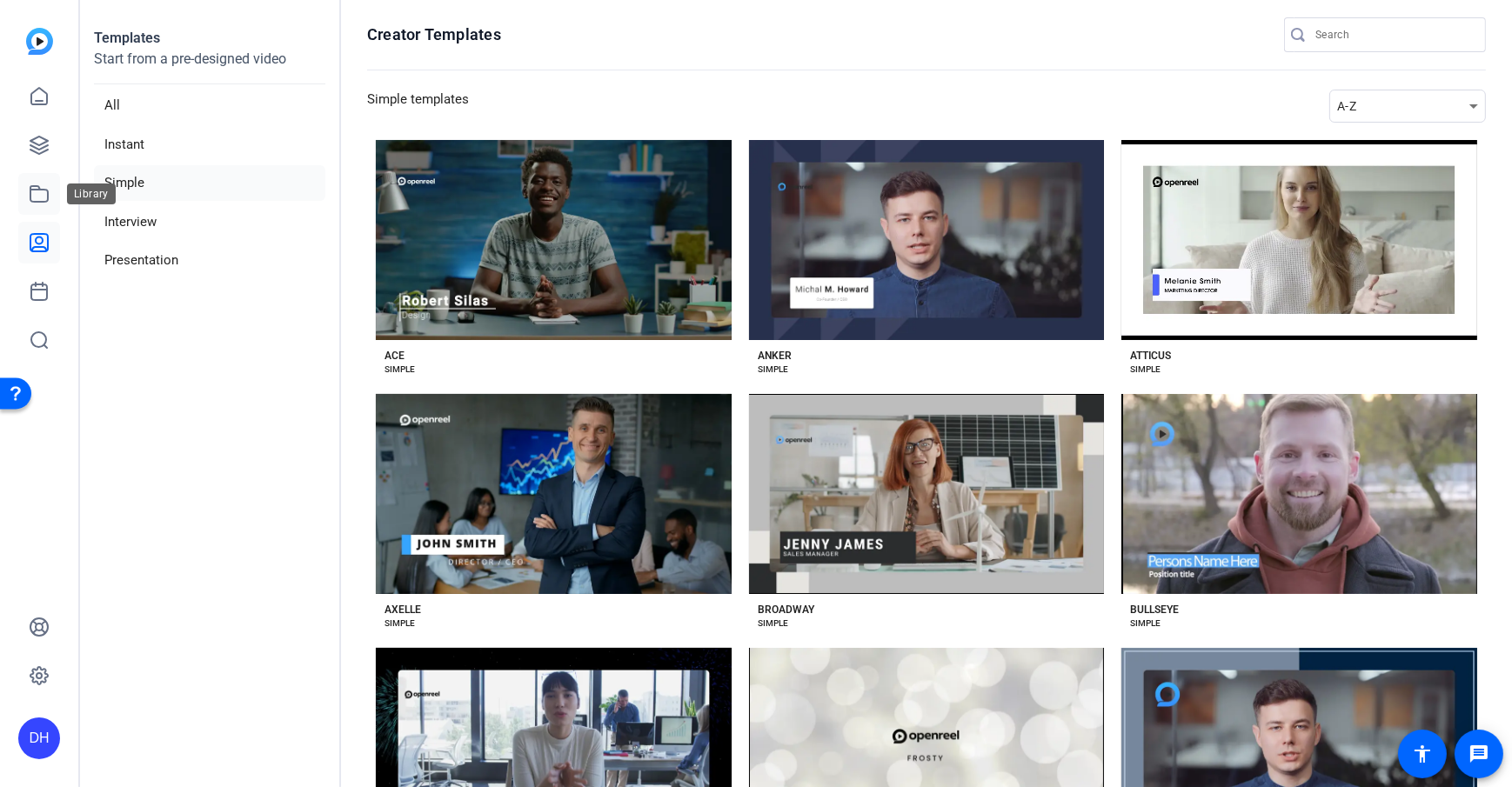
click at [34, 192] on icon at bounding box center [39, 194] width 21 height 21
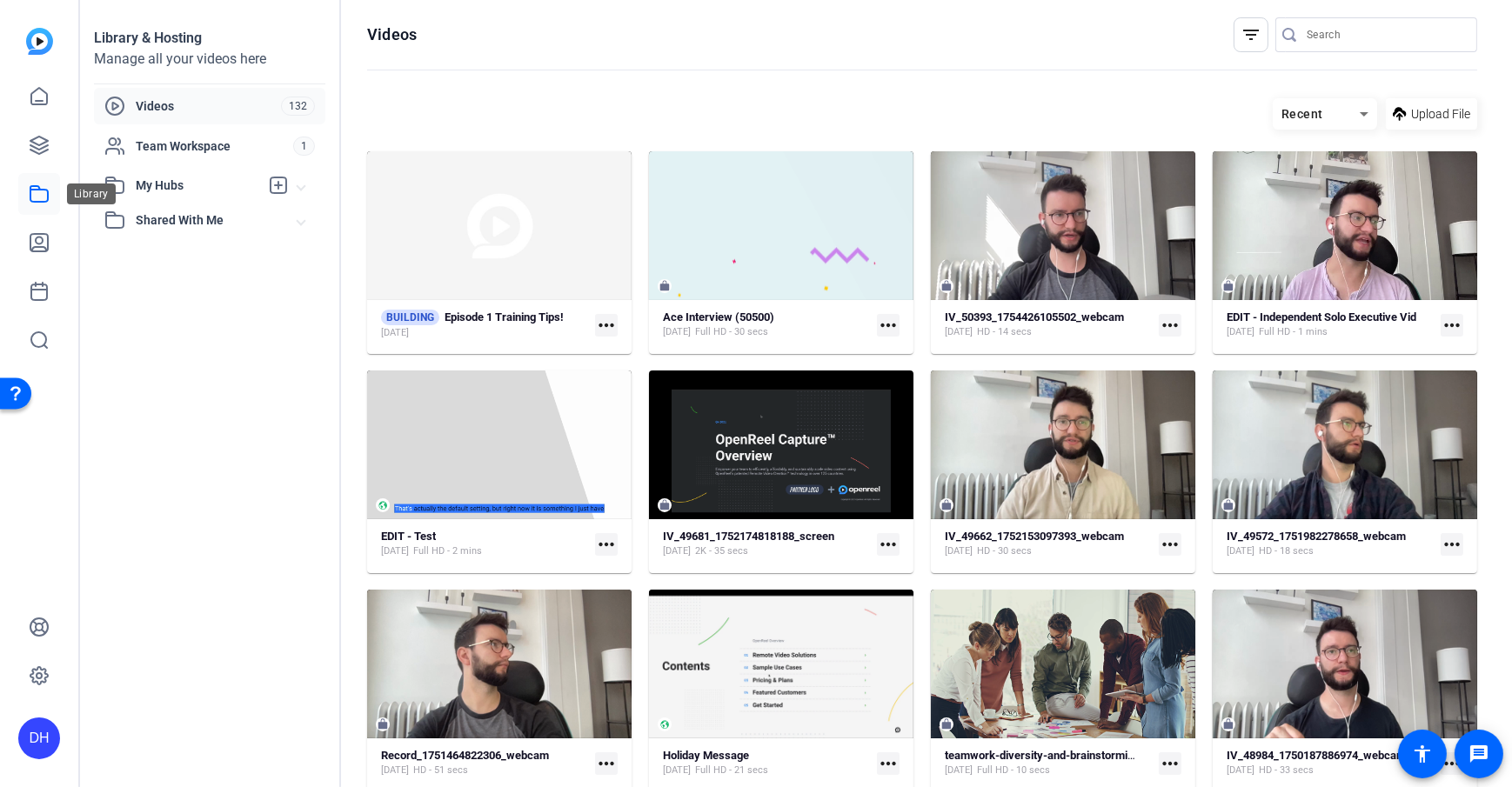
click at [39, 201] on icon at bounding box center [39, 193] width 17 height 15
click at [739, 303] on div "Ace Interview (50500)" at bounding box center [716, 293] width 123 height 21
click at [728, 318] on strong "Ace Interview (50500)" at bounding box center [718, 317] width 111 height 13
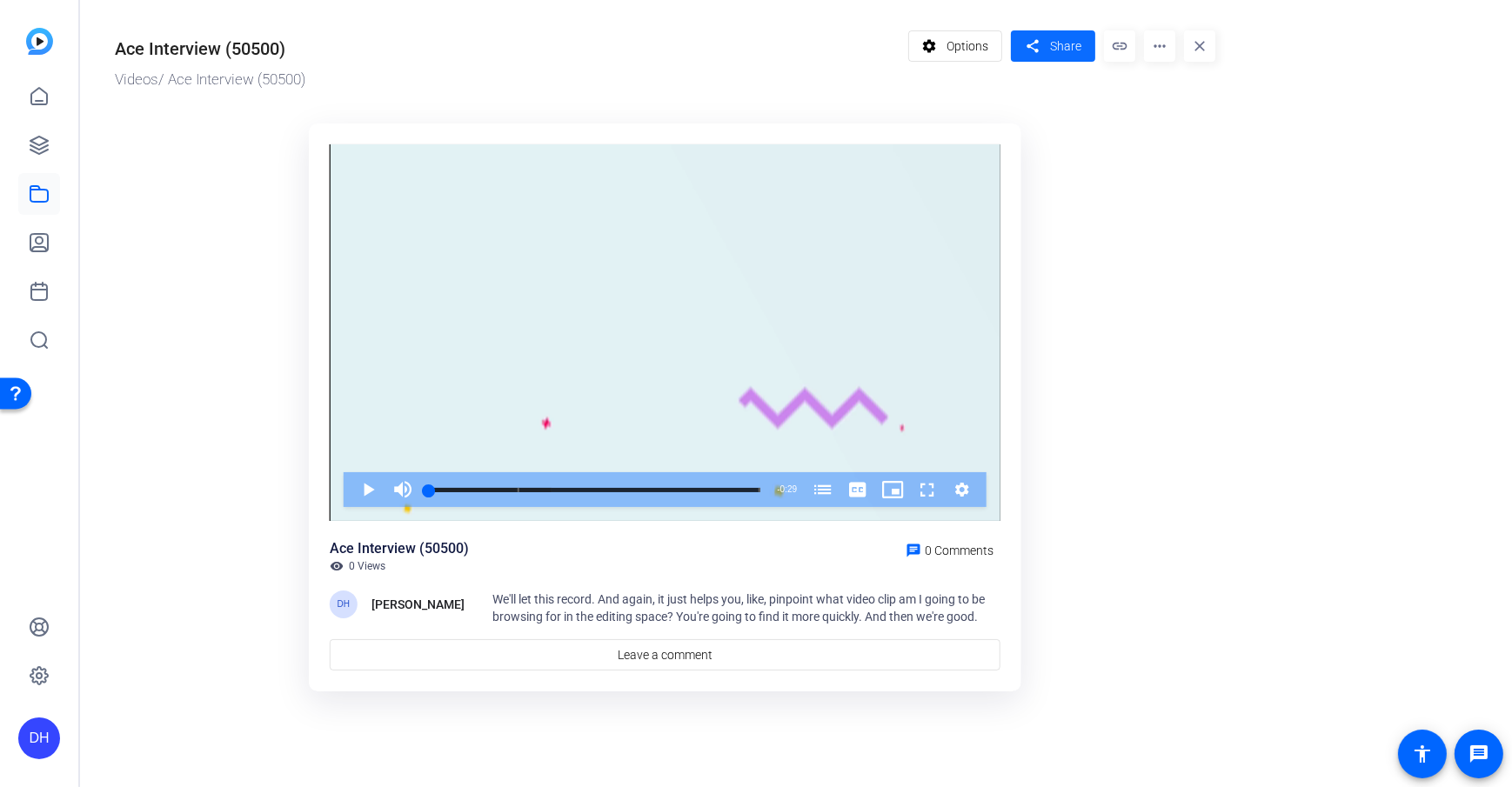
click at [1084, 44] on span at bounding box center [1053, 46] width 85 height 42
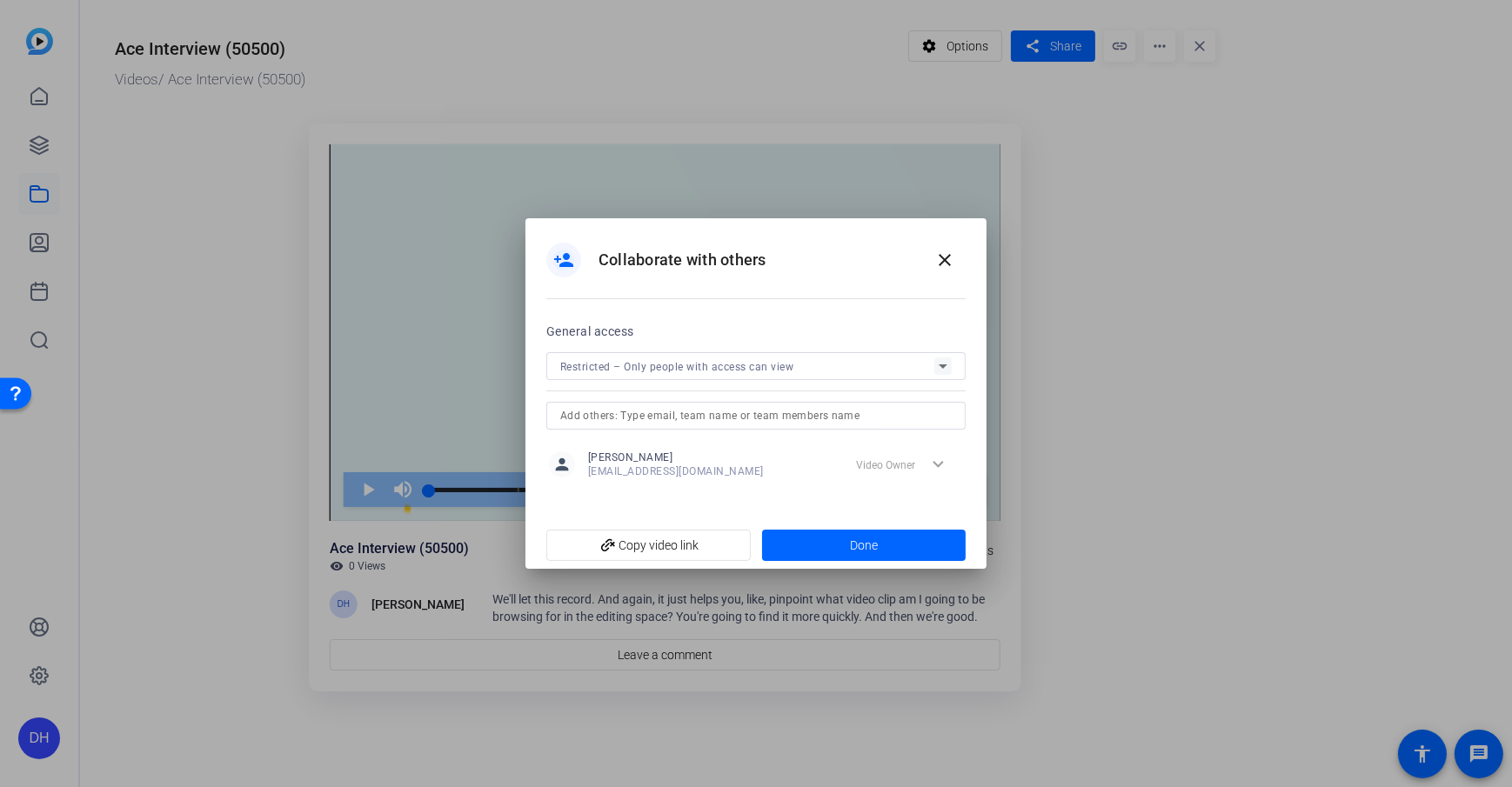
click at [806, 355] on mat-select "Restricted – Only people with access can view" at bounding box center [756, 366] width 392 height 22
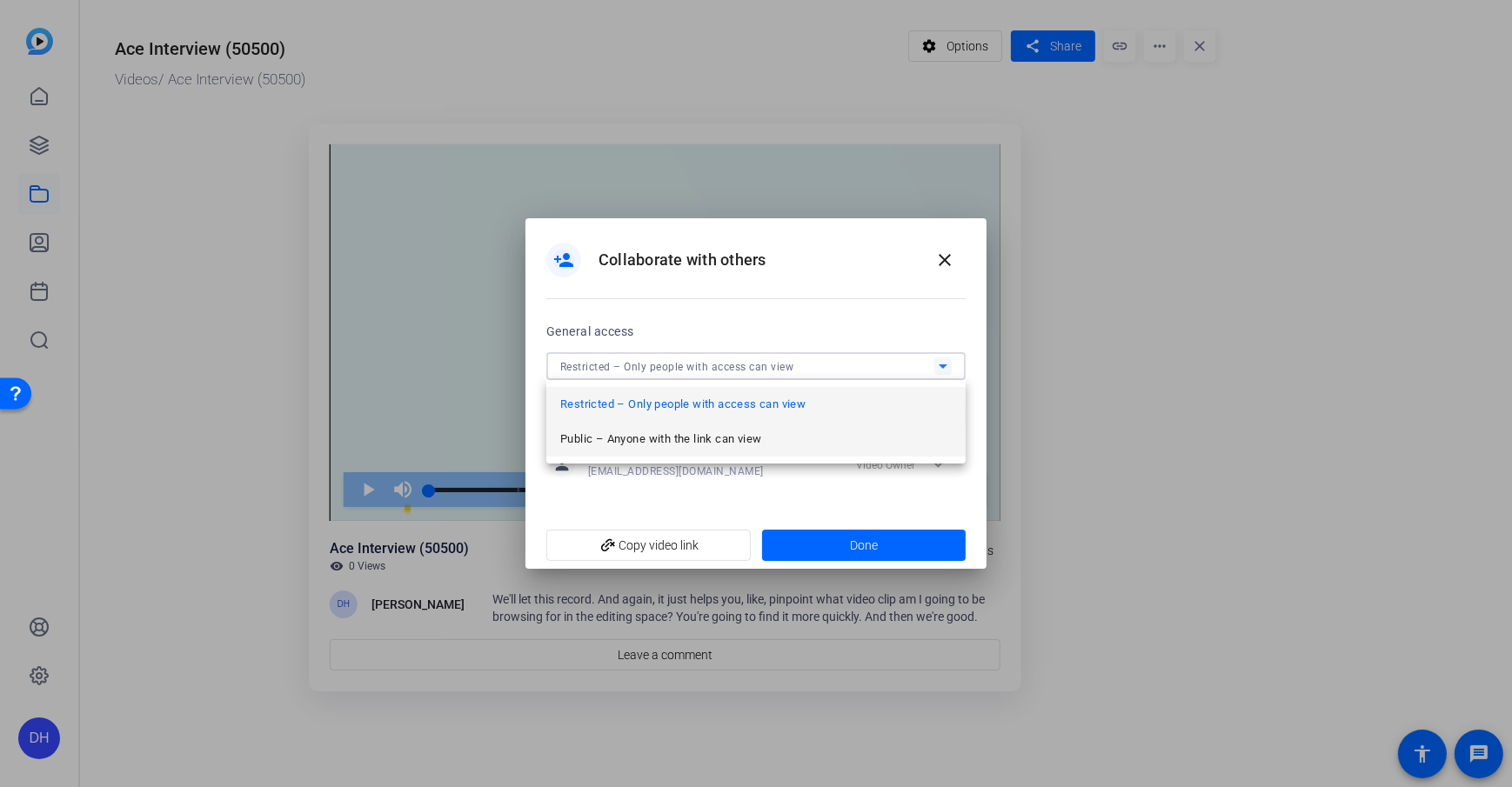
click at [636, 435] on span "Public – Anyone with the link can view" at bounding box center [660, 439] width 201 height 21
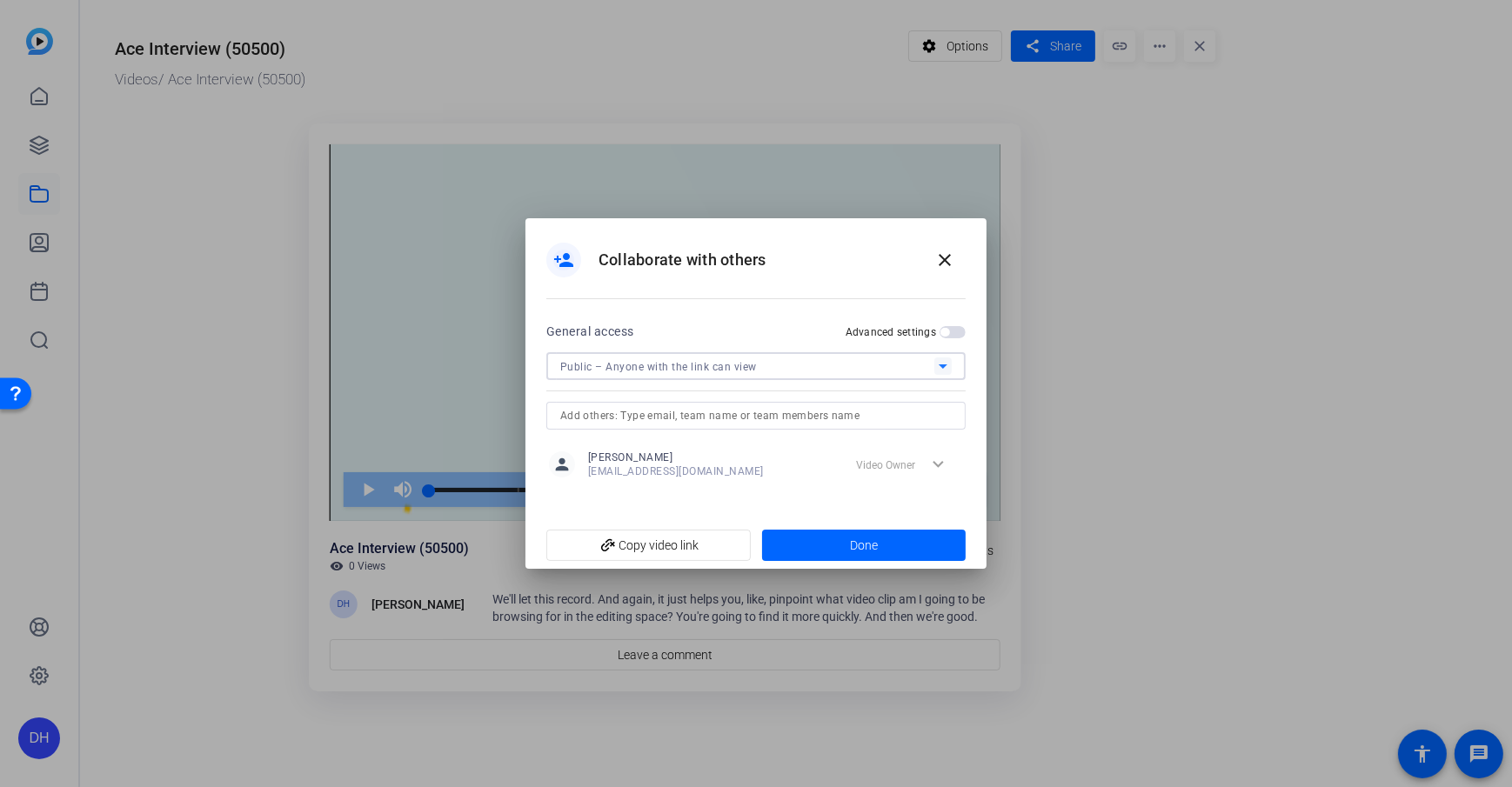
click at [949, 329] on span "button" at bounding box center [952, 332] width 26 height 12
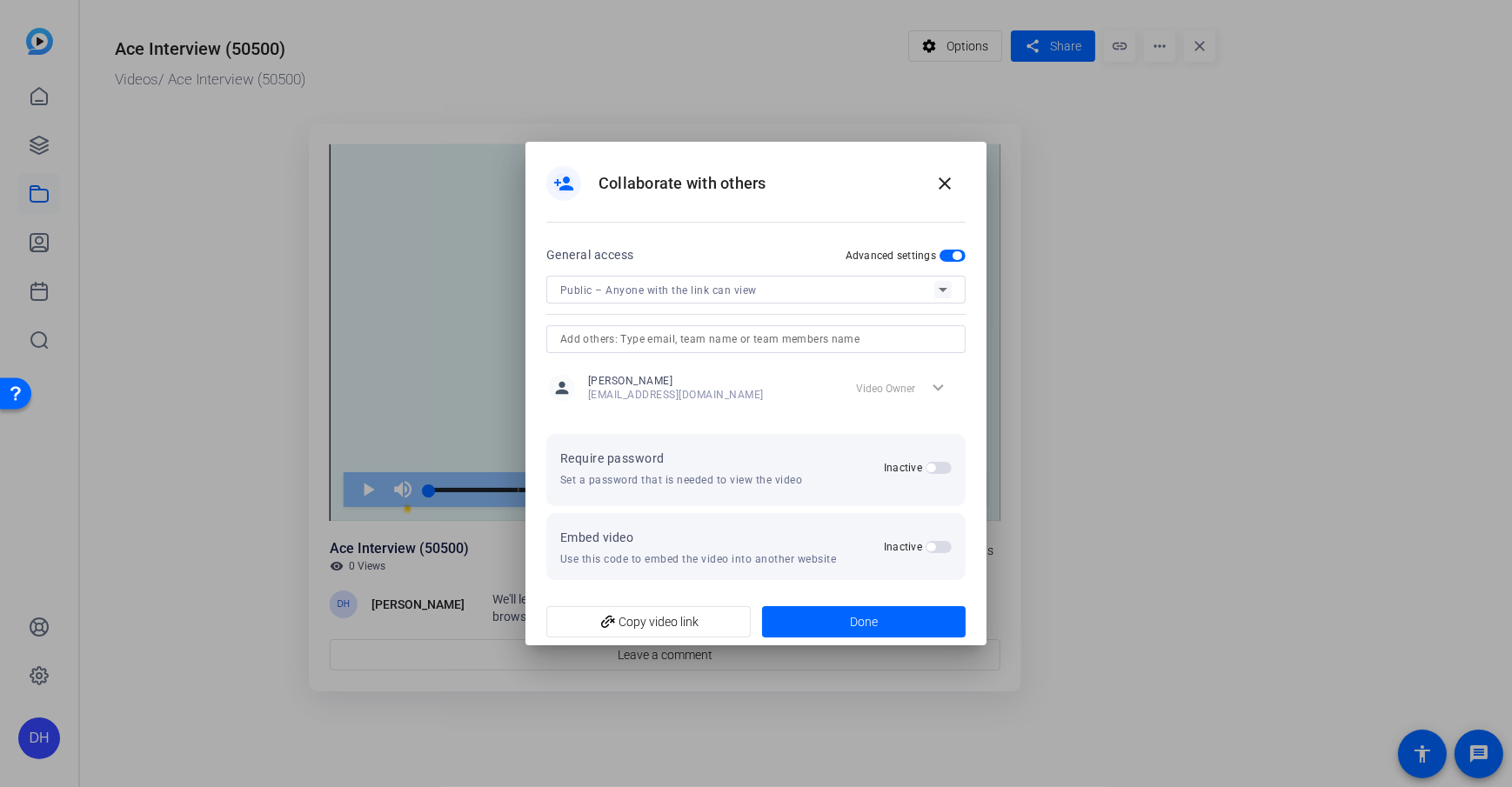
click at [940, 546] on span "button" at bounding box center [937, 547] width 26 height 12
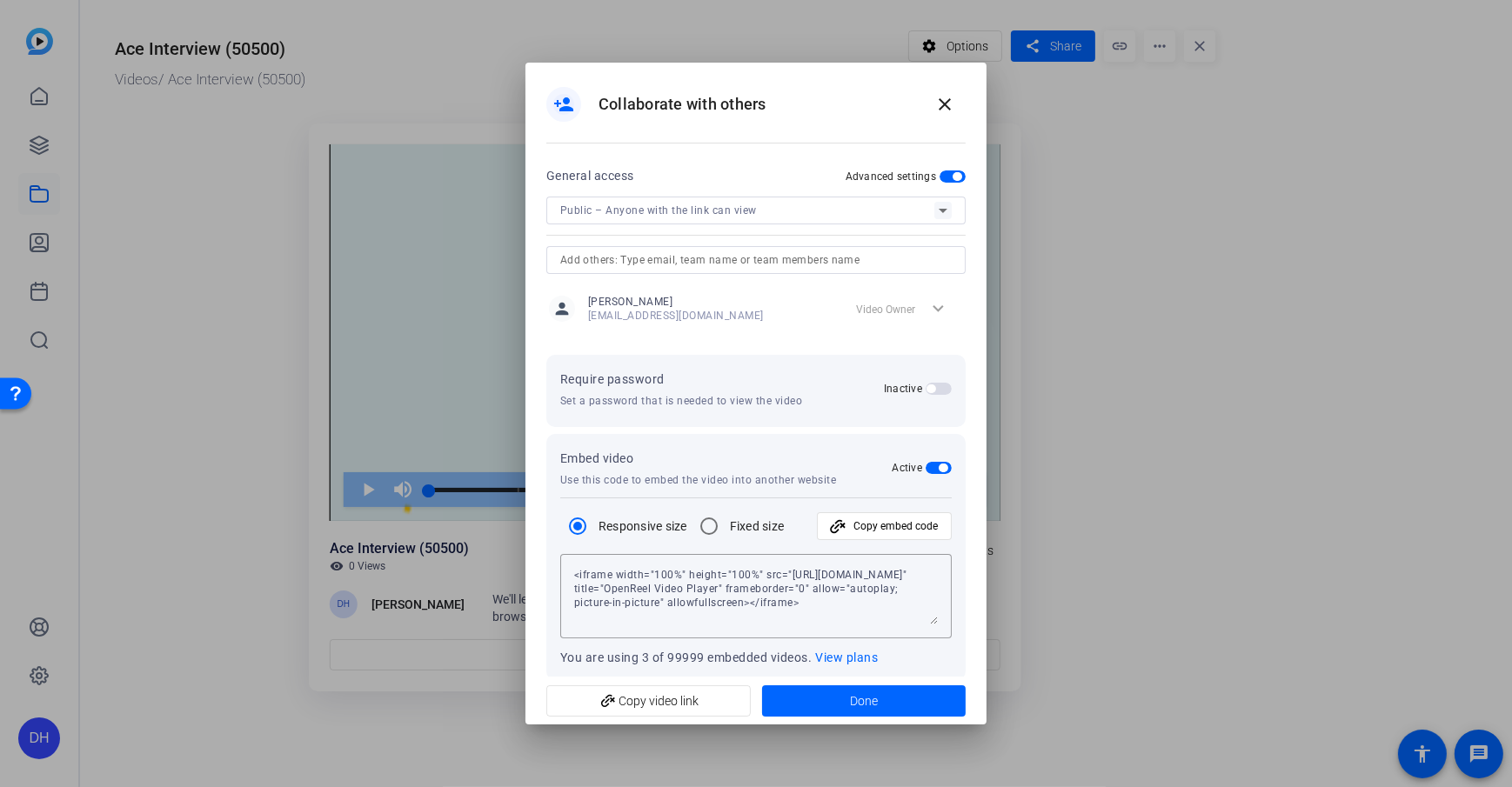
click at [866, 126] on div "person_add Collaborate with others close" at bounding box center [756, 113] width 461 height 102
click at [935, 113] on mat-icon "close" at bounding box center [945, 105] width 21 height 21
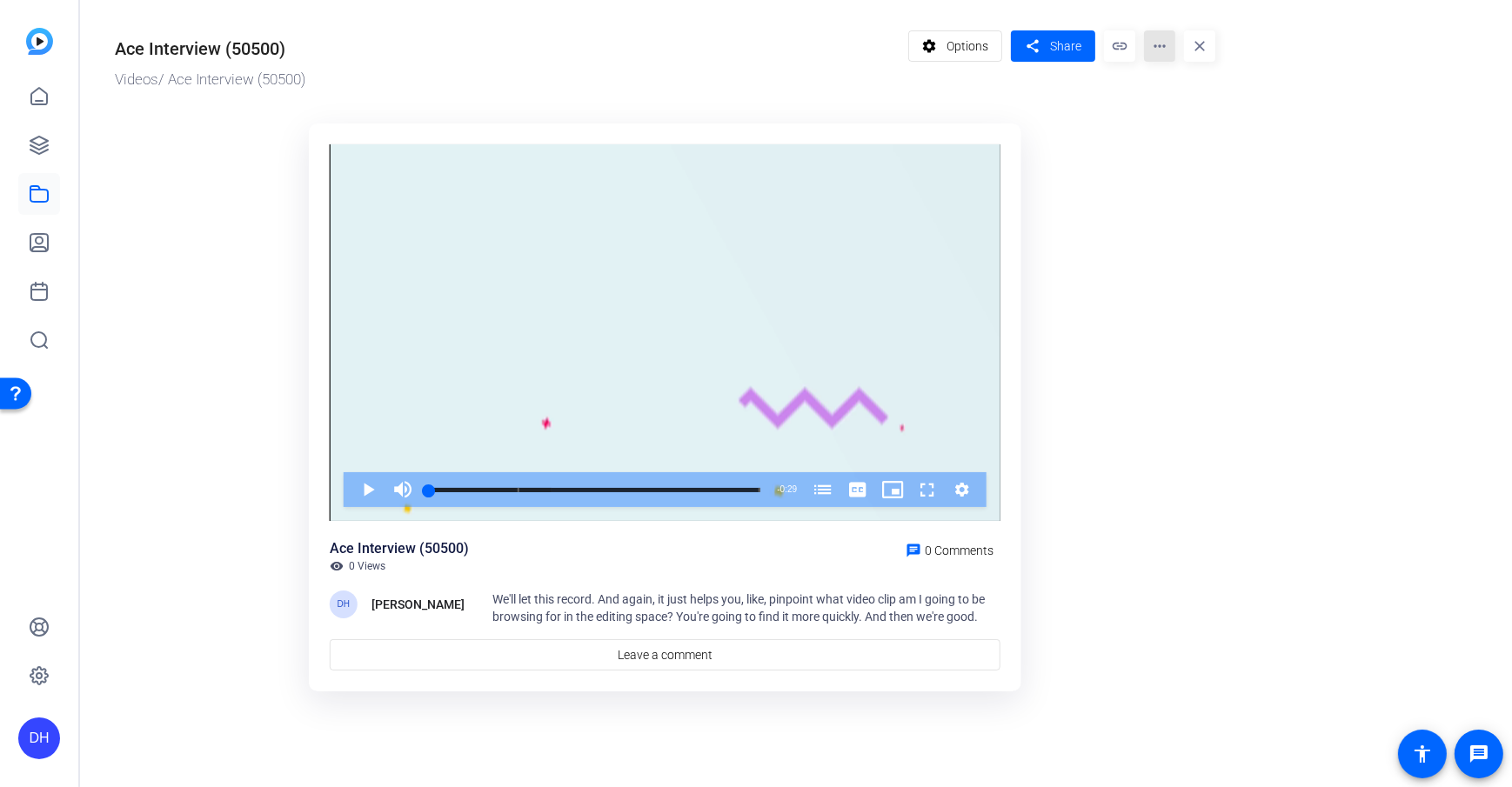
click at [1150, 47] on mat-icon "more_horiz" at bounding box center [1159, 46] width 31 height 31
click at [40, 97] on div at bounding box center [756, 394] width 1512 height 787
click at [40, 97] on icon at bounding box center [39, 96] width 21 height 21
